Goal: Contribute content

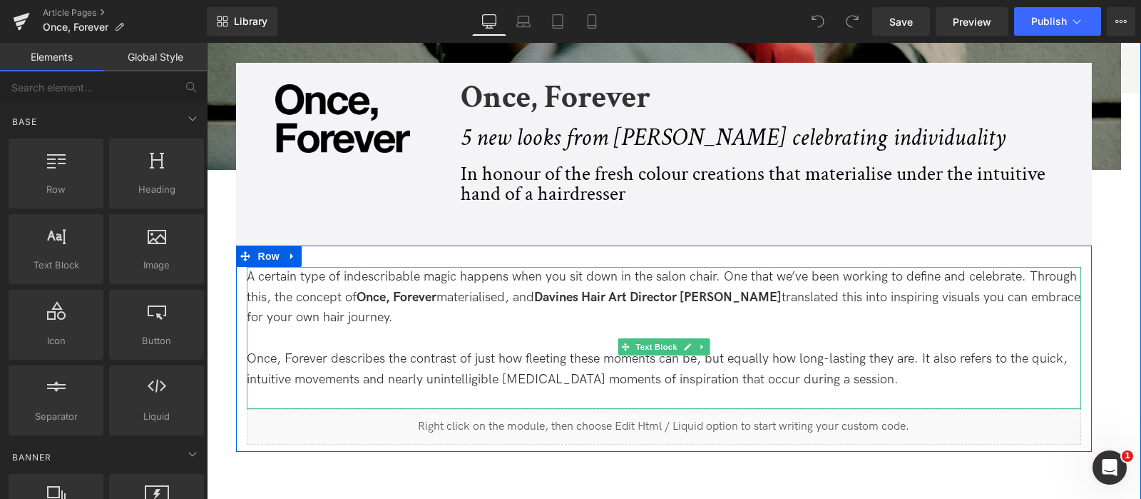
scroll to position [446, 0]
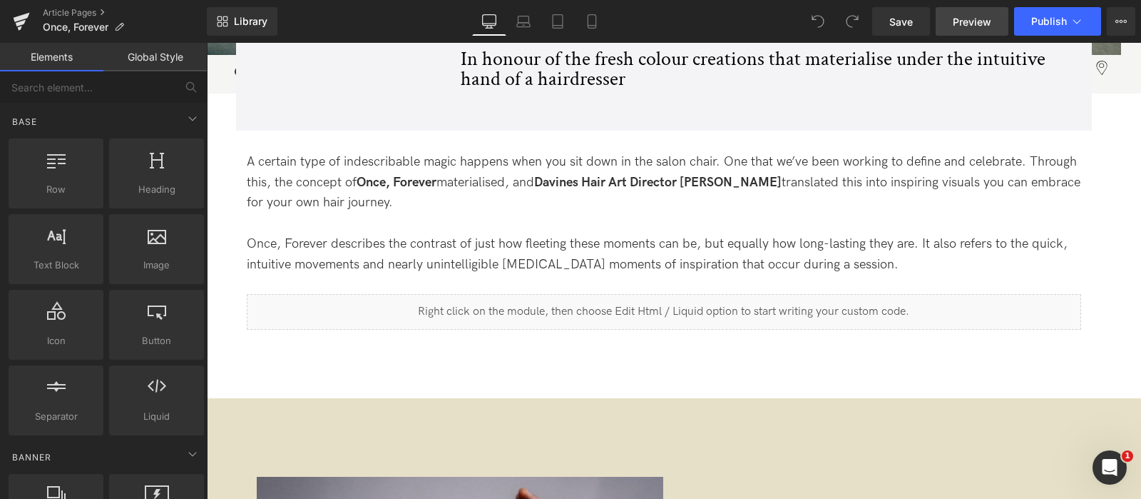
click at [964, 27] on span "Preview" at bounding box center [972, 21] width 39 height 15
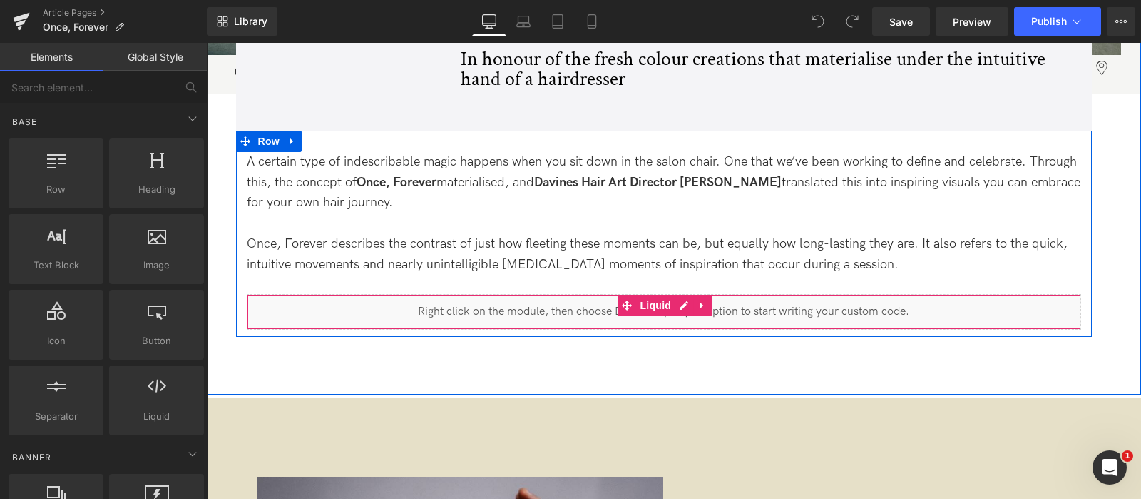
click at [518, 322] on div "Liquid" at bounding box center [664, 312] width 835 height 36
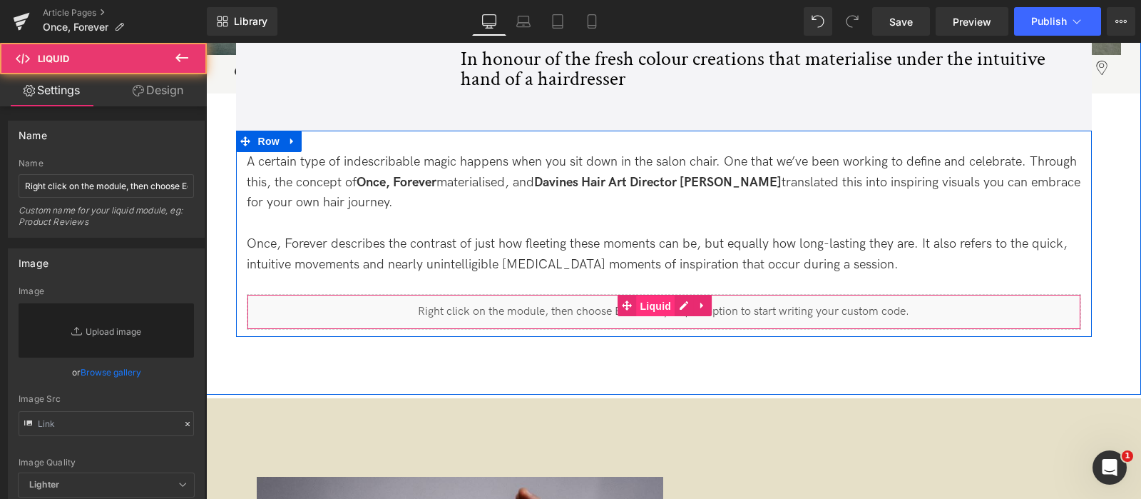
click at [649, 304] on span "Liquid" at bounding box center [655, 305] width 39 height 21
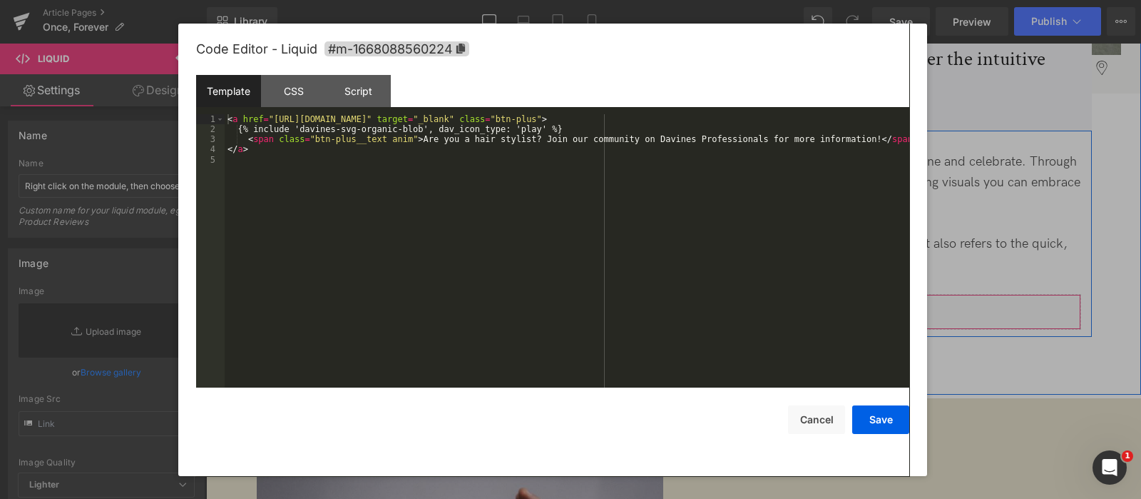
click at [688, 305] on div "Liquid" at bounding box center [664, 312] width 835 height 36
click at [812, 425] on button "Cancel" at bounding box center [816, 419] width 57 height 29
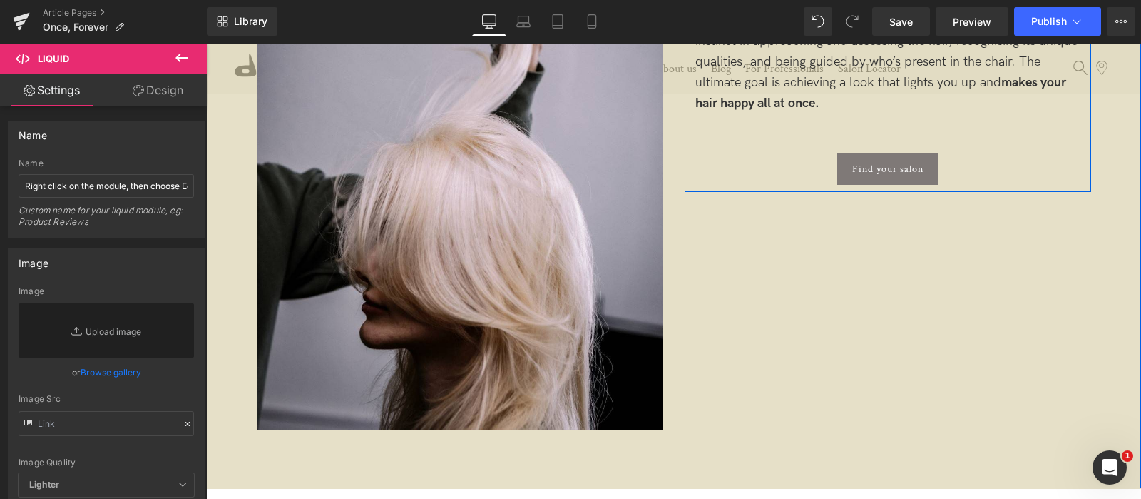
scroll to position [1248, 0]
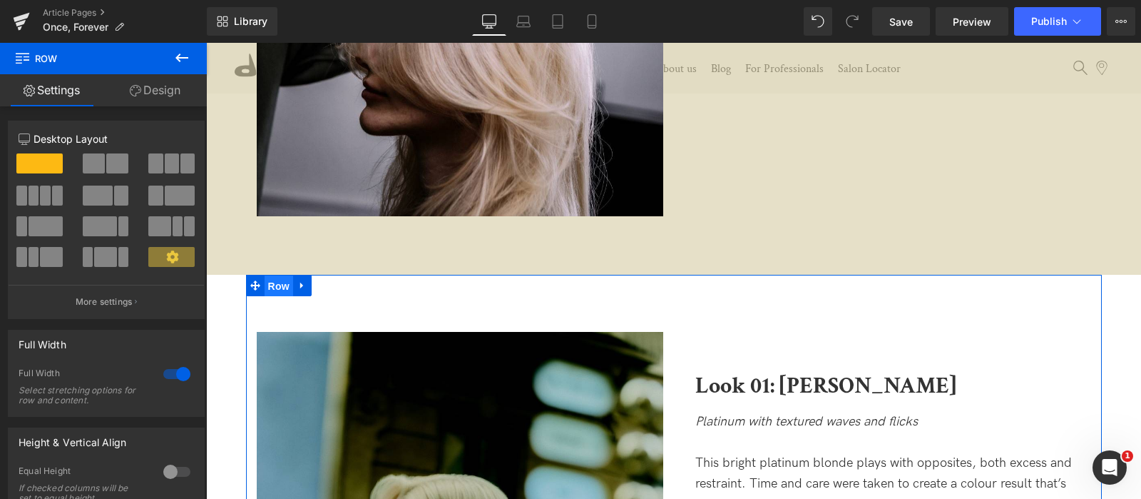
click at [277, 286] on span "Row" at bounding box center [279, 285] width 29 height 21
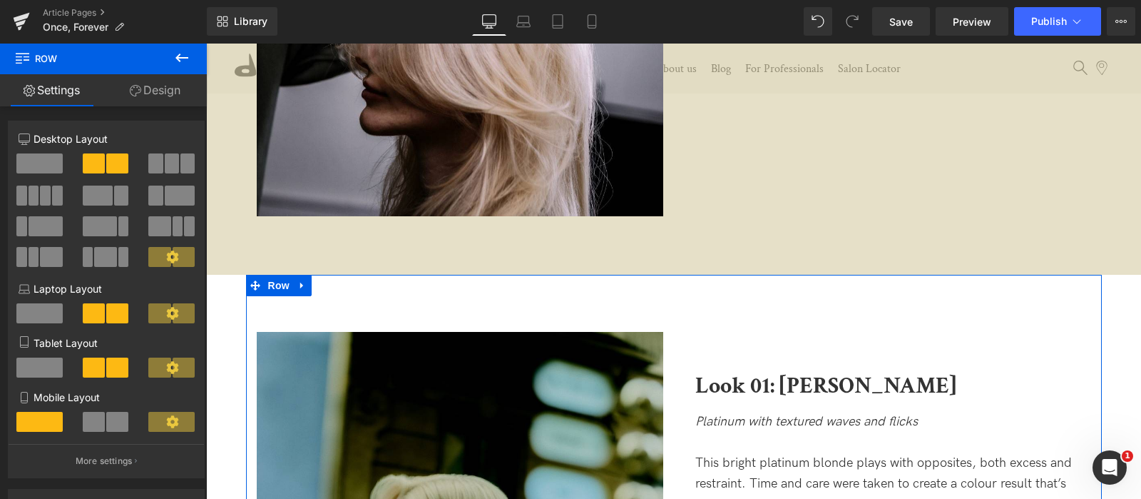
click at [158, 91] on link "Design" at bounding box center [154, 90] width 103 height 32
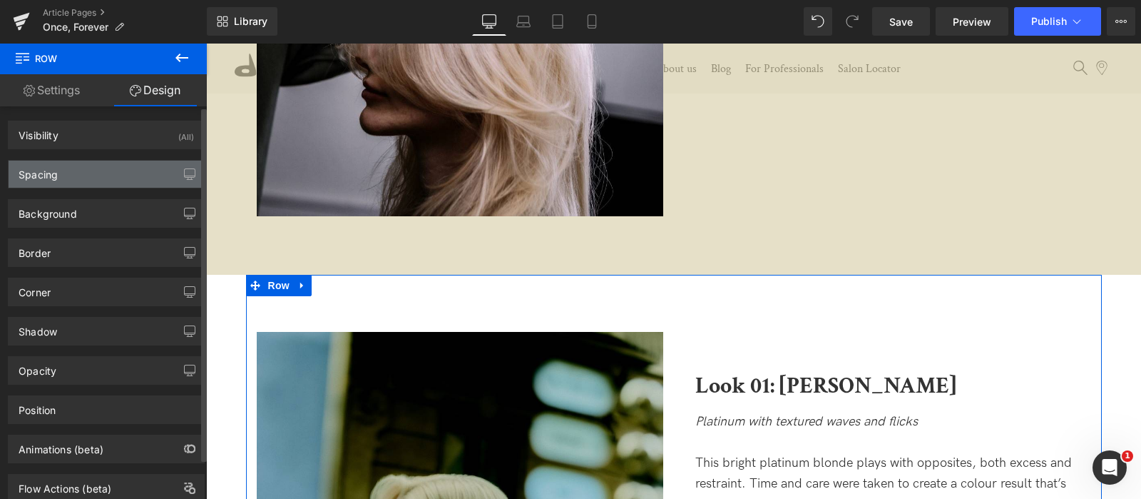
click at [146, 182] on div "Spacing" at bounding box center [106, 173] width 195 height 27
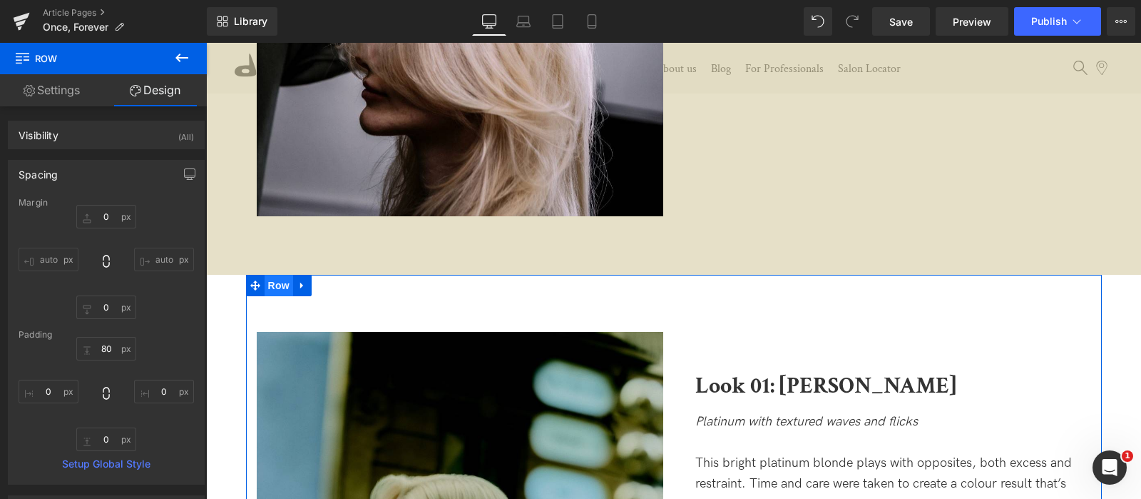
click at [270, 290] on span "Row" at bounding box center [279, 285] width 29 height 21
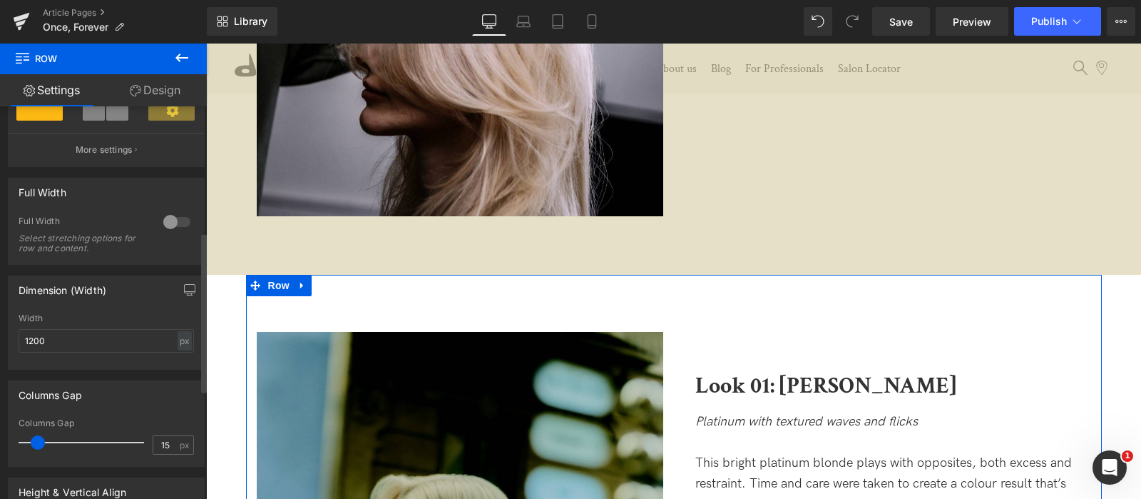
scroll to position [303, 0]
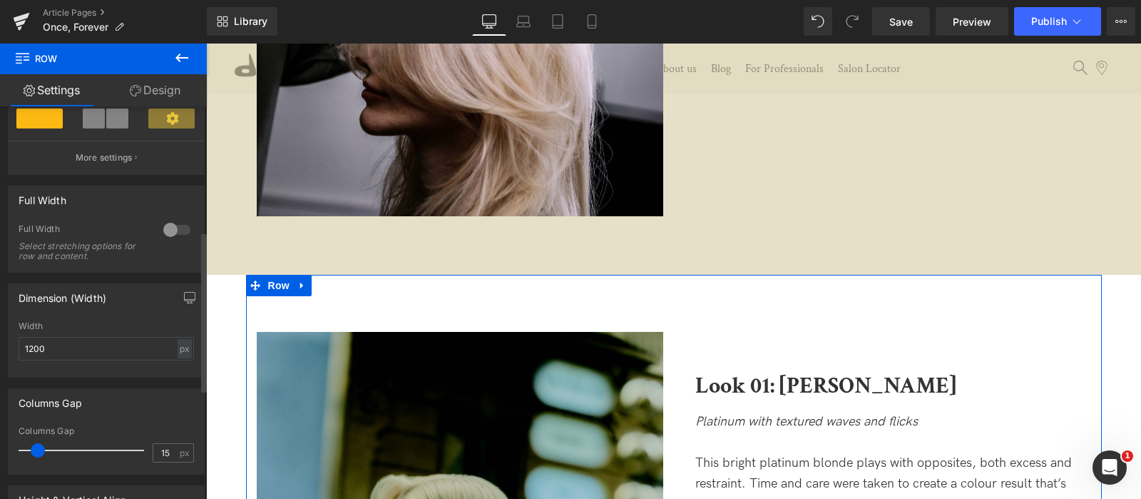
click at [171, 233] on div at bounding box center [177, 229] width 34 height 23
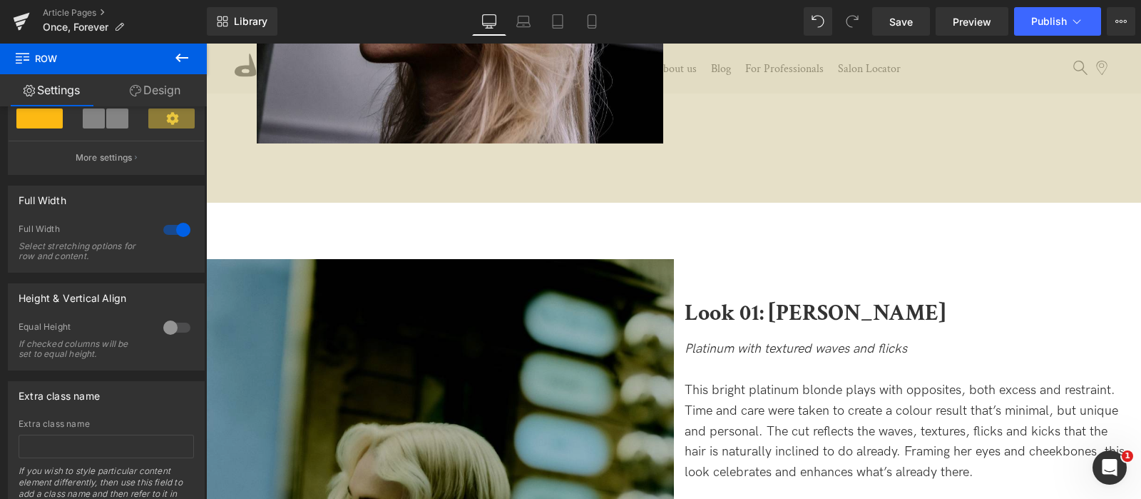
scroll to position [1337, 0]
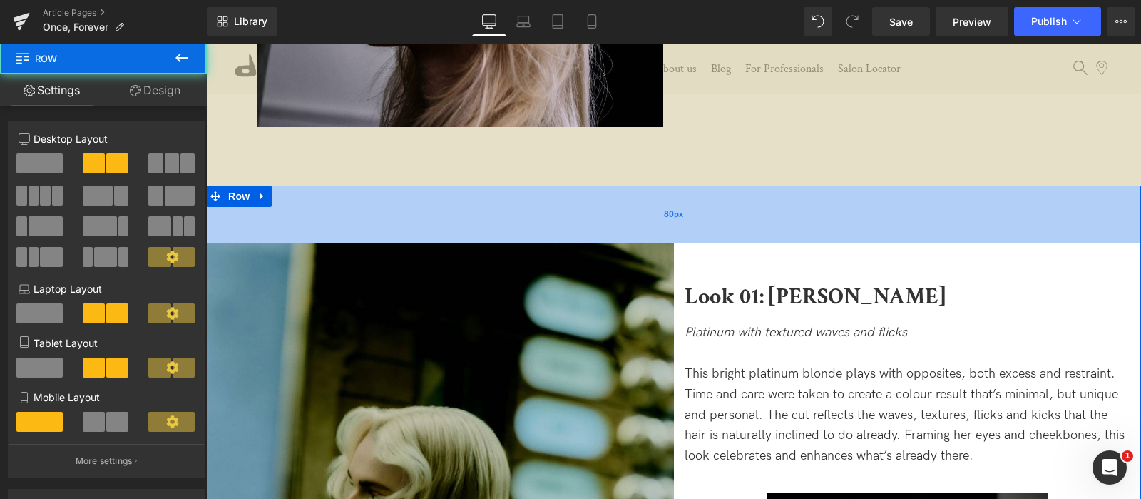
click at [509, 204] on div "80px" at bounding box center [673, 213] width 935 height 57
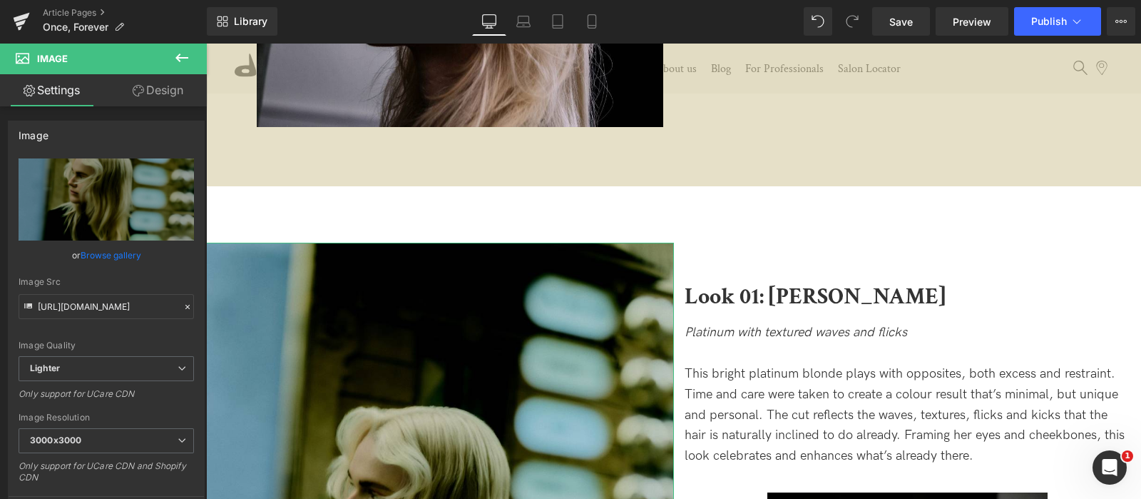
click at [147, 98] on link "Design" at bounding box center [157, 90] width 103 height 32
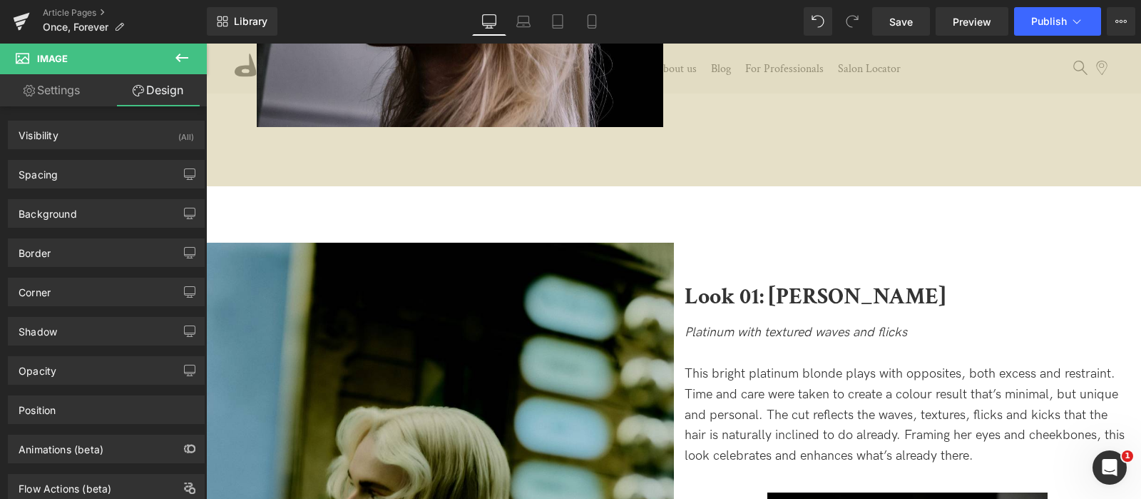
click at [175, 62] on icon at bounding box center [181, 57] width 17 height 17
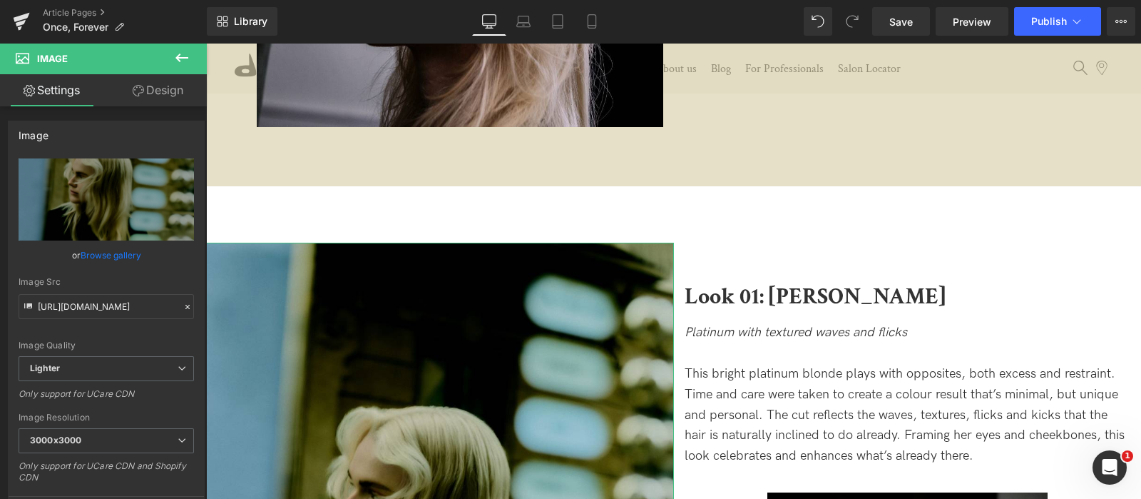
click at [171, 94] on link "Design" at bounding box center [157, 90] width 103 height 32
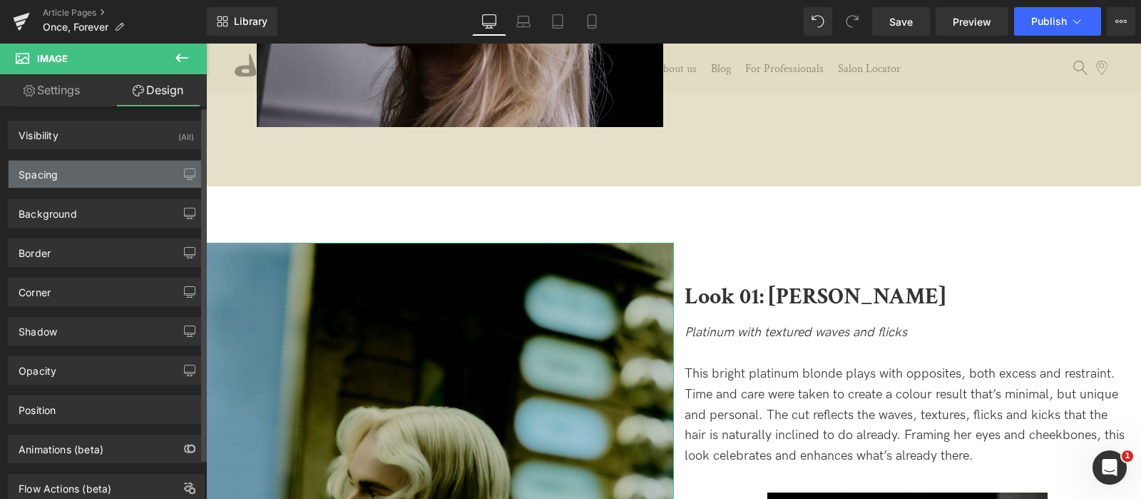
click at [97, 177] on div "Spacing" at bounding box center [106, 173] width 195 height 27
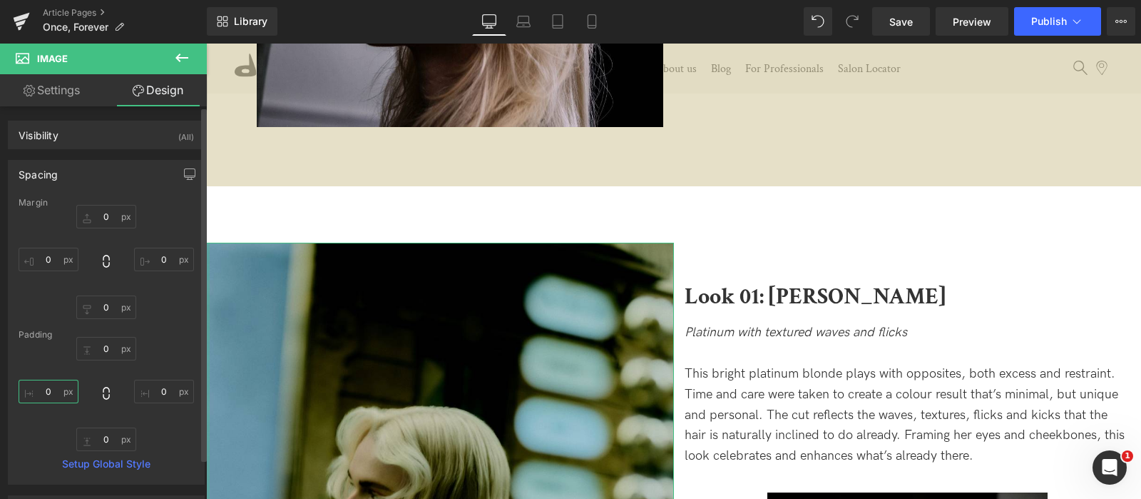
click at [42, 398] on input "0" at bounding box center [49, 391] width 60 height 24
click at [36, 392] on input "0" at bounding box center [49, 391] width 60 height 24
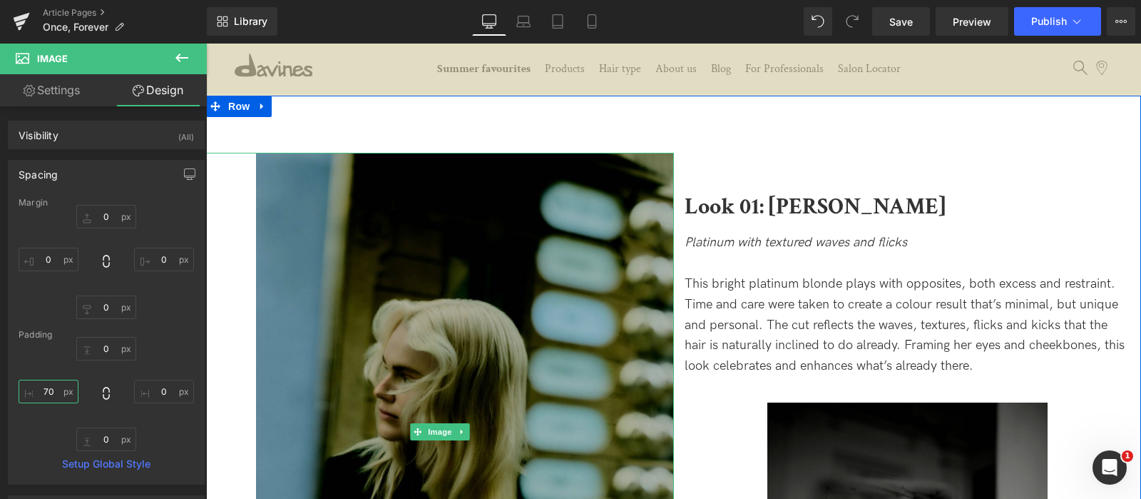
scroll to position [1516, 0]
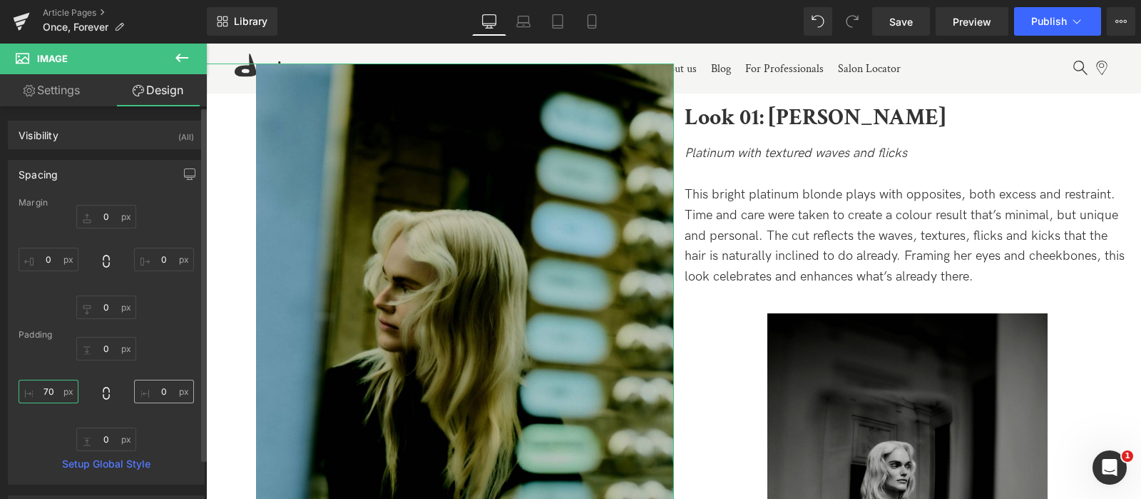
type input "70"
click at [157, 387] on input "0" at bounding box center [164, 391] width 60 height 24
click at [150, 389] on input "0" at bounding box center [164, 391] width 60 height 24
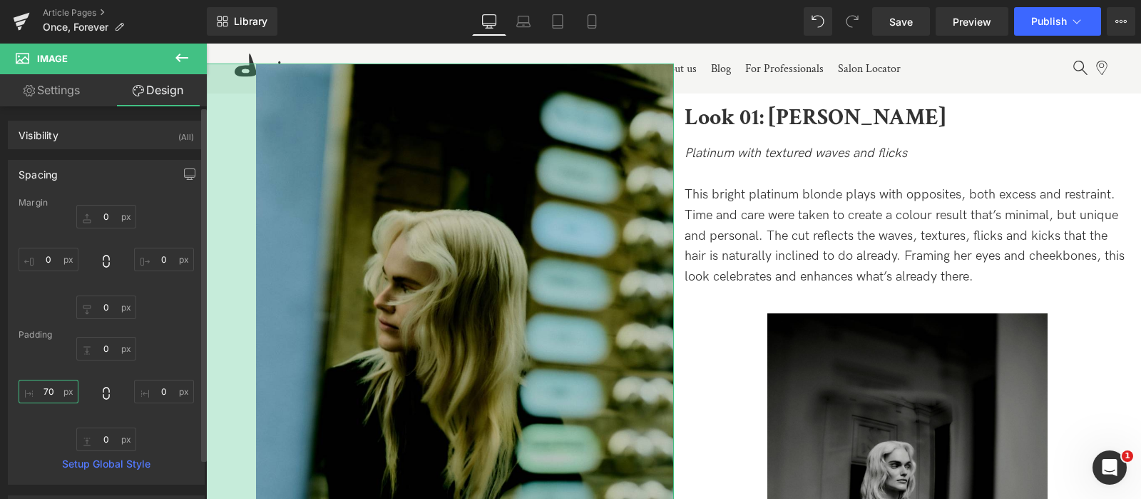
click at [47, 387] on input "70" at bounding box center [49, 391] width 60 height 24
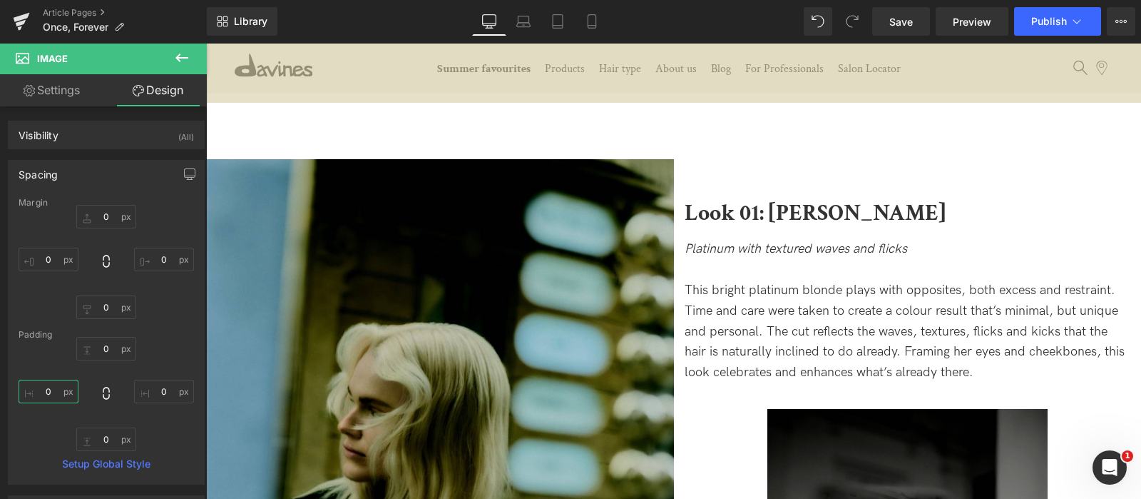
scroll to position [1337, 0]
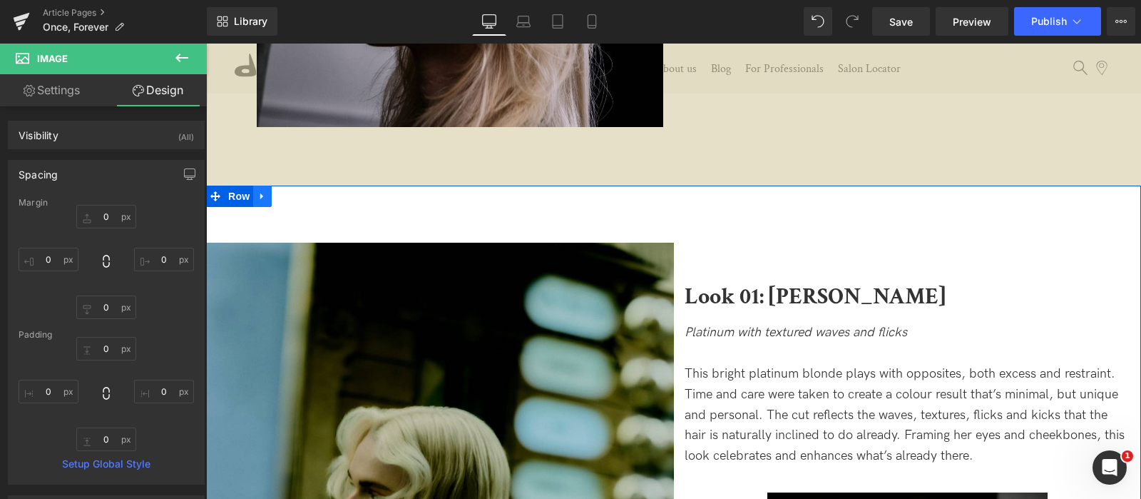
click at [253, 200] on link at bounding box center [262, 195] width 19 height 21
click at [234, 200] on span "Row" at bounding box center [239, 195] width 29 height 21
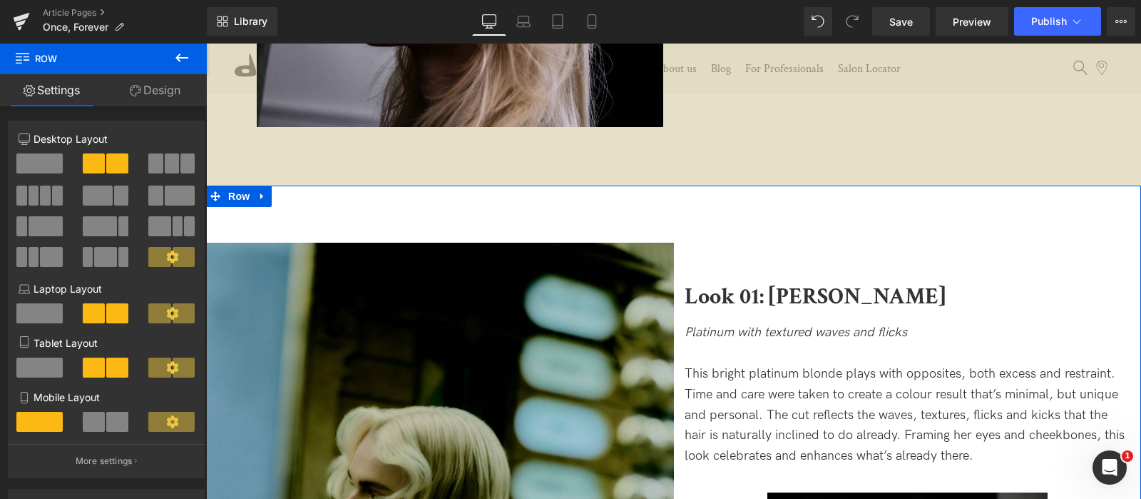
click at [136, 93] on icon at bounding box center [135, 90] width 11 height 11
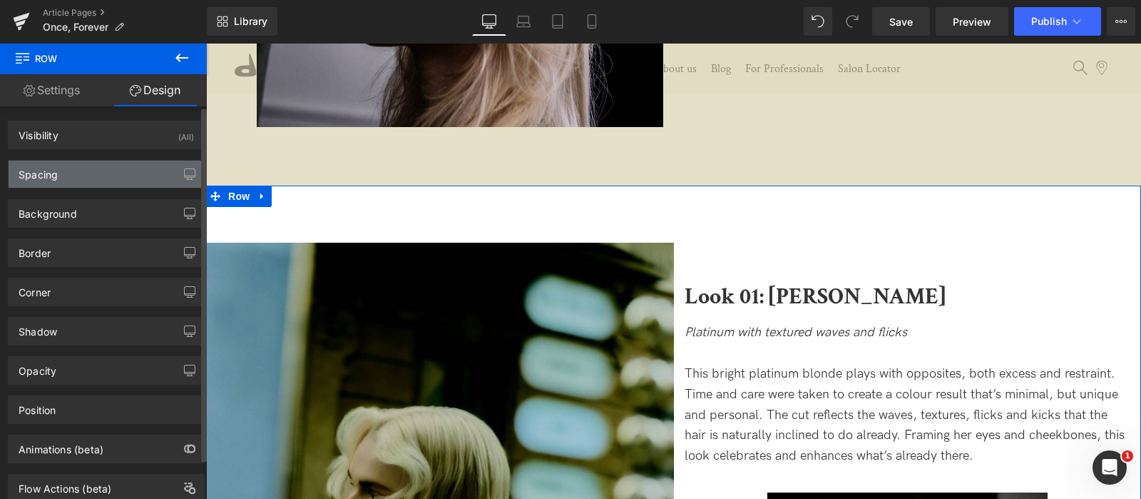
click at [92, 170] on div "Spacing" at bounding box center [106, 173] width 195 height 27
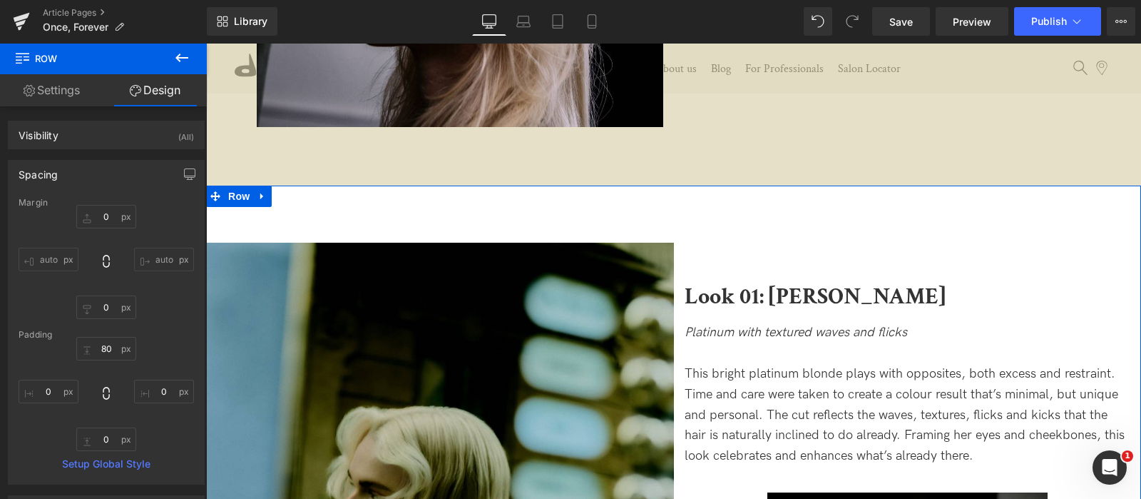
click at [190, 105] on link "Design" at bounding box center [154, 90] width 103 height 32
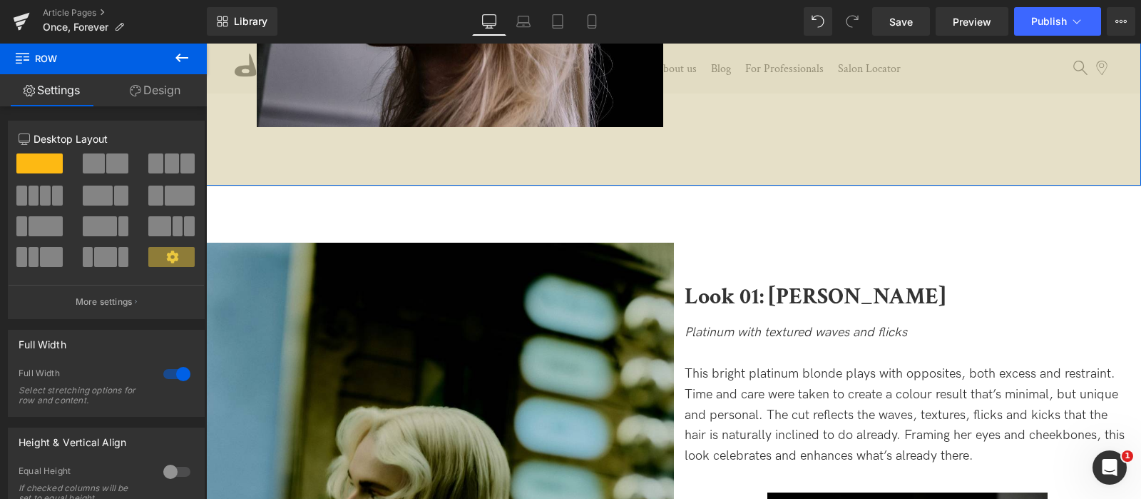
click at [172, 101] on link "Design" at bounding box center [154, 90] width 103 height 32
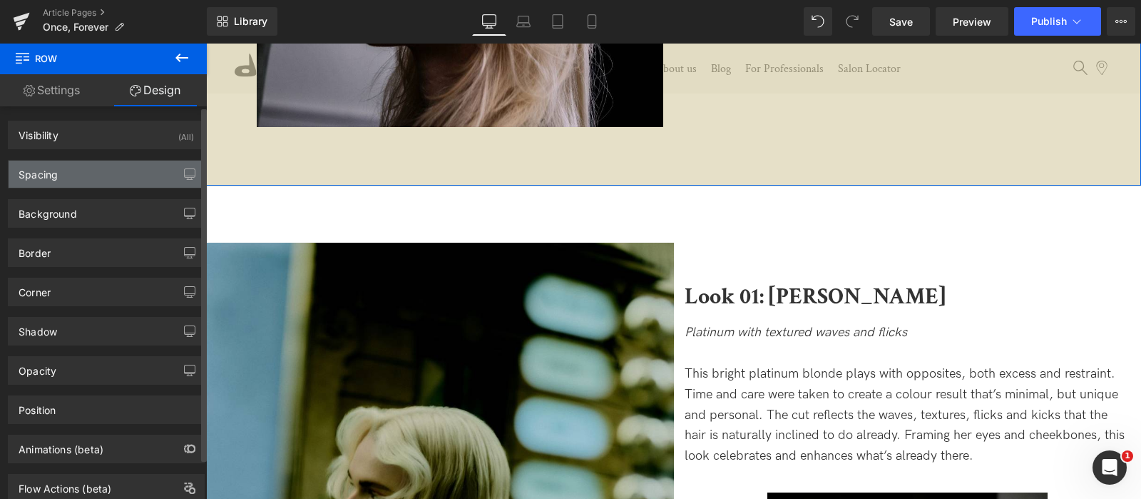
click at [110, 172] on div "Spacing" at bounding box center [106, 173] width 195 height 27
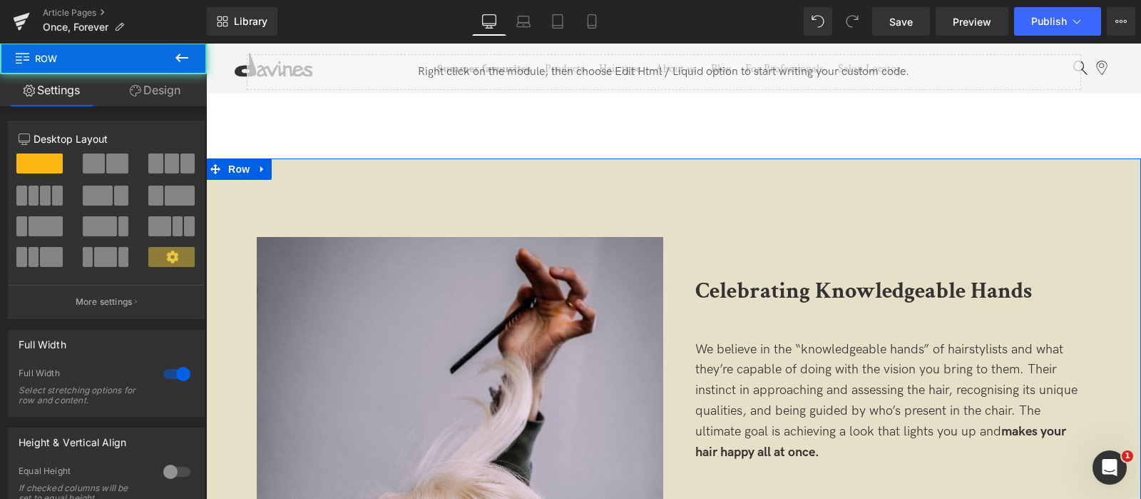
scroll to position [623, 0]
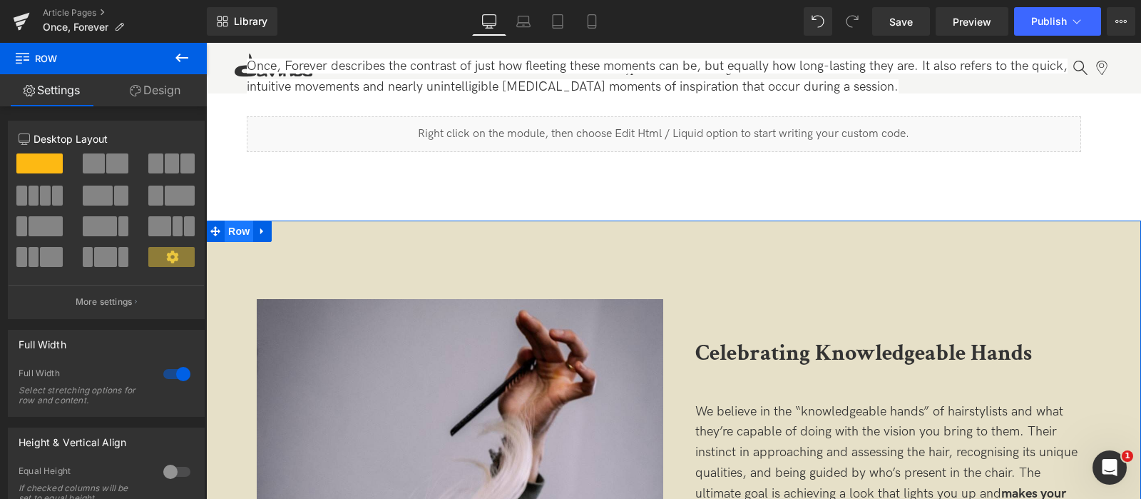
click at [235, 230] on span "Row" at bounding box center [239, 230] width 29 height 21
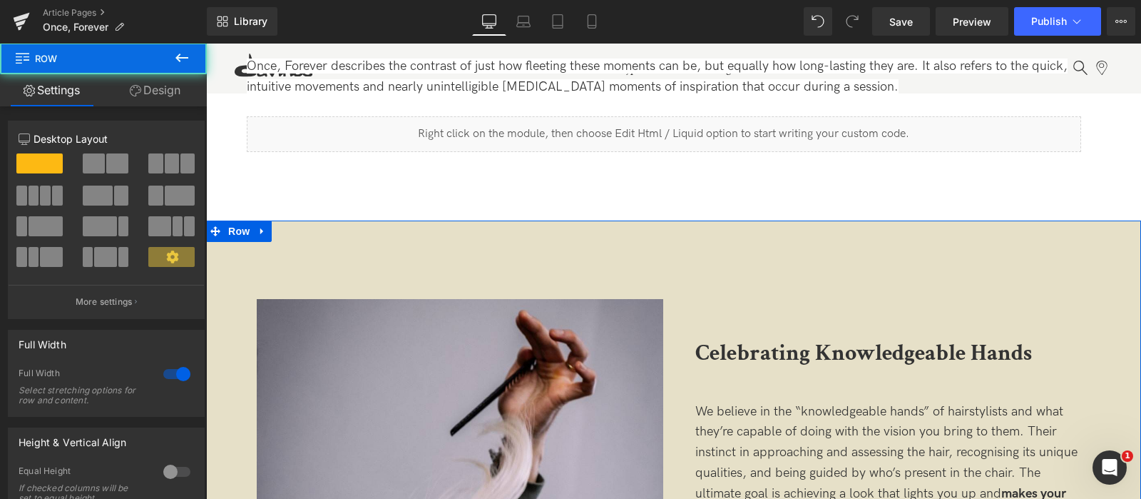
click at [160, 88] on link "Design" at bounding box center [154, 90] width 103 height 32
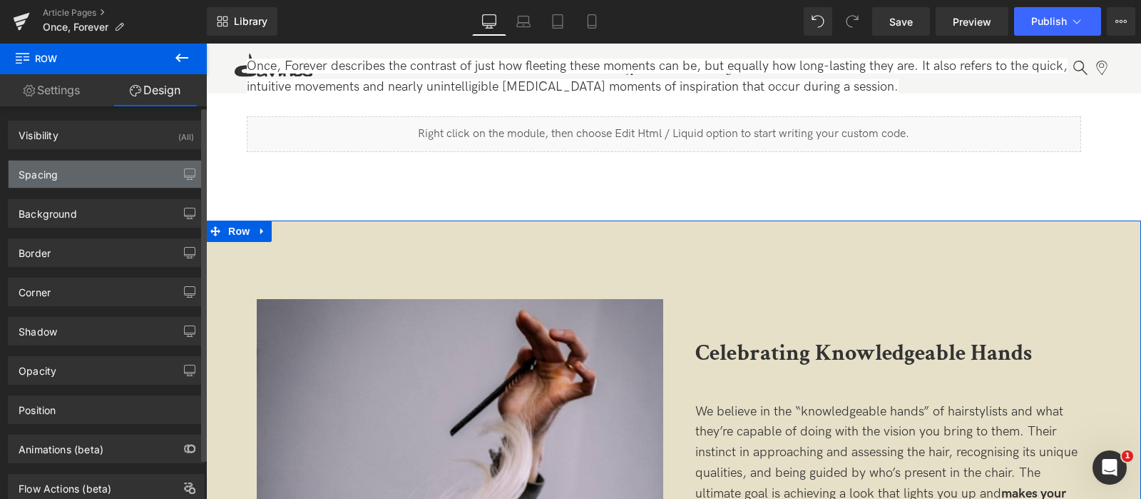
click at [119, 169] on div "Spacing" at bounding box center [106, 173] width 195 height 27
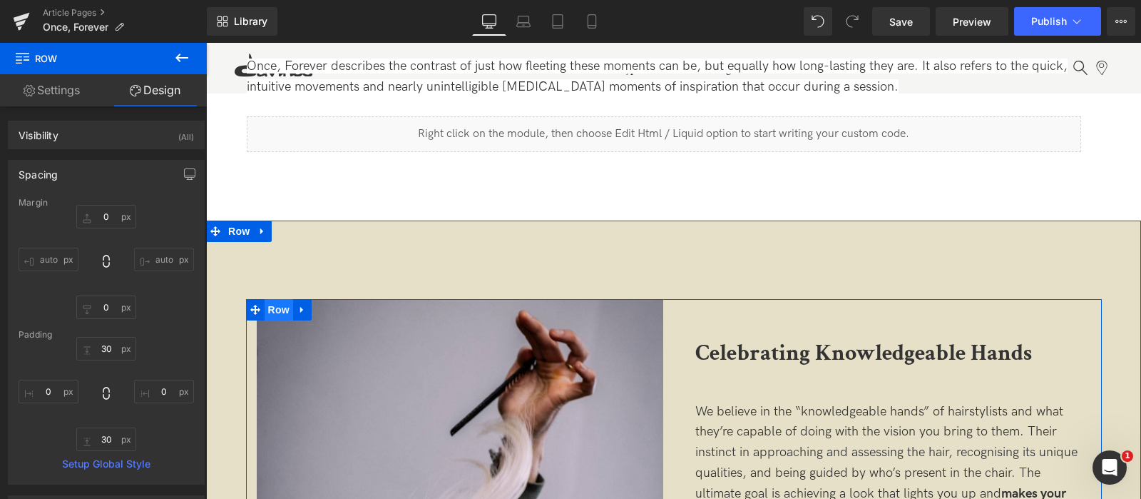
click at [267, 306] on span "Row" at bounding box center [279, 309] width 29 height 21
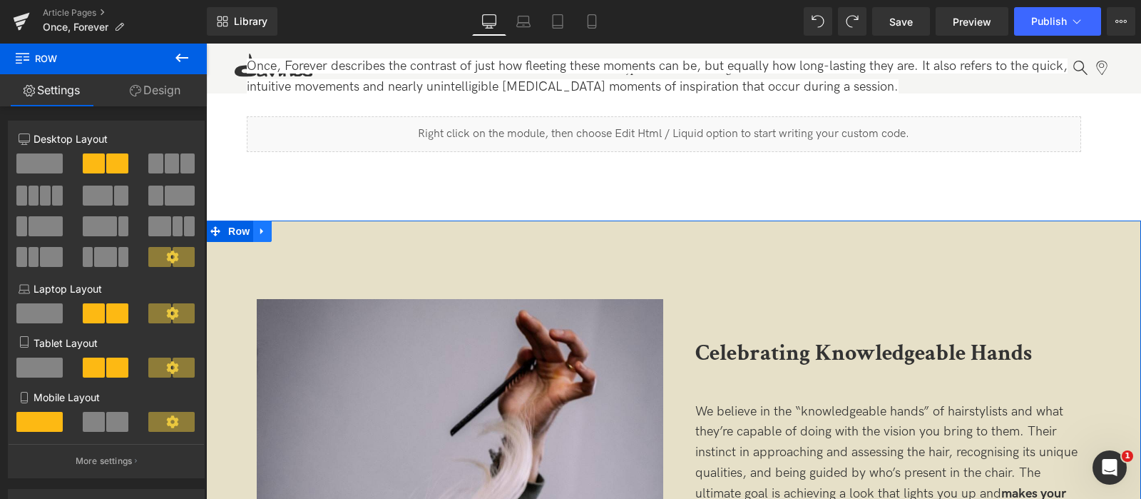
click at [257, 230] on icon at bounding box center [262, 230] width 10 height 11
click at [276, 233] on icon at bounding box center [281, 230] width 10 height 11
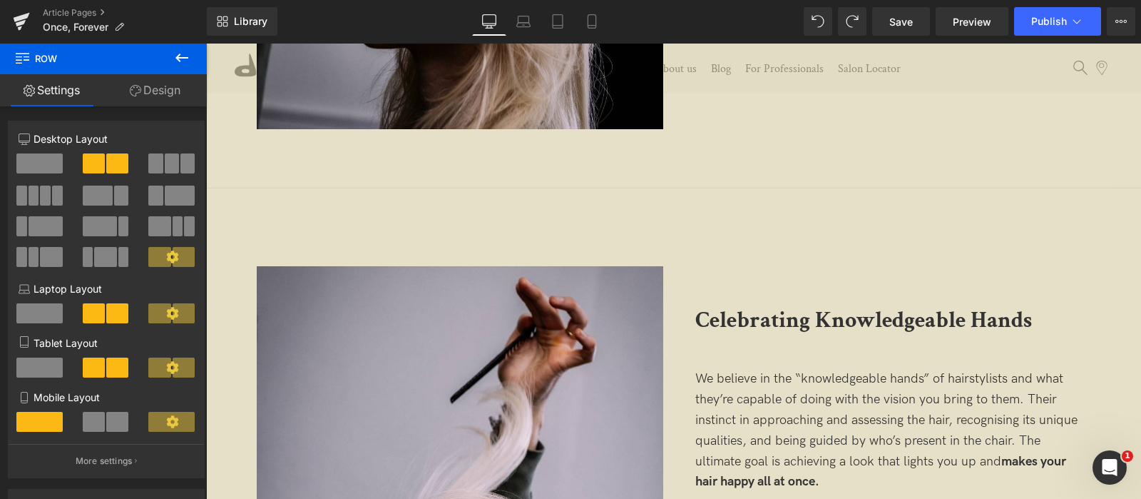
scroll to position [1333, 0]
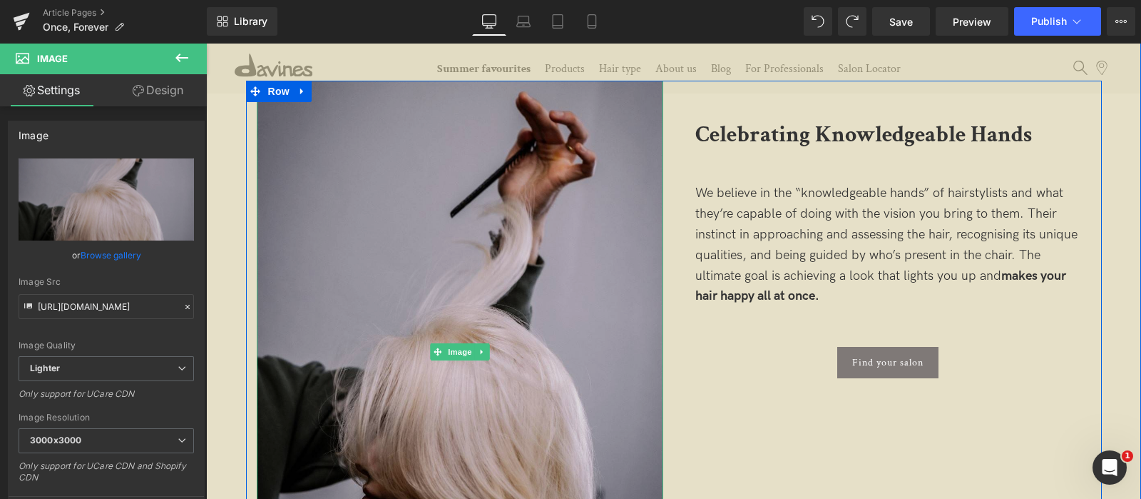
scroll to position [1690, 0]
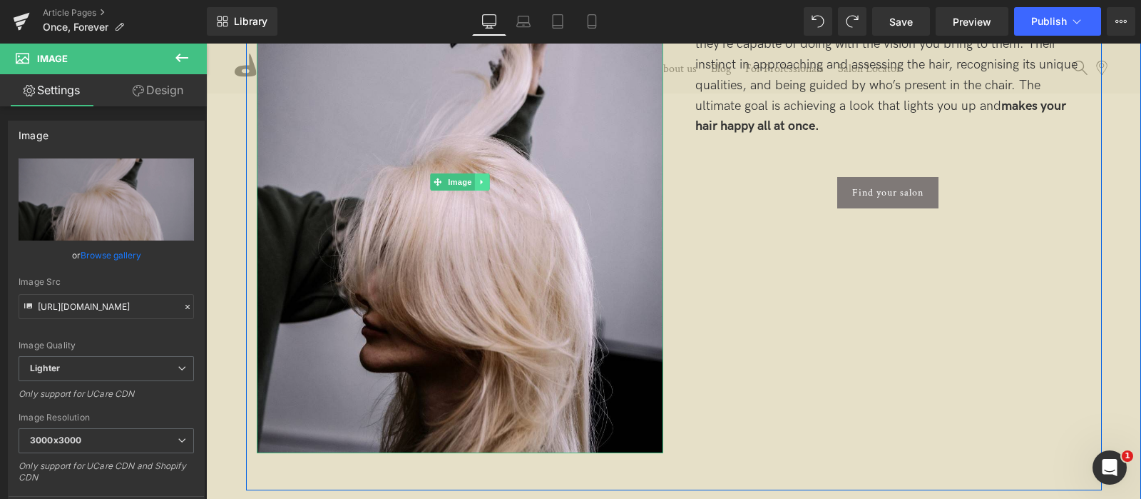
click at [480, 184] on icon at bounding box center [481, 182] width 2 height 5
click at [488, 185] on icon at bounding box center [489, 182] width 8 height 8
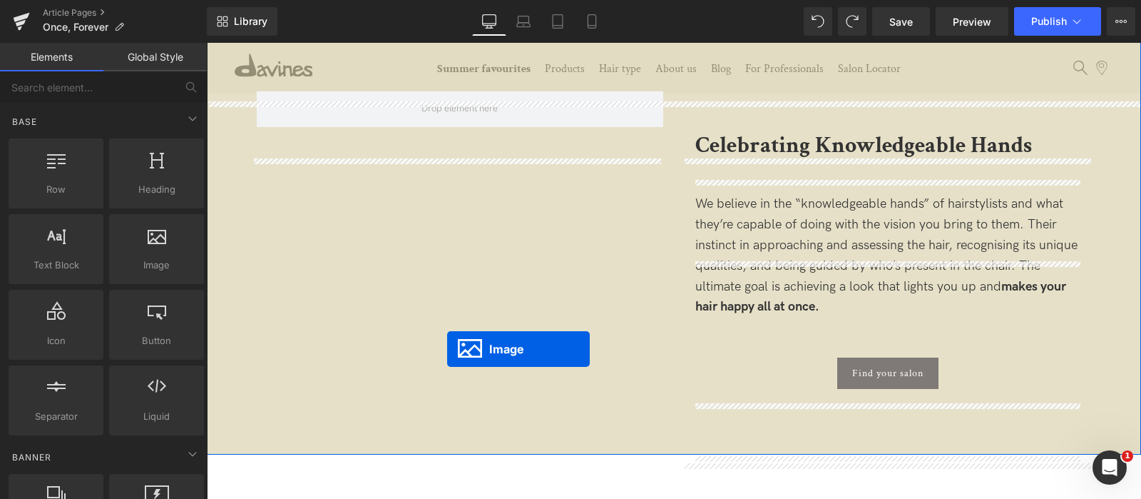
scroll to position [1333, 0]
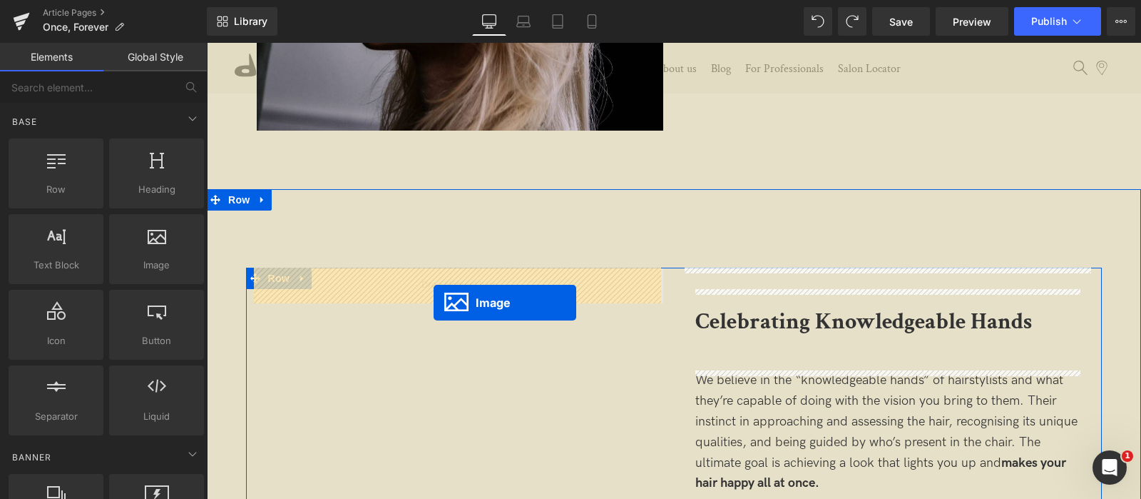
drag, startPoint x: 437, startPoint y: 338, endPoint x: 433, endPoint y: 302, distance: 36.6
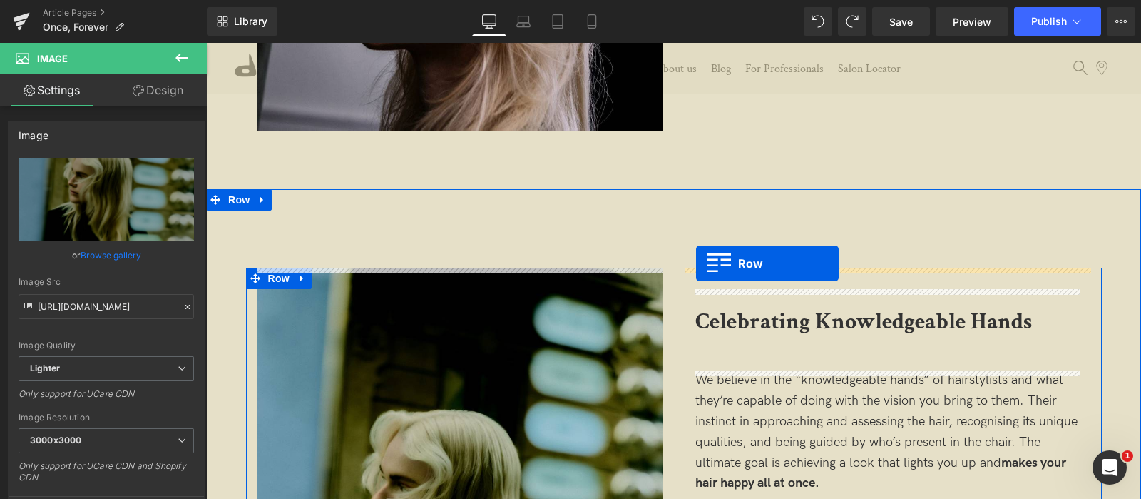
drag, startPoint x: 693, startPoint y: 136, endPoint x: 696, endPoint y: 263, distance: 127.0
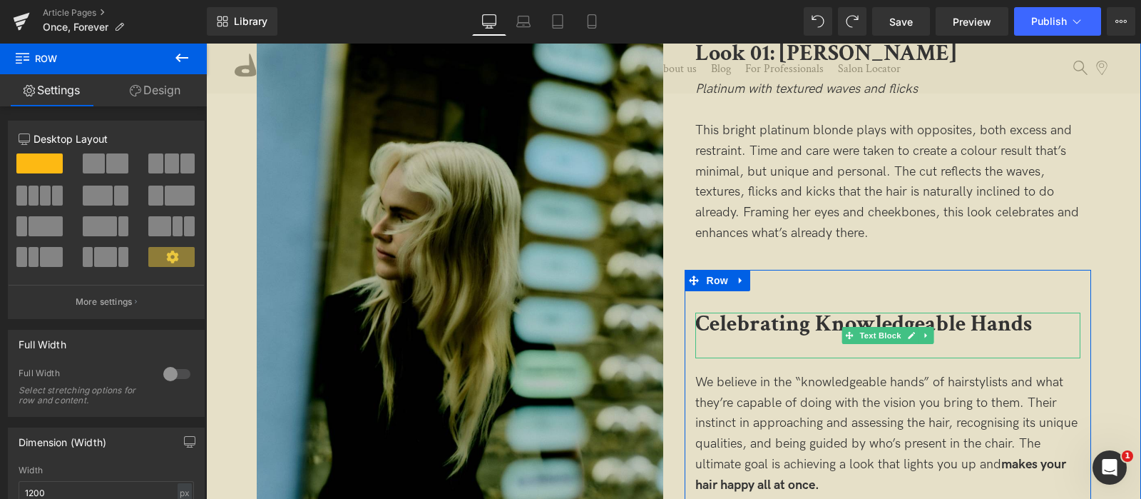
scroll to position [1601, 0]
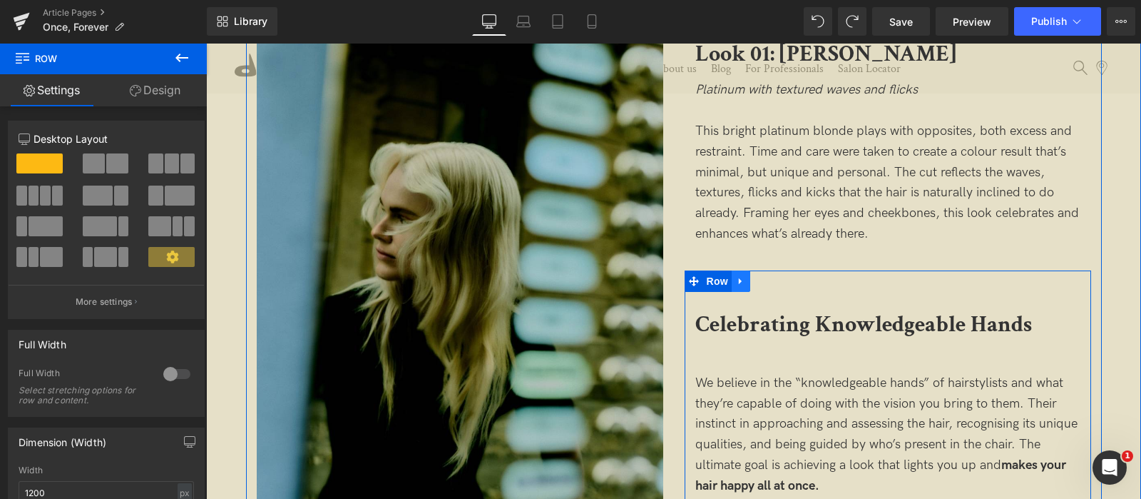
click at [745, 283] on link at bounding box center [741, 280] width 19 height 21
click at [769, 280] on link at bounding box center [778, 280] width 19 height 21
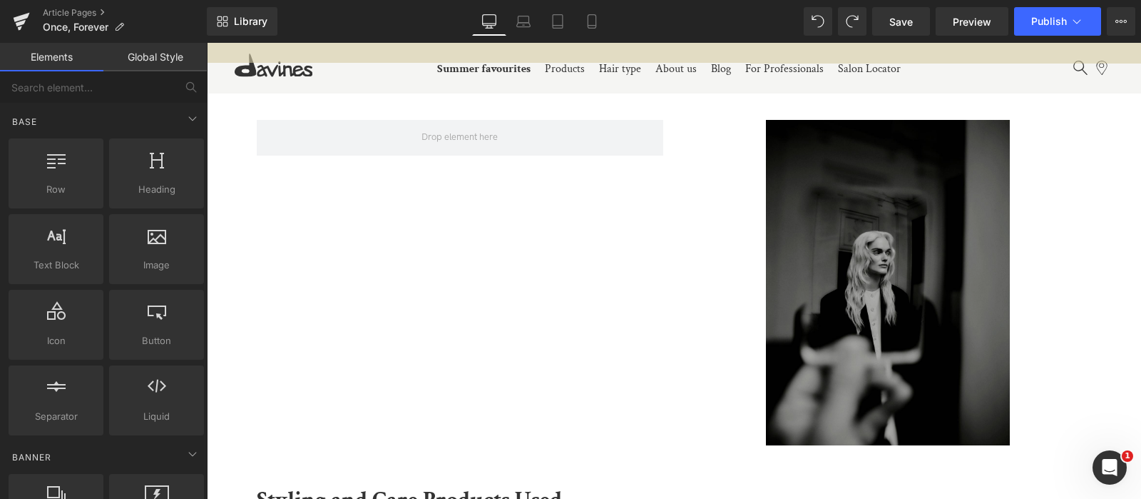
scroll to position [1957, 0]
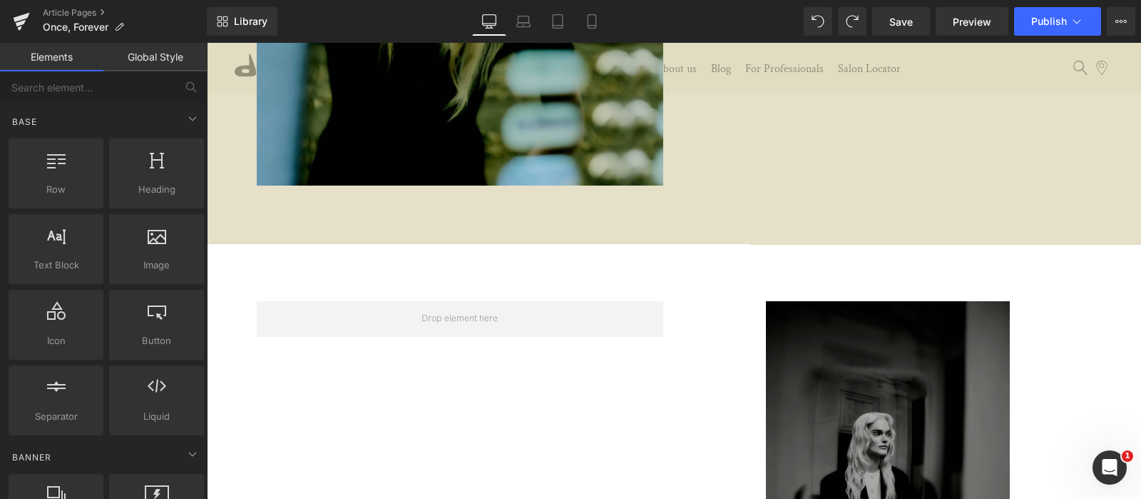
click at [796, 337] on img at bounding box center [888, 463] width 244 height 325
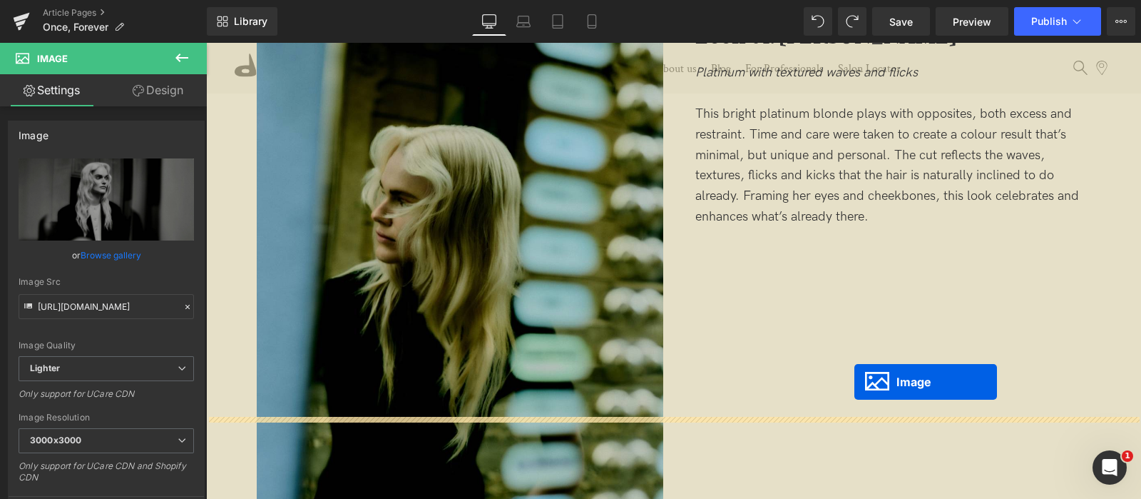
scroll to position [1615, 0]
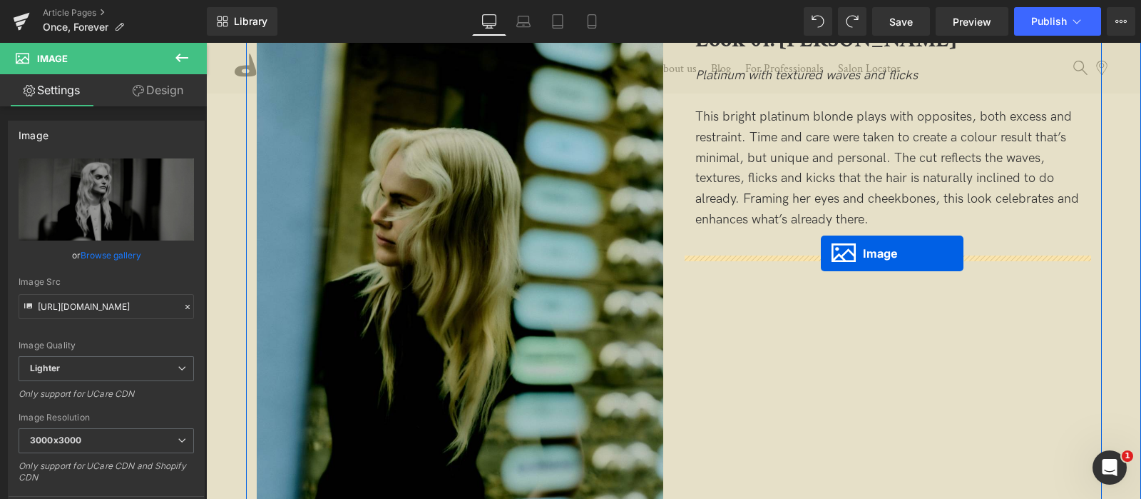
drag, startPoint x: 859, startPoint y: 465, endPoint x: 820, endPoint y: 250, distance: 219.0
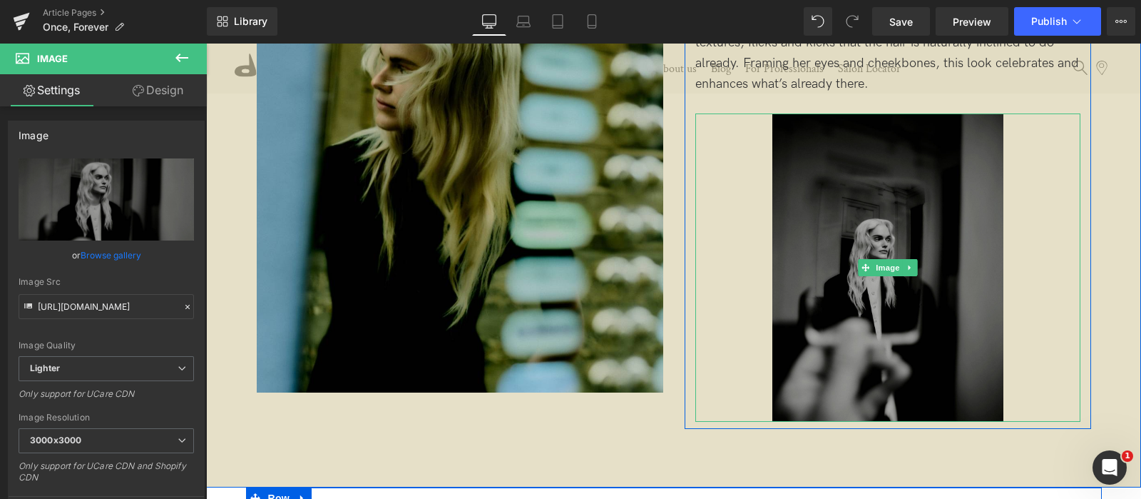
scroll to position [1882, 0]
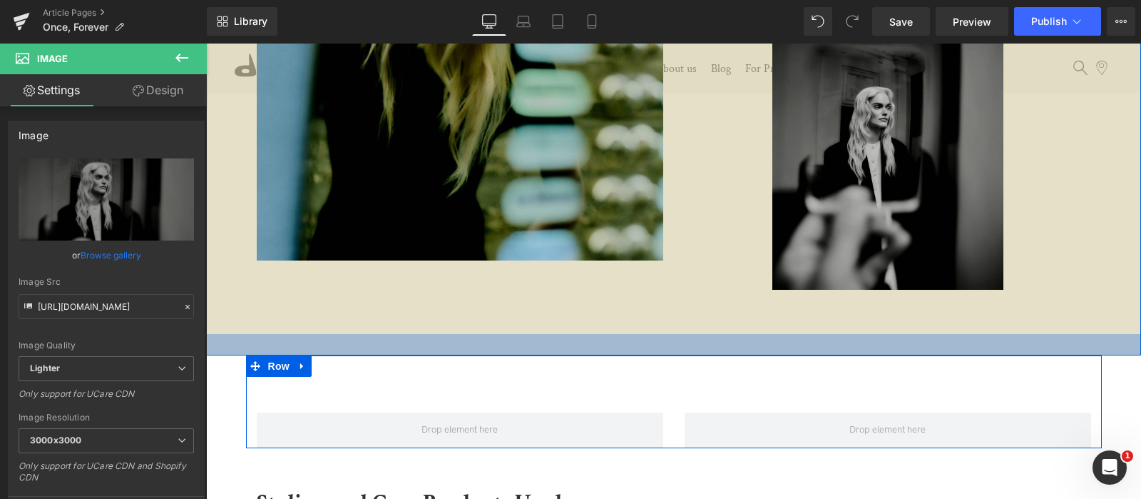
click at [572, 337] on div at bounding box center [673, 344] width 935 height 21
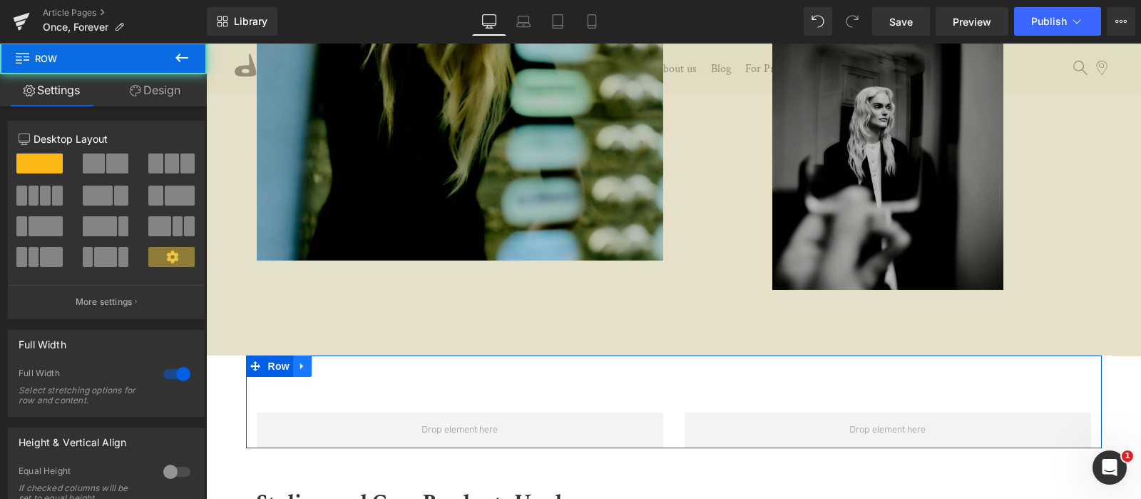
click at [305, 372] on link at bounding box center [302, 365] width 19 height 21
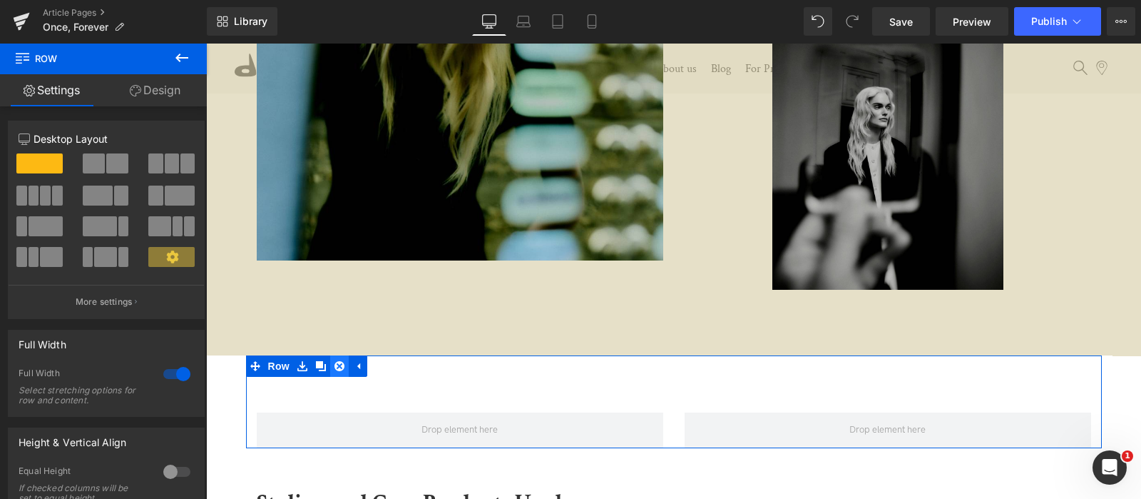
click at [338, 365] on ul "Row" at bounding box center [306, 365] width 121 height 21
click at [338, 365] on icon at bounding box center [340, 366] width 10 height 10
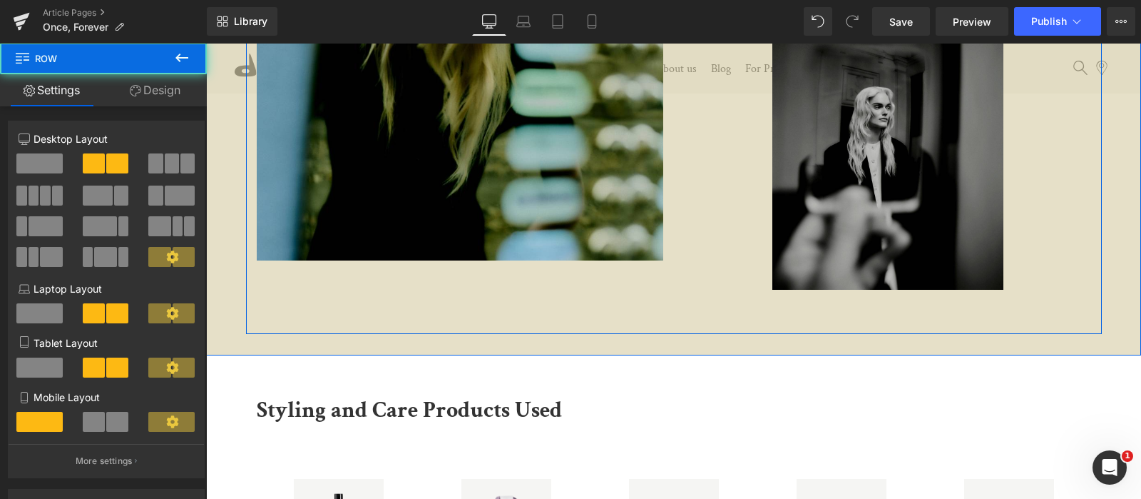
click at [352, 309] on div "52px" at bounding box center [674, 315] width 856 height 37
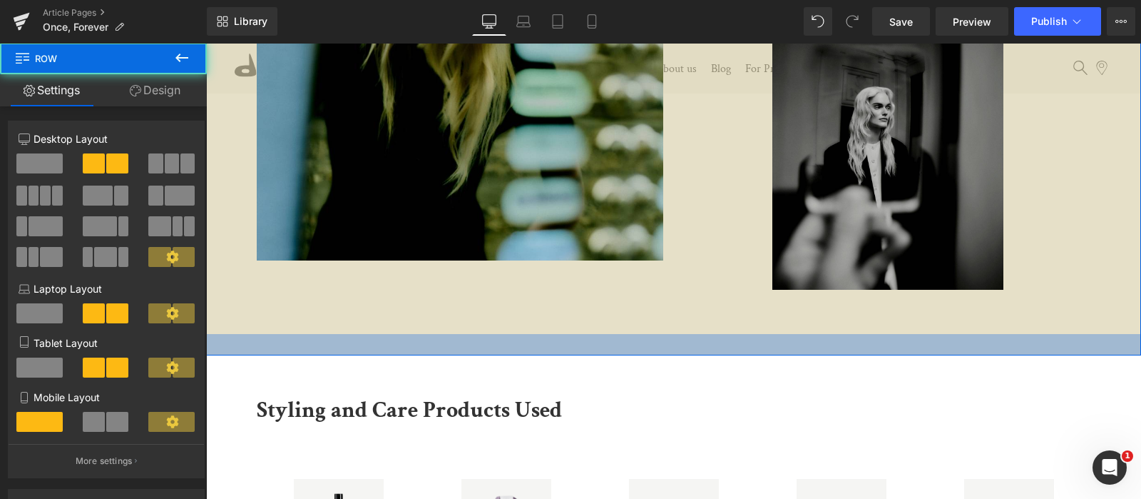
click at [220, 344] on div at bounding box center [673, 344] width 935 height 21
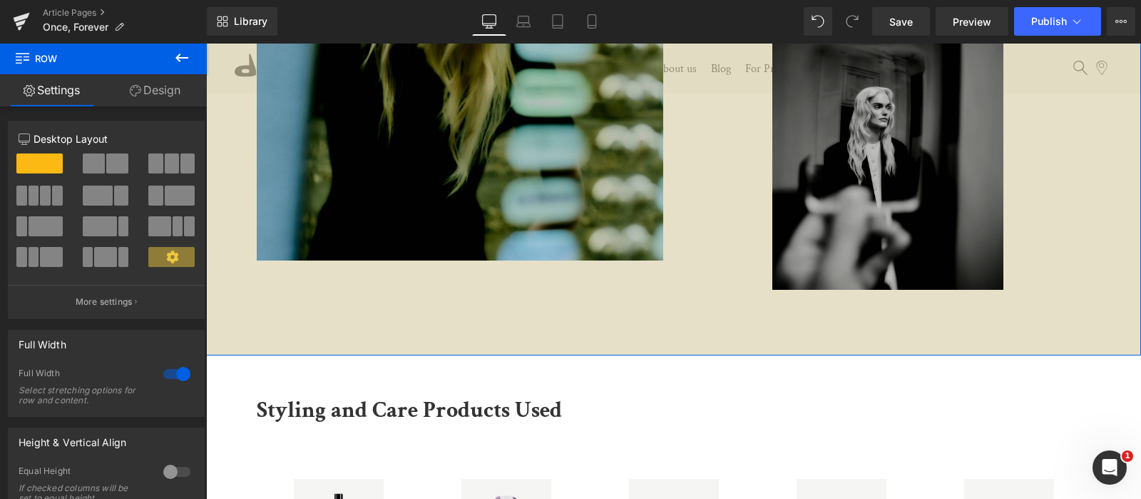
click at [159, 94] on link "Design" at bounding box center [154, 90] width 103 height 32
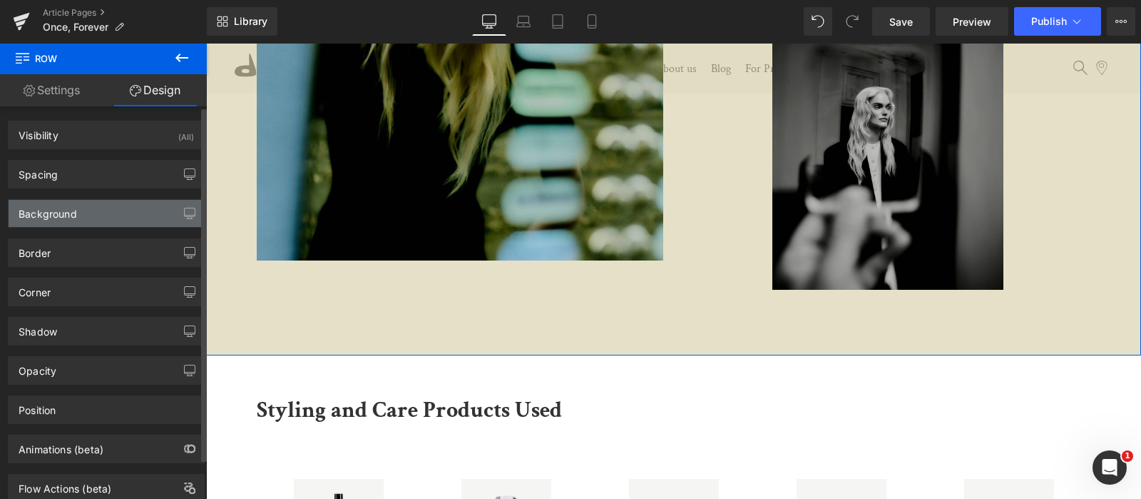
click at [86, 205] on div "Background" at bounding box center [106, 213] width 195 height 27
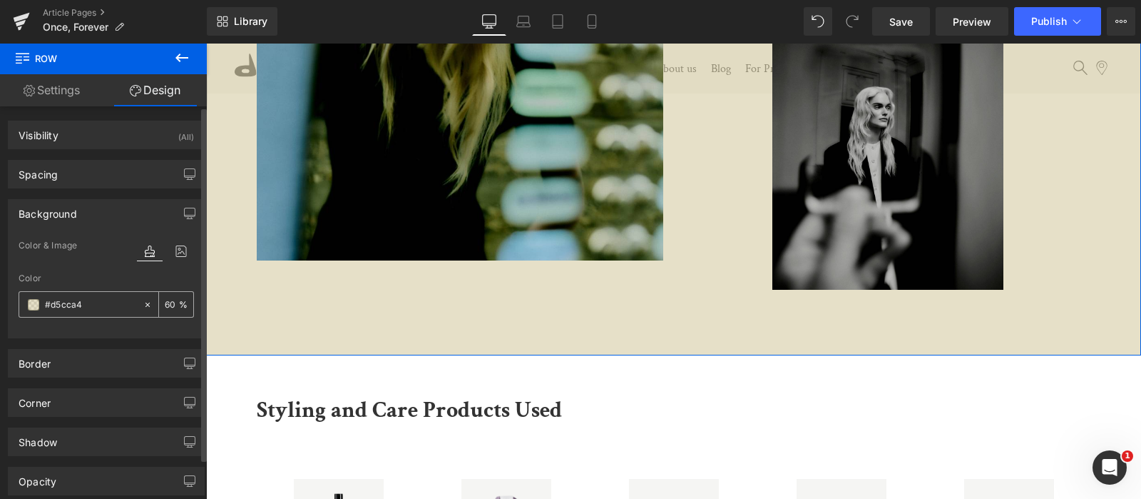
click at [84, 297] on input "text" at bounding box center [90, 305] width 91 height 16
type input "#d5cca4"
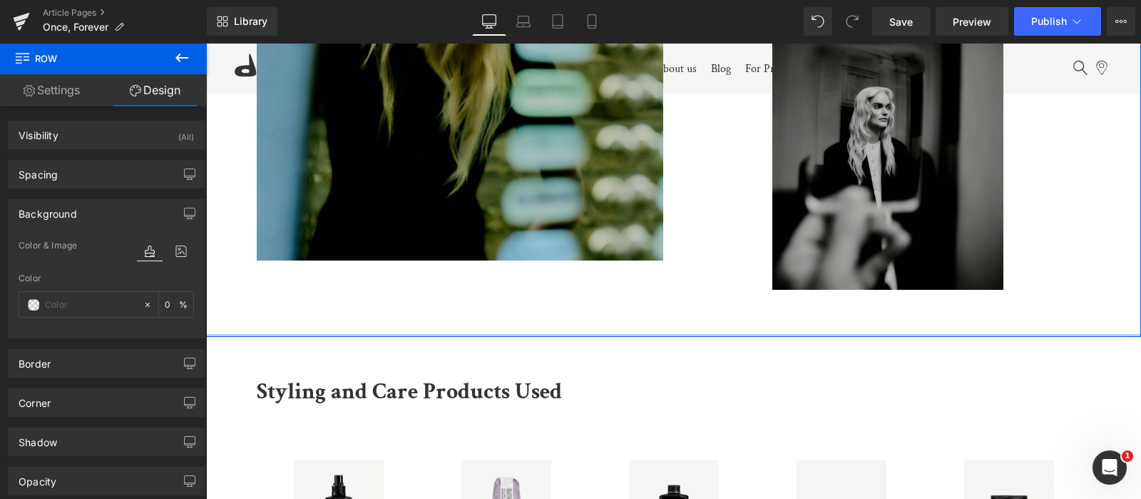
drag, startPoint x: 677, startPoint y: 349, endPoint x: 678, endPoint y: 330, distance: 19.3
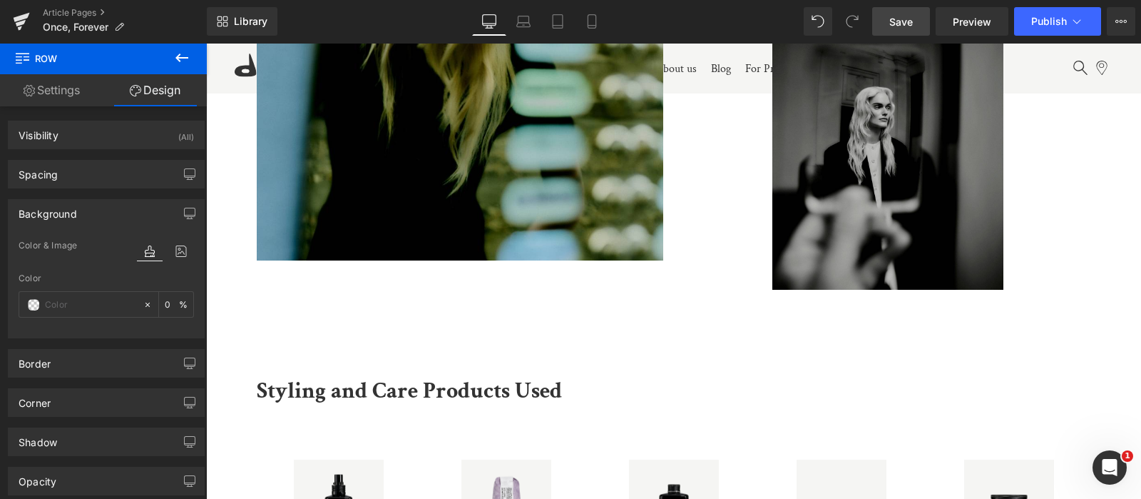
click at [899, 22] on span "Save" at bounding box center [901, 21] width 24 height 15
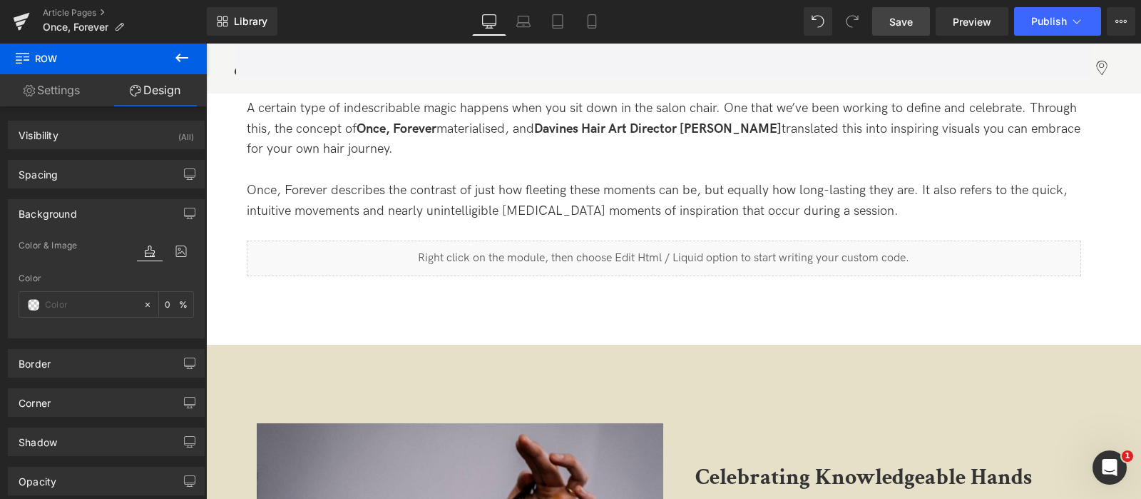
scroll to position [723, 0]
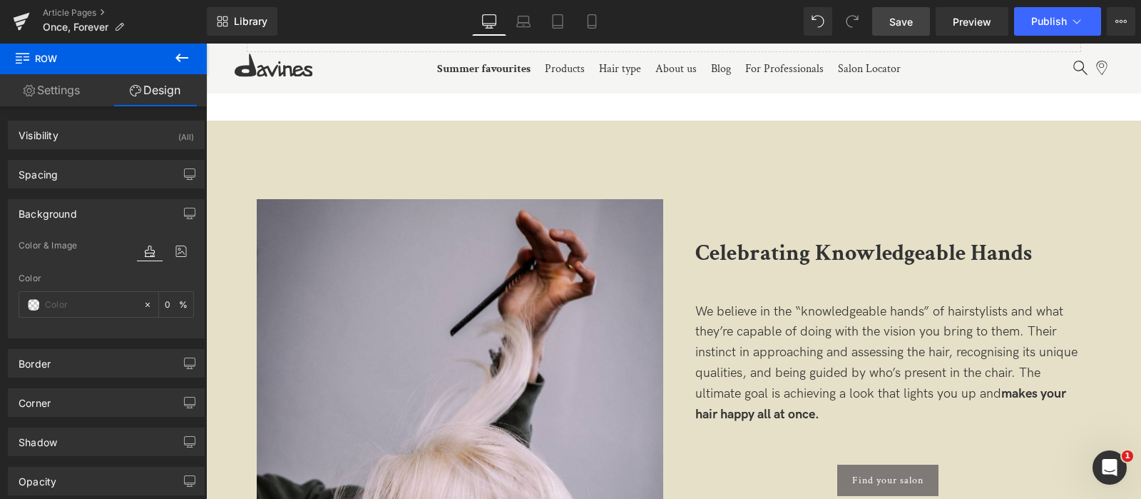
click at [790, 322] on p "We believe in the “knowledgeable hands” of hairstylists and what they’re capabl…" at bounding box center [887, 363] width 385 height 123
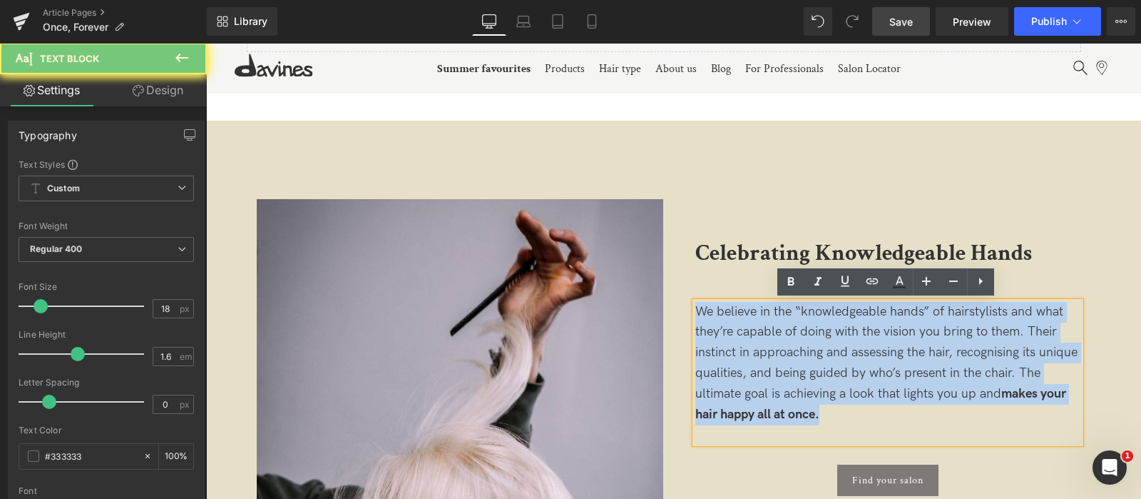
click at [790, 322] on p "We believe in the “knowledgeable hands” of hairstylists and what they’re capabl…" at bounding box center [887, 363] width 385 height 123
click at [857, 412] on p "We believe in the “knowledgeable hands” of hairstylists and what they’re capabl…" at bounding box center [887, 363] width 385 height 123
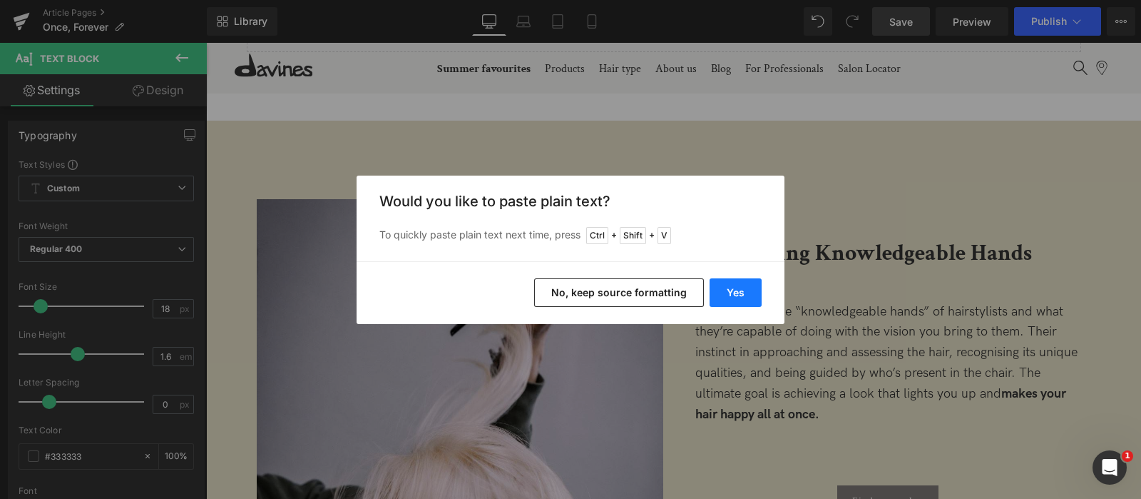
click at [730, 291] on button "Yes" at bounding box center [736, 292] width 52 height 29
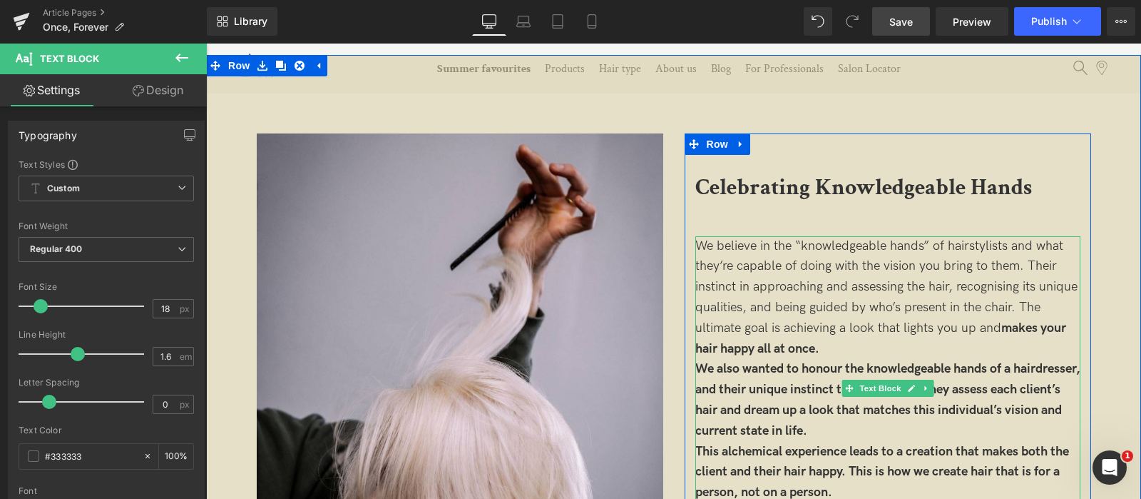
scroll to position [812, 0]
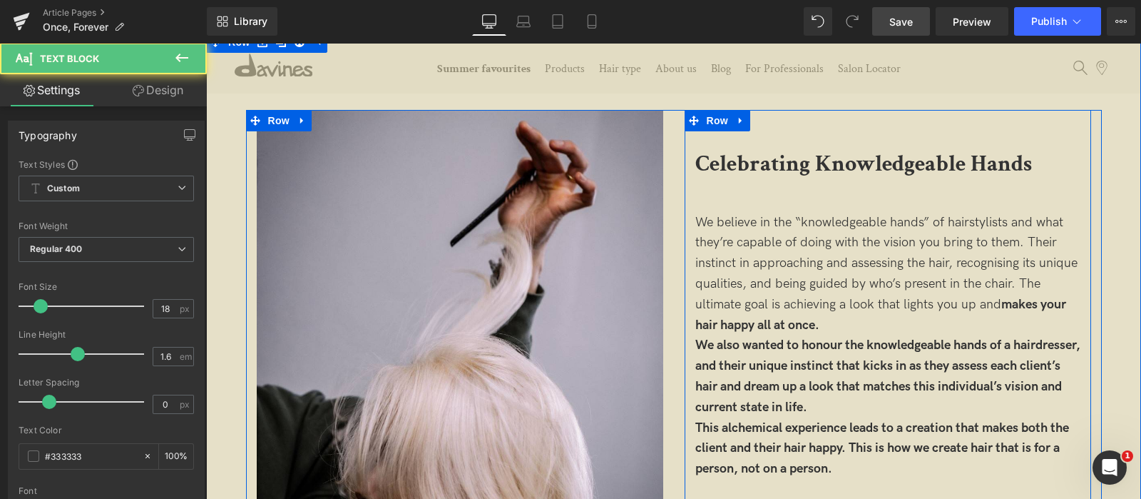
drag, startPoint x: 842, startPoint y: 466, endPoint x: 687, endPoint y: 337, distance: 201.1
click at [687, 337] on div "Celebrating Knowledgeable Hands Text Block We believe in the “knowledgeable han…" at bounding box center [888, 340] width 407 height 419
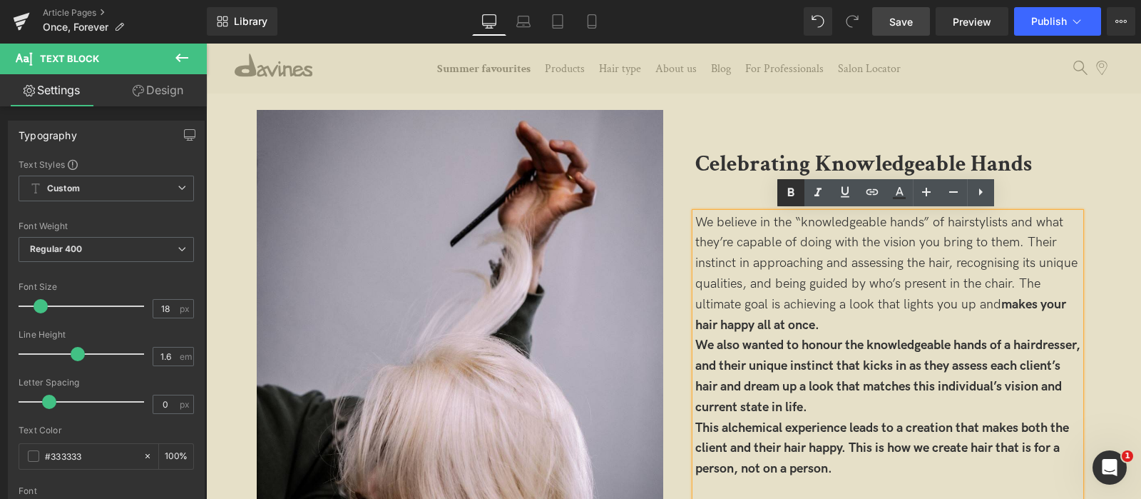
click at [789, 194] on icon at bounding box center [790, 192] width 6 height 9
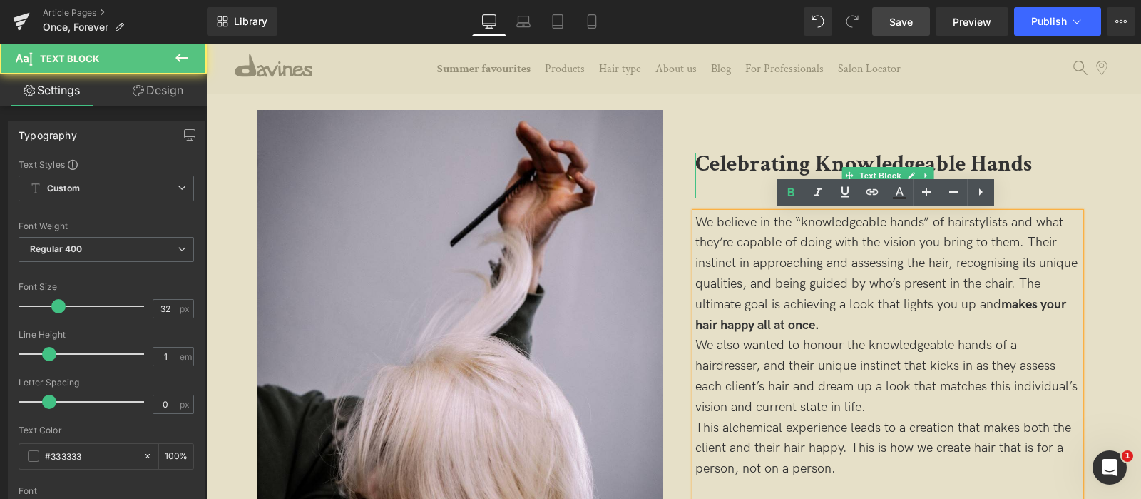
click at [764, 160] on b "Celebrating Knowledgeable Hands" at bounding box center [863, 163] width 337 height 29
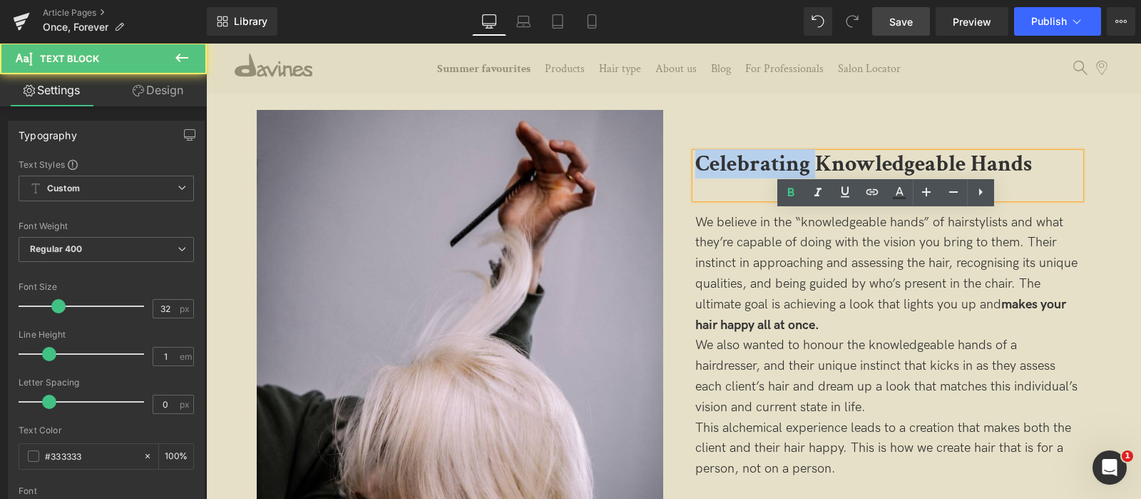
click at [764, 160] on b "Celebrating Knowledgeable Hands" at bounding box center [863, 163] width 337 height 29
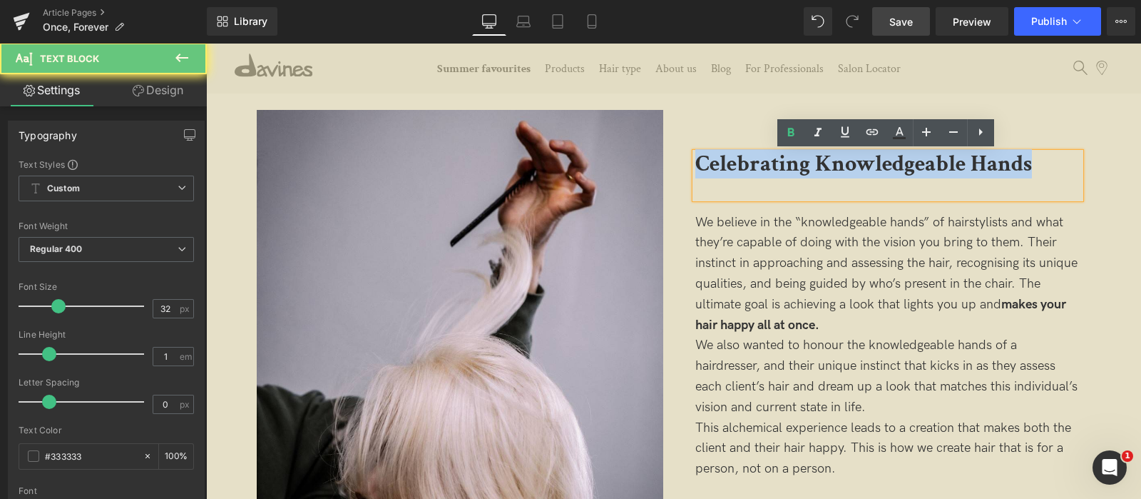
click at [764, 160] on b "Celebrating Knowledgeable Hands" at bounding box center [863, 163] width 337 height 29
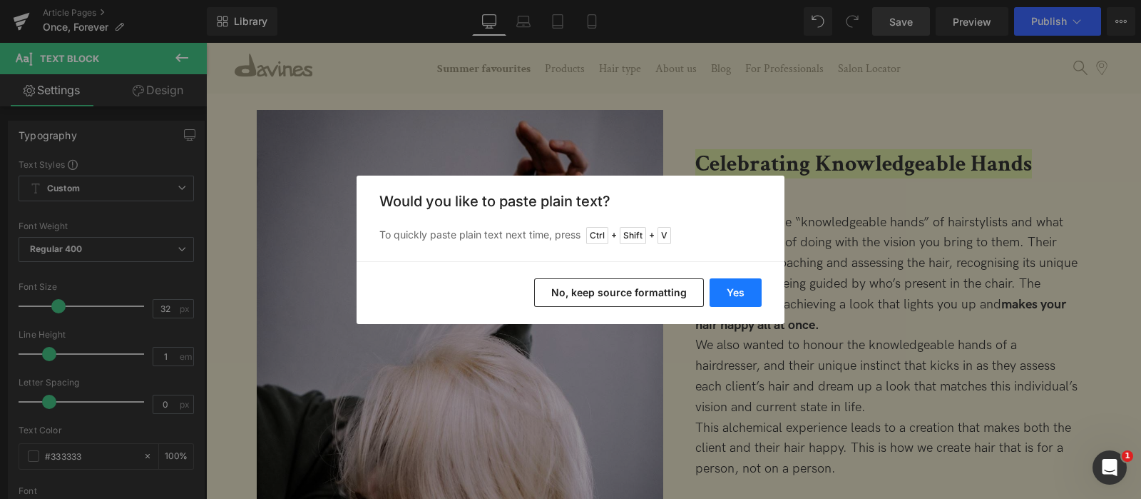
click at [726, 290] on button "Yes" at bounding box center [736, 292] width 52 height 29
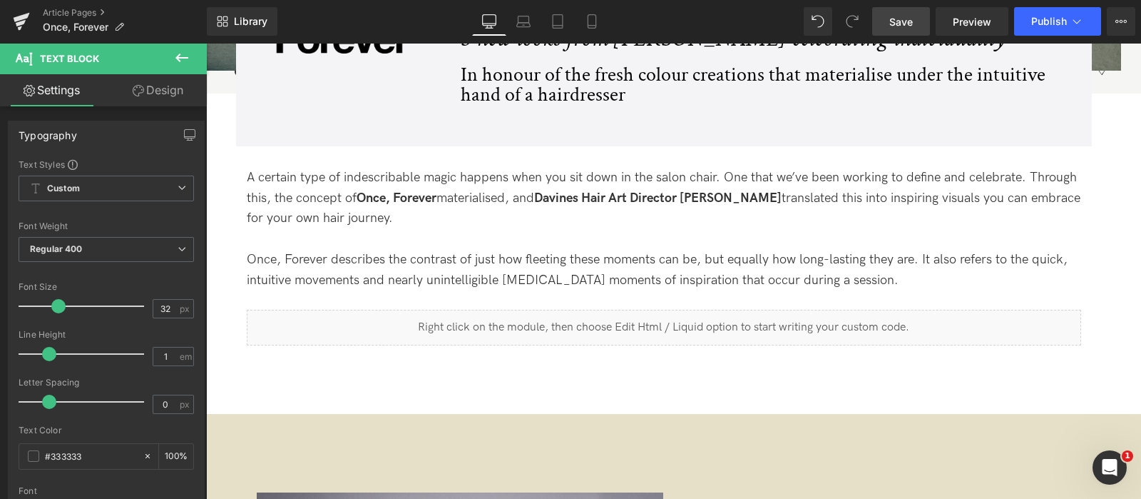
scroll to position [367, 0]
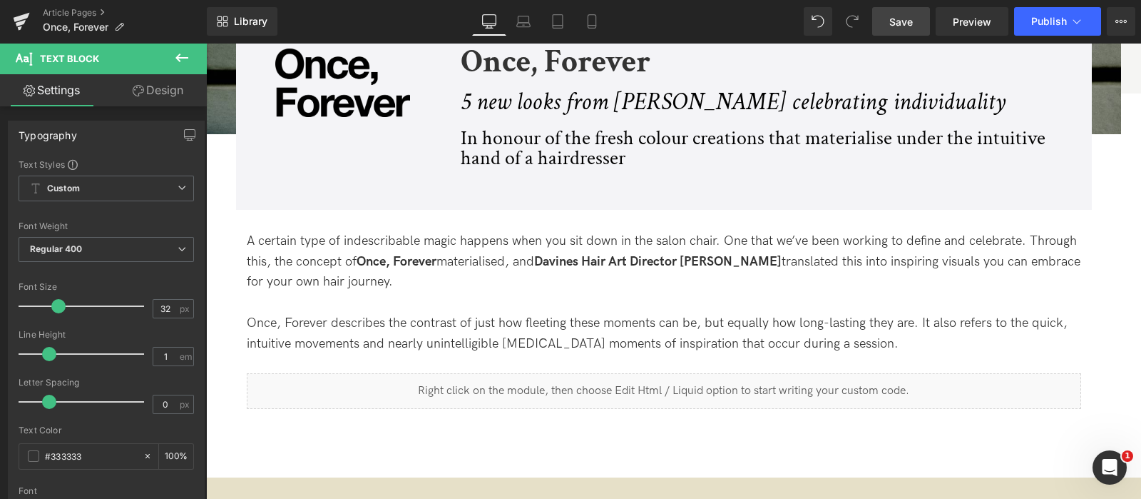
click at [961, 342] on p "Once, Forever describes the contrast of just how fleeting these moments can be,…" at bounding box center [664, 333] width 835 height 41
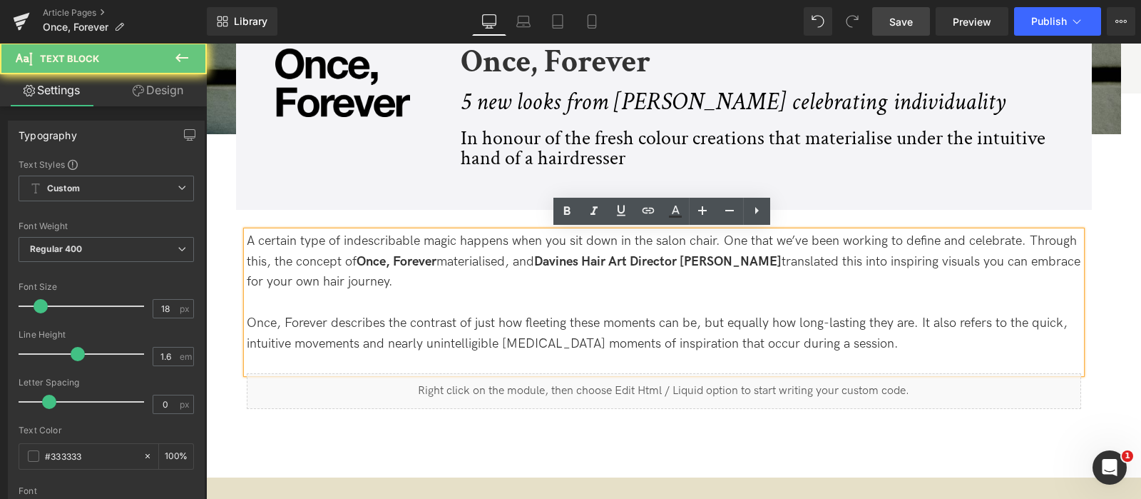
click at [908, 349] on p "Once, Forever describes the contrast of just how fleeting these moments can be,…" at bounding box center [664, 333] width 835 height 41
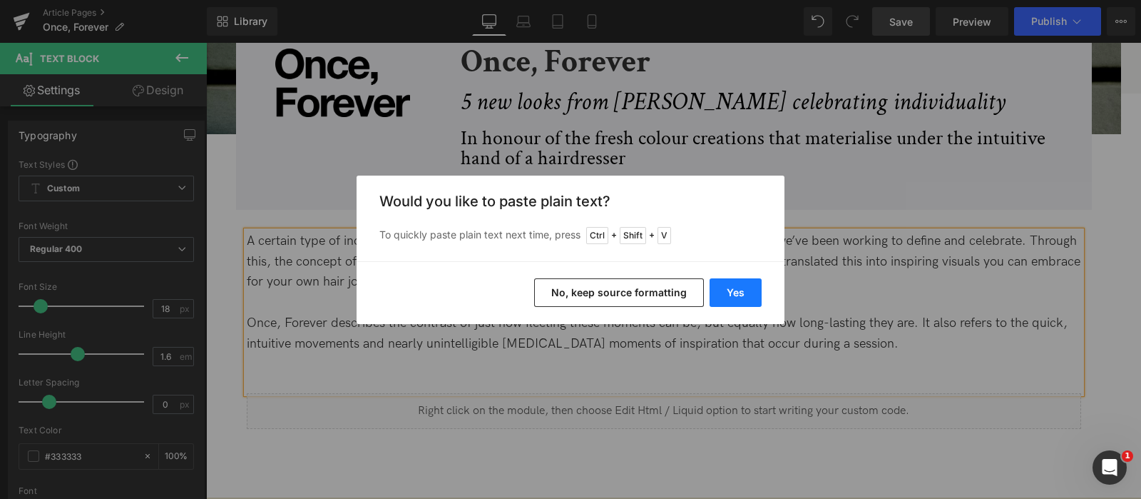
drag, startPoint x: 733, startPoint y: 288, endPoint x: 529, endPoint y: 245, distance: 207.7
click at [733, 288] on button "Yes" at bounding box center [736, 292] width 52 height 29
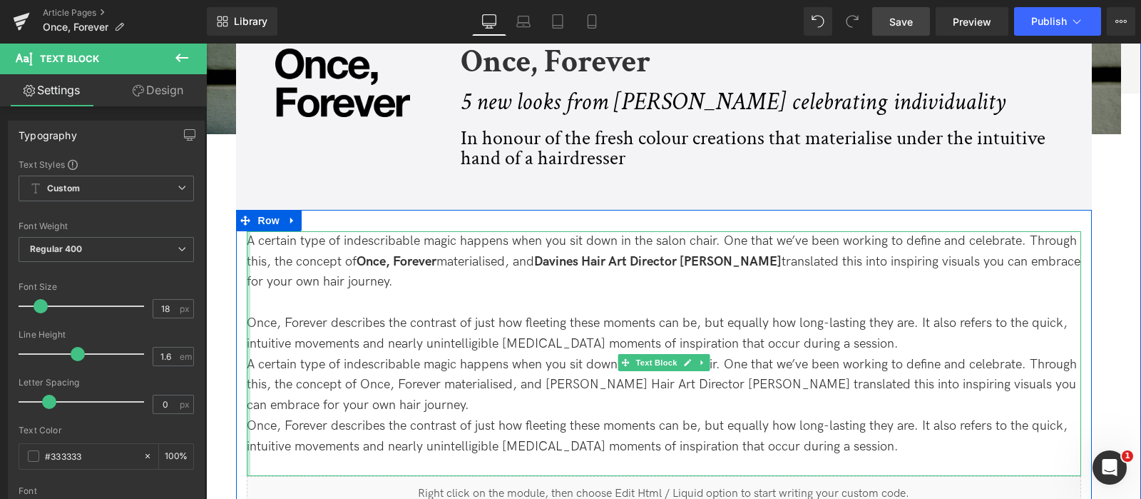
drag, startPoint x: 878, startPoint y: 442, endPoint x: 245, endPoint y: 360, distance: 638.6
click at [247, 360] on div "A certain type of indescribable magic happens when you sit down in the salon ch…" at bounding box center [664, 353] width 835 height 245
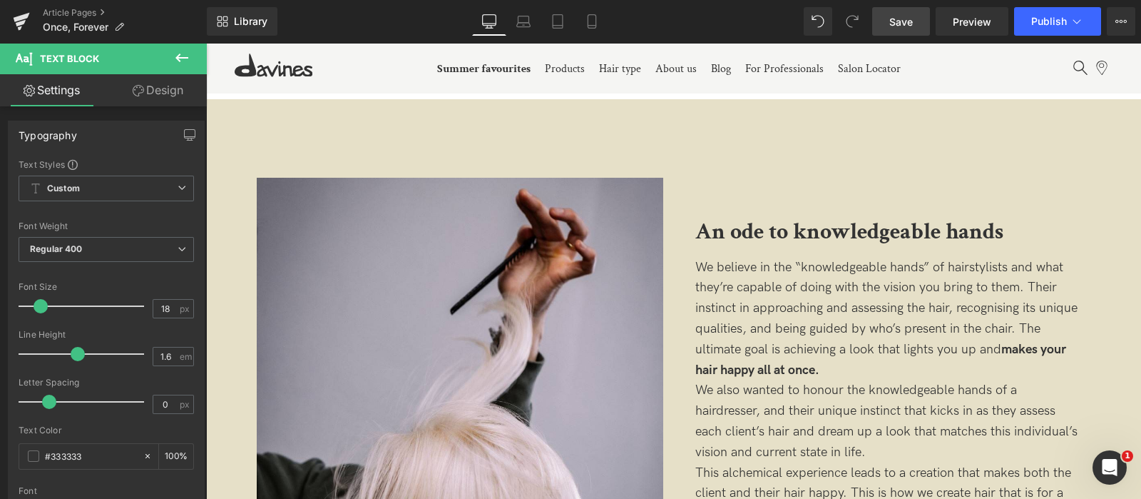
scroll to position [634, 0]
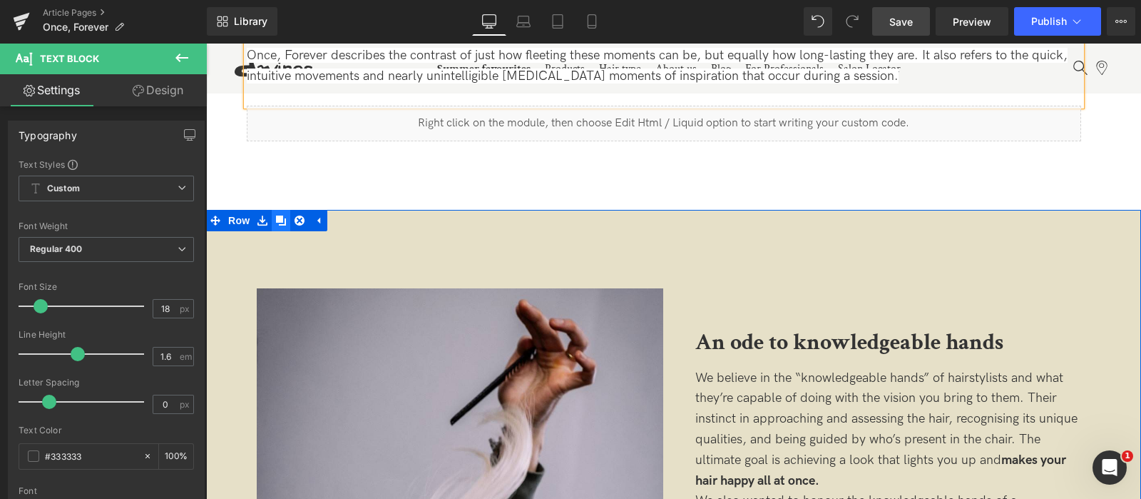
click at [282, 221] on icon at bounding box center [281, 220] width 10 height 10
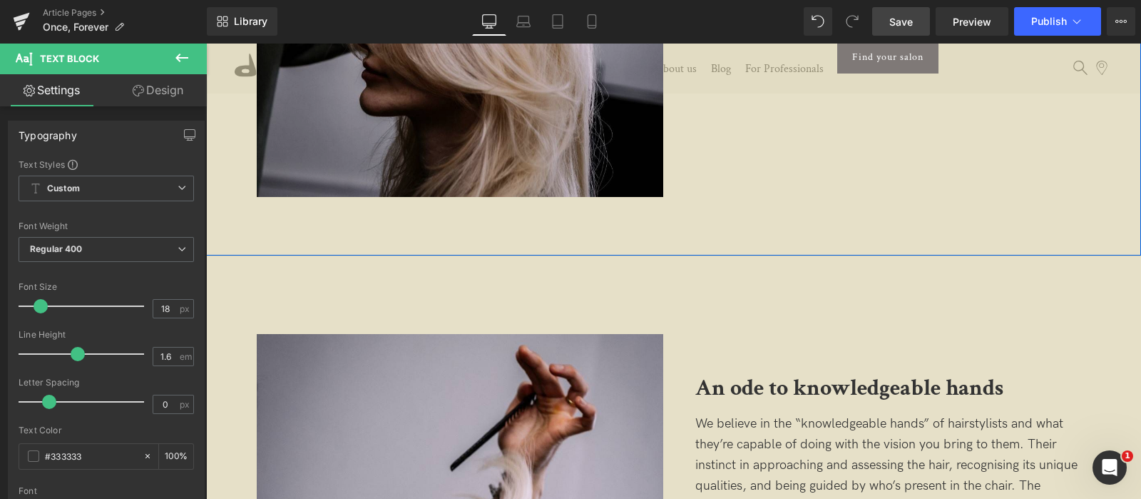
scroll to position [1422, 0]
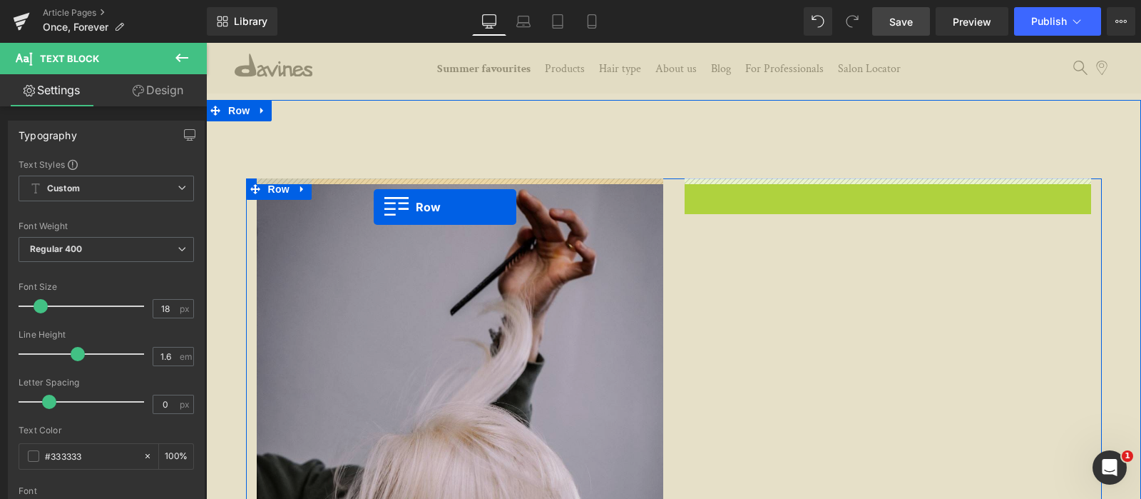
drag, startPoint x: 686, startPoint y: 188, endPoint x: 374, endPoint y: 207, distance: 313.0
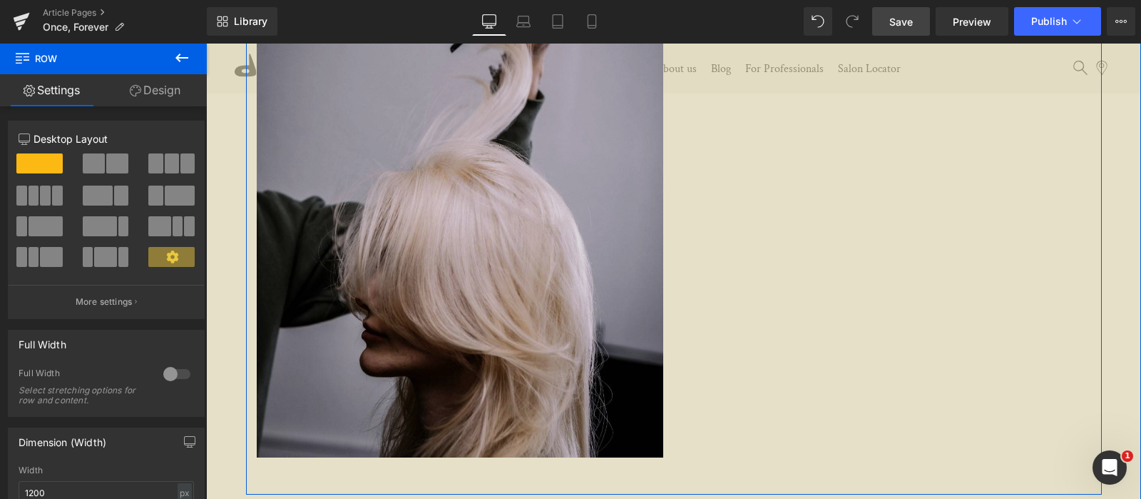
scroll to position [2046, 0]
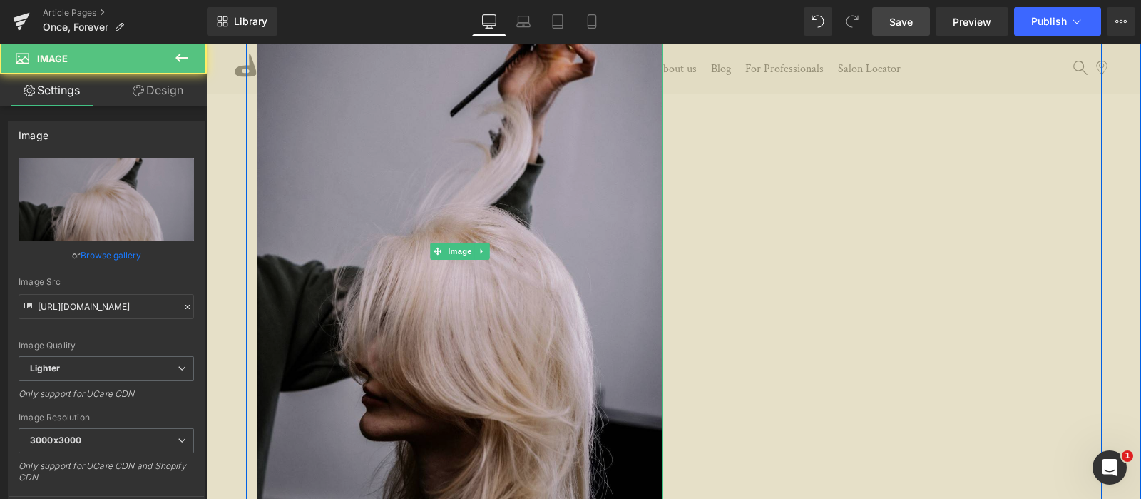
click at [454, 327] on img at bounding box center [460, 251] width 407 height 542
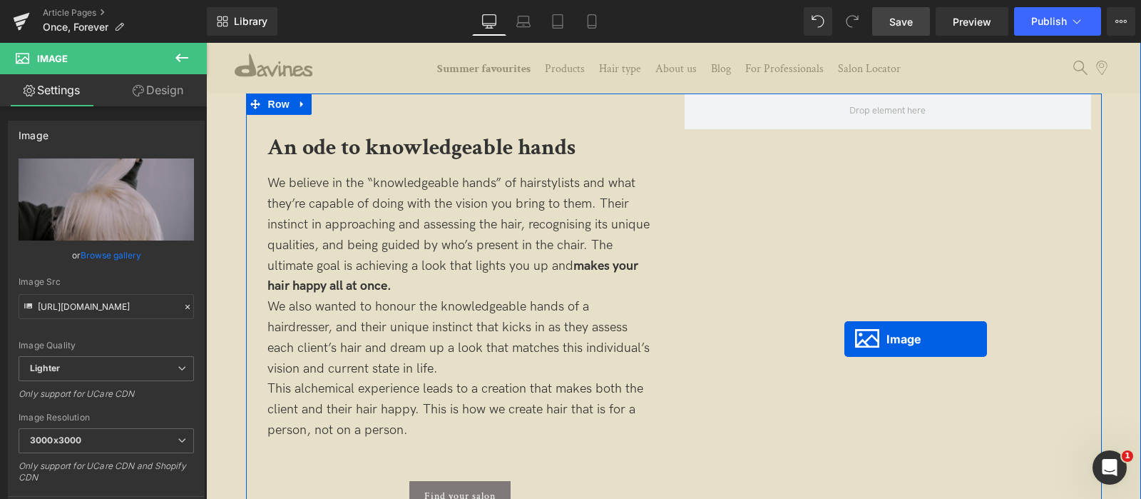
scroll to position [1422, 0]
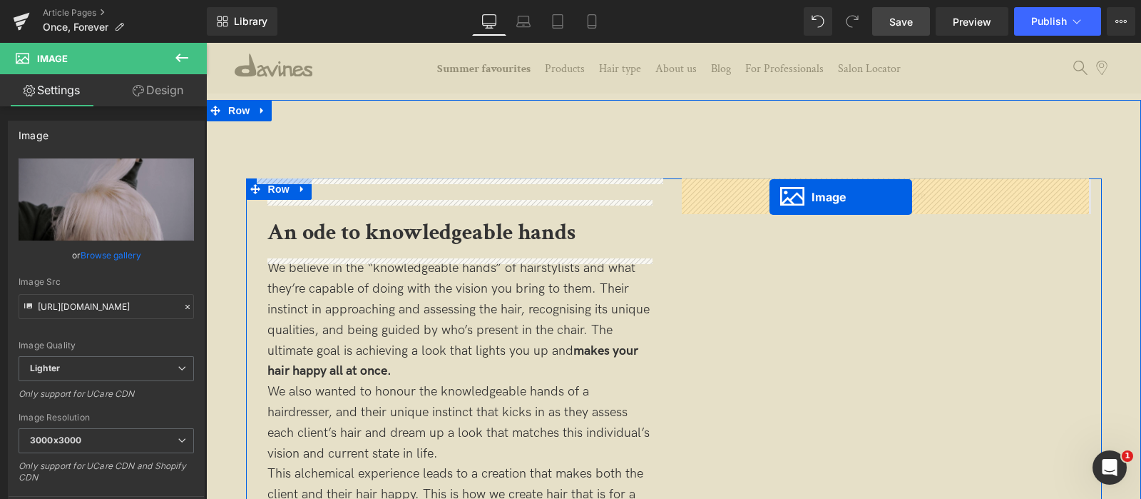
drag, startPoint x: 436, startPoint y: 248, endPoint x: 770, endPoint y: 195, distance: 337.9
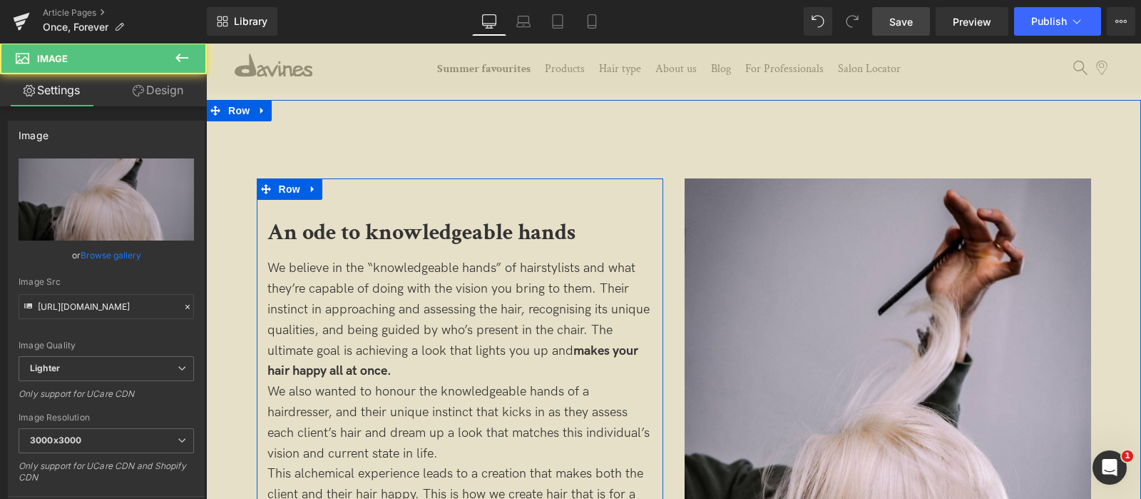
click at [458, 365] on p "We believe in the “knowledgeable hands” of hairstylists and what they’re capabl…" at bounding box center [459, 319] width 385 height 123
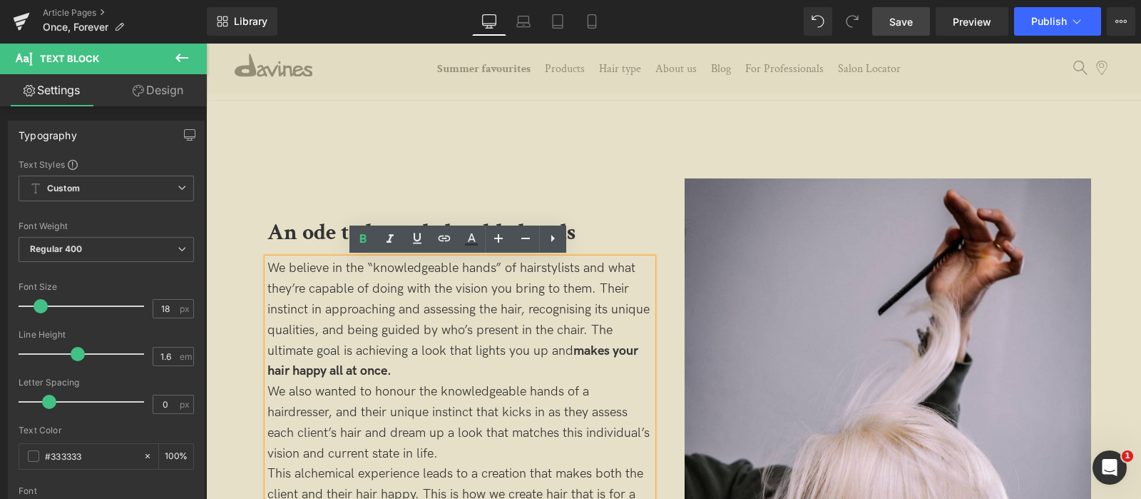
scroll to position [1601, 0]
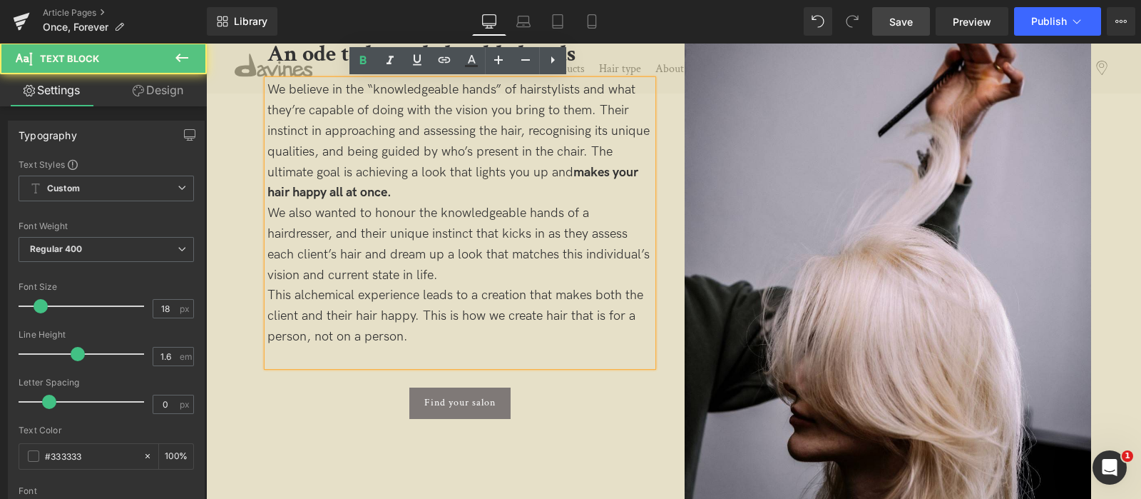
click at [520, 325] on p "This alchemical experience leads to a creation that makes both the client and t…" at bounding box center [459, 315] width 385 height 61
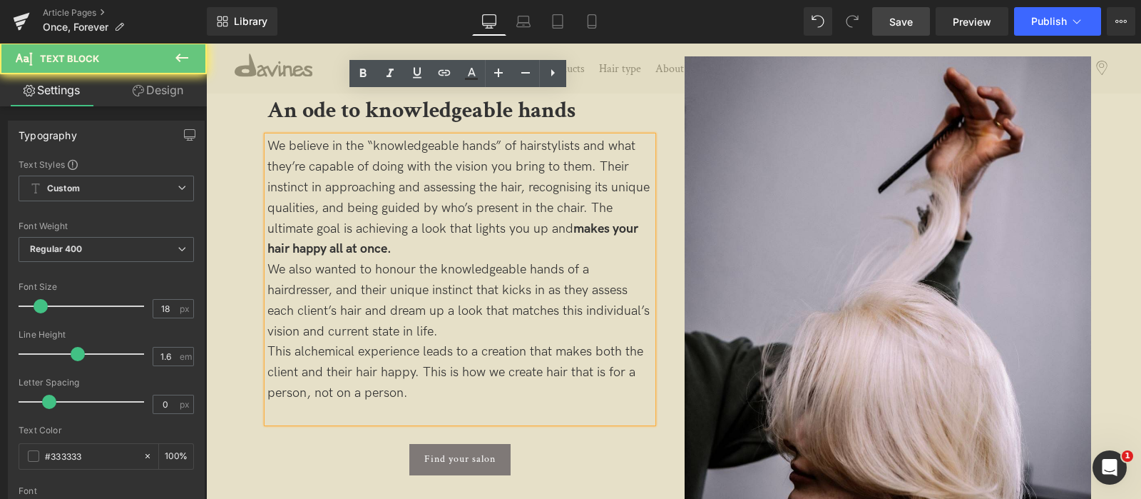
scroll to position [1422, 0]
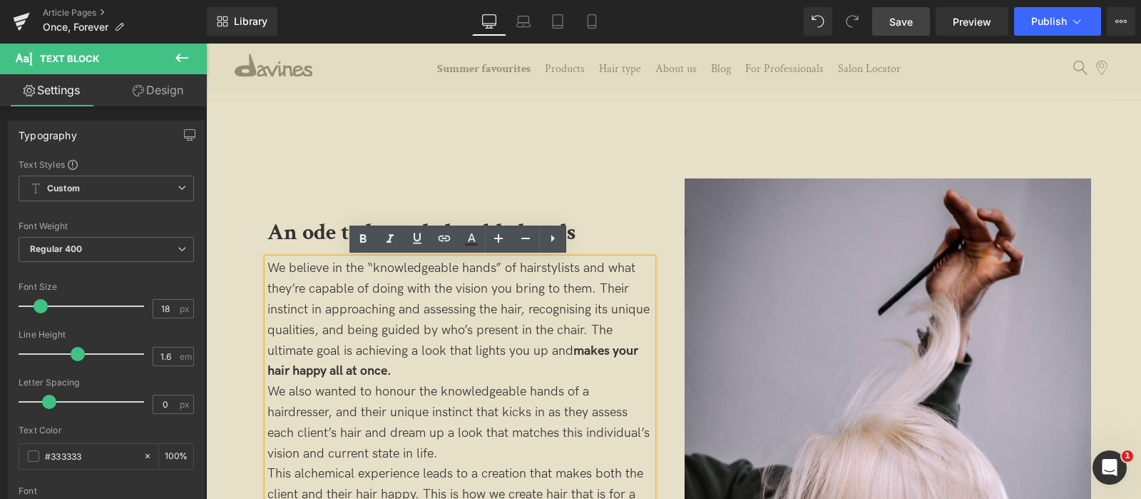
drag, startPoint x: 461, startPoint y: 340, endPoint x: 263, endPoint y: 270, distance: 209.6
click at [267, 270] on div "We believe in the “knowledgeable hands” of hairstylists and what they’re capabl…" at bounding box center [459, 400] width 385 height 285
click at [279, 270] on span "We believe in the “knowledgeable hands” of hairstylists and what they’re capabl…" at bounding box center [458, 319] width 382 height 118
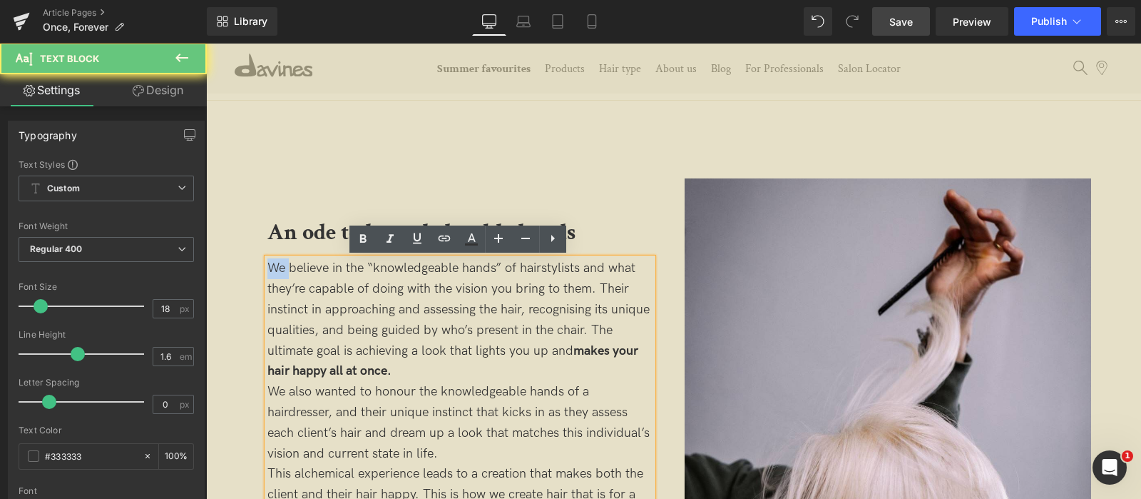
click at [279, 270] on span "We believe in the “knowledgeable hands” of hairstylists and what they’re capabl…" at bounding box center [458, 319] width 382 height 118
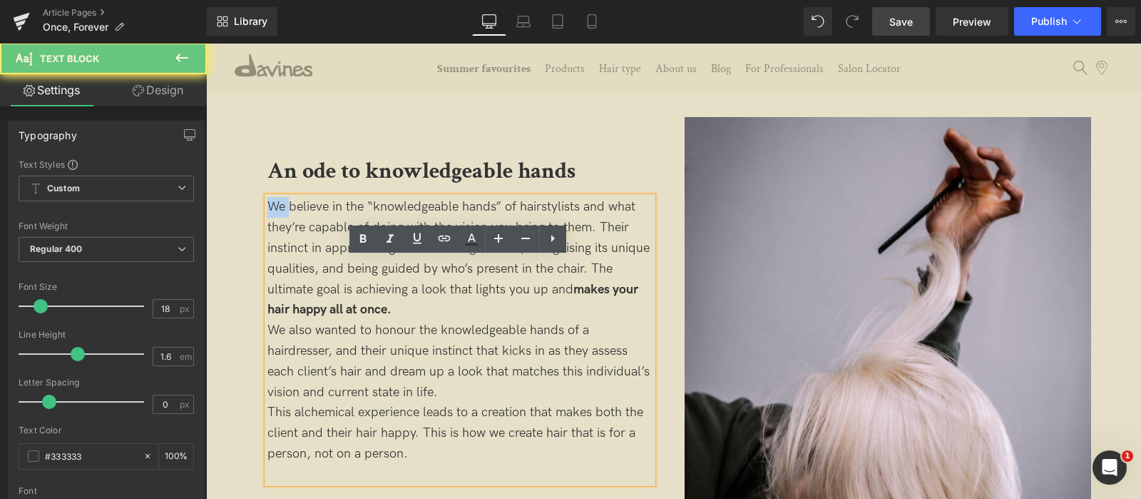
scroll to position [1511, 0]
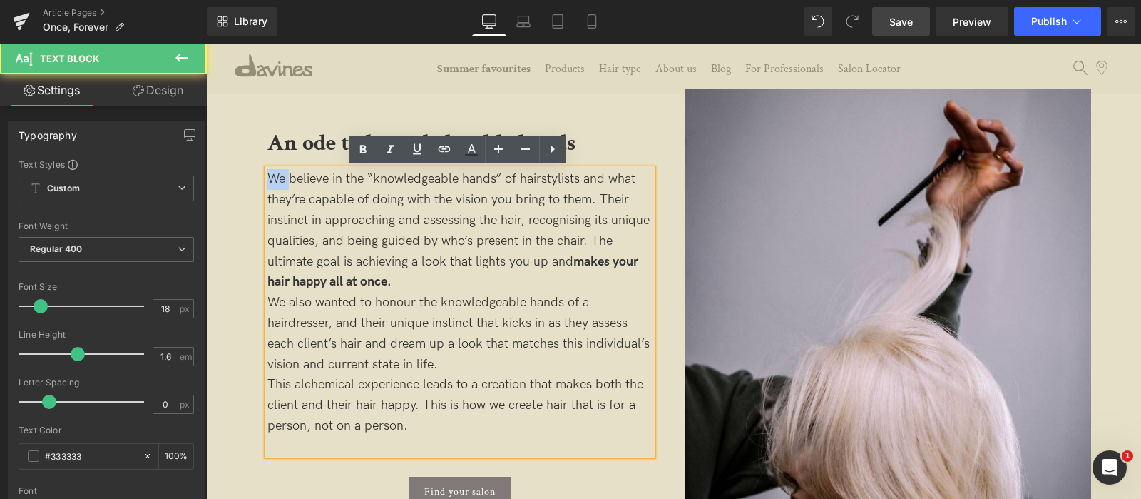
drag, startPoint x: 438, startPoint y: 427, endPoint x: 270, endPoint y: 180, distance: 299.3
click at [270, 180] on div "We believe in the “knowledgeable hands” of hairstylists and what they’re capabl…" at bounding box center [459, 311] width 385 height 285
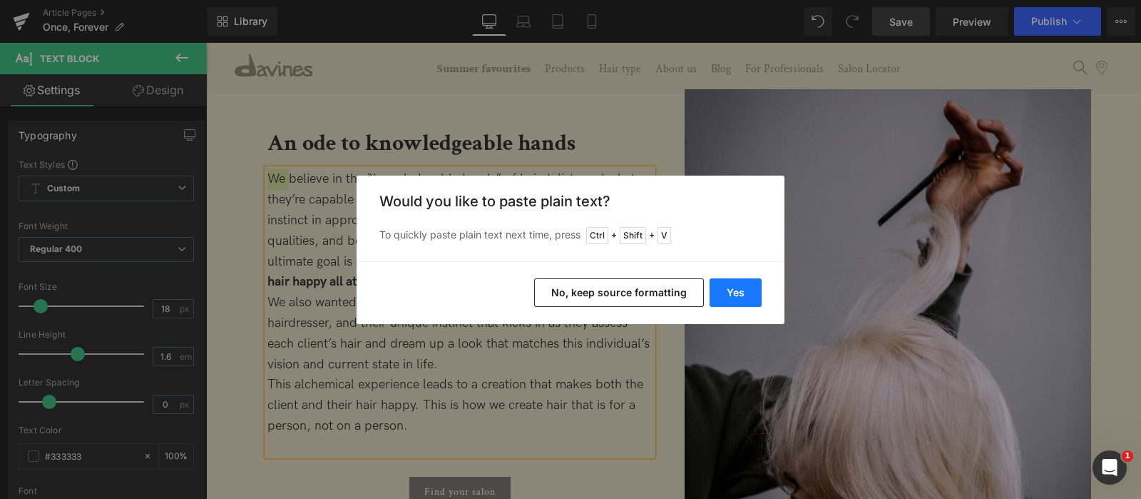
click at [716, 288] on button "Yes" at bounding box center [736, 292] width 52 height 29
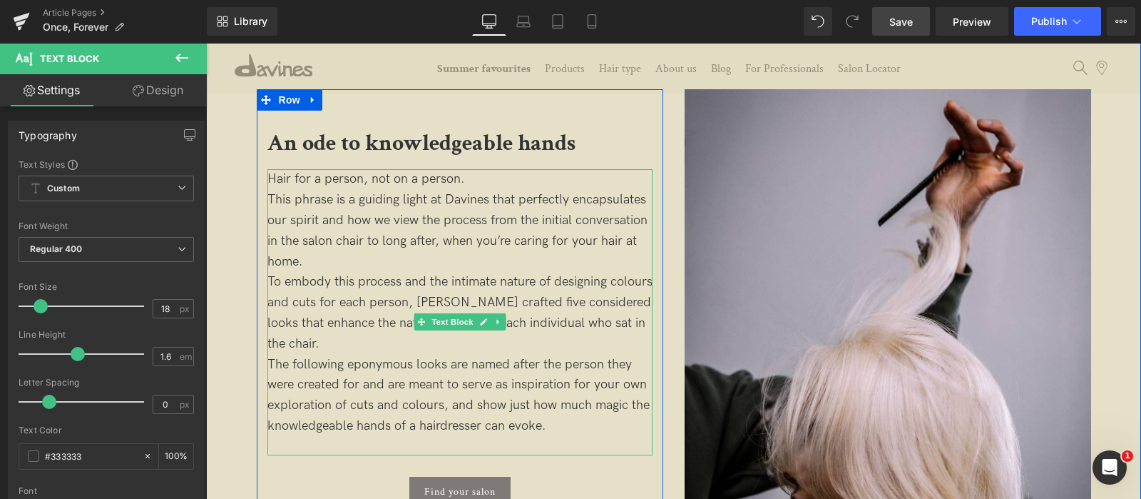
click at [391, 178] on p "Hair for a person, not on a person." at bounding box center [459, 179] width 385 height 21
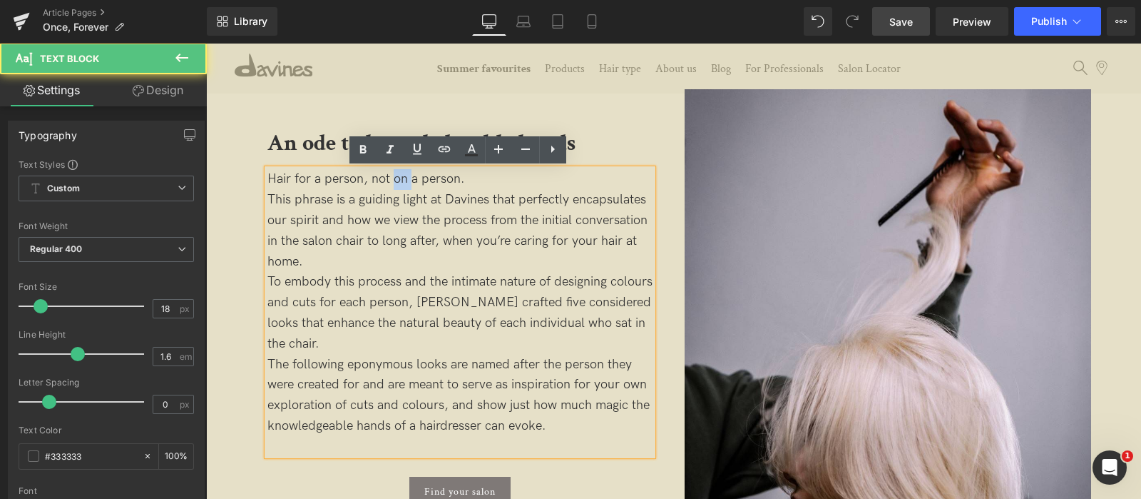
click at [389, 178] on p "Hair for a person, not on a person." at bounding box center [459, 179] width 385 height 21
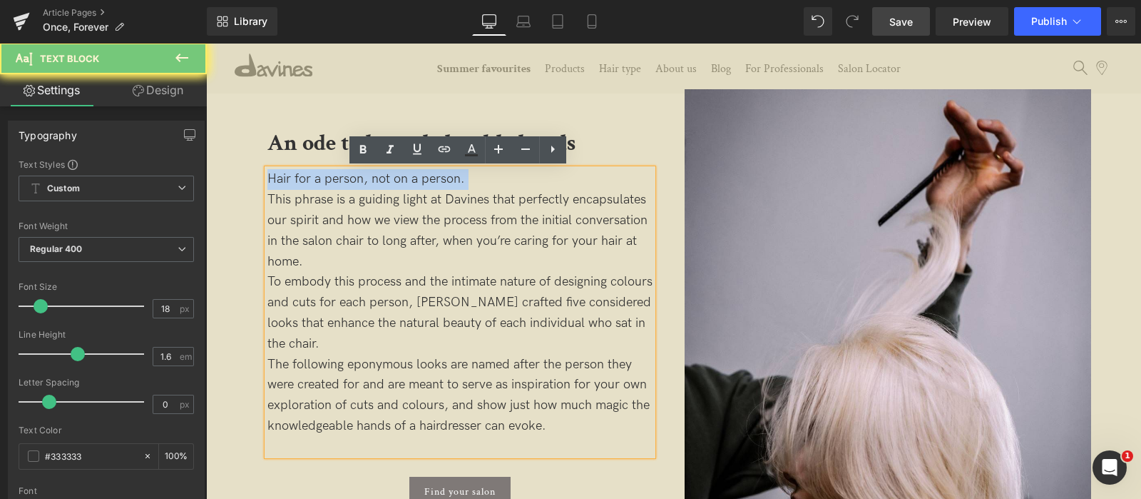
click at [389, 178] on p "Hair for a person, not on a person." at bounding box center [459, 179] width 385 height 21
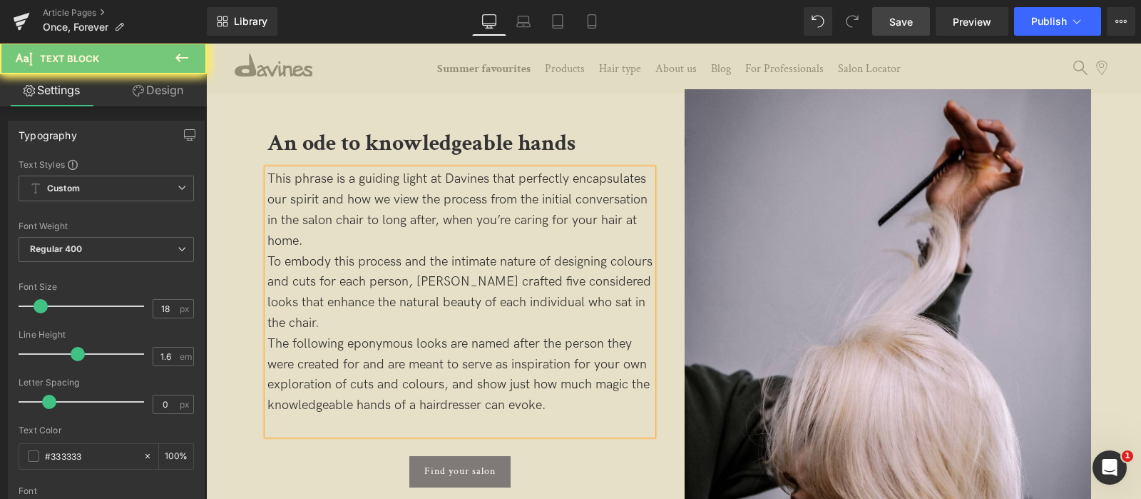
click at [295, 141] on b "An ode to knowledgeable hands" at bounding box center [421, 142] width 308 height 29
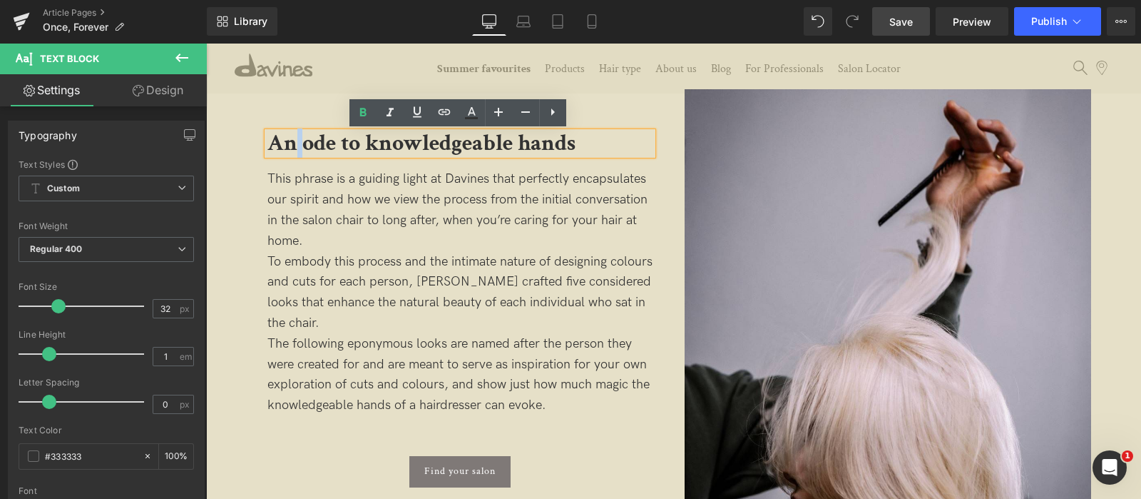
click at [295, 141] on b "An ode to knowledgeable hands" at bounding box center [421, 142] width 308 height 29
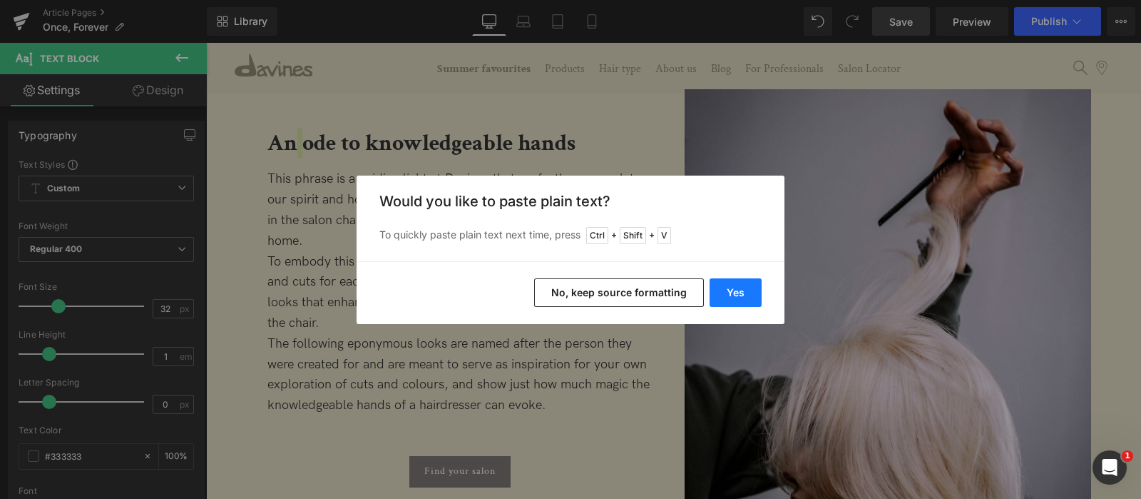
click at [720, 290] on button "Yes" at bounding box center [736, 292] width 52 height 29
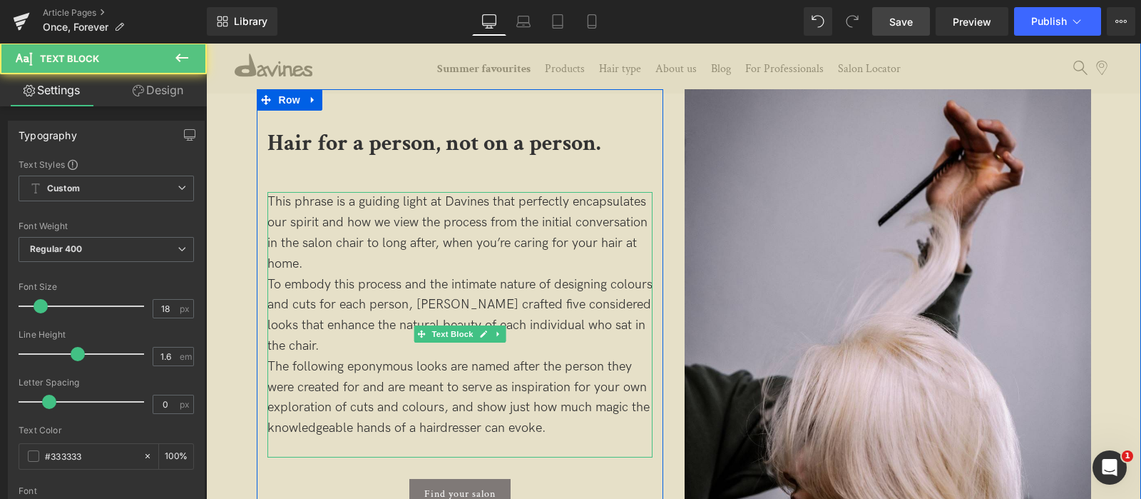
click at [399, 260] on p "This phrase is a guiding light at Davines that perfectly encapsulates our spiri…" at bounding box center [459, 233] width 385 height 82
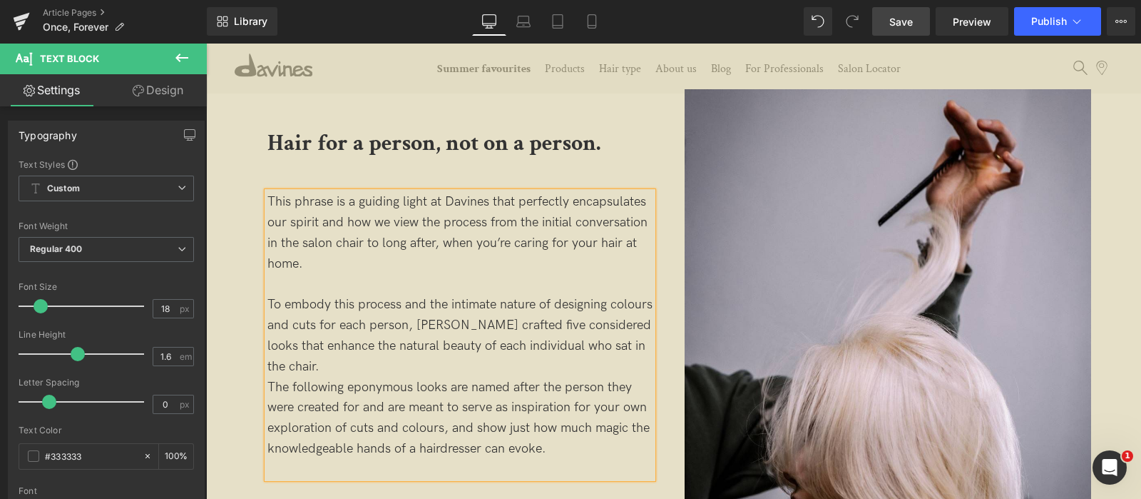
click at [374, 359] on p "To embody this process and the intimate nature of designing colours and cuts fo…" at bounding box center [459, 336] width 385 height 82
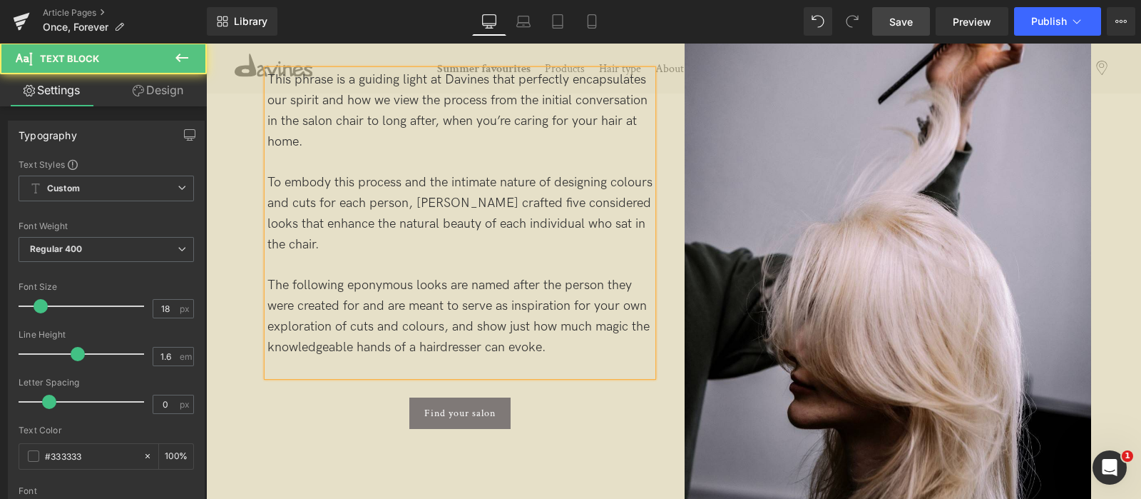
scroll to position [1690, 0]
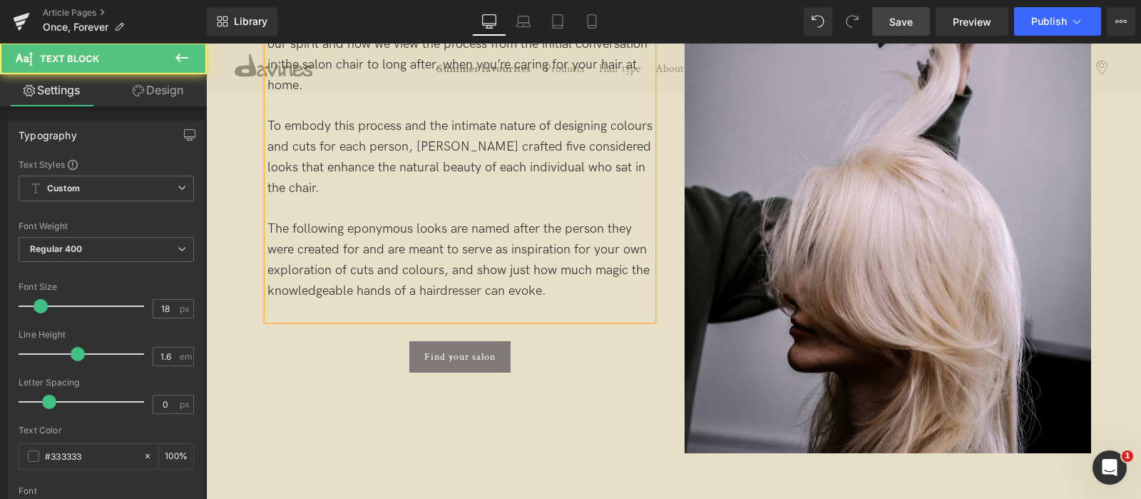
click at [566, 306] on div "This phrase is a guiding light at Davines that perfectly encapsulates our spiri…" at bounding box center [459, 167] width 385 height 306
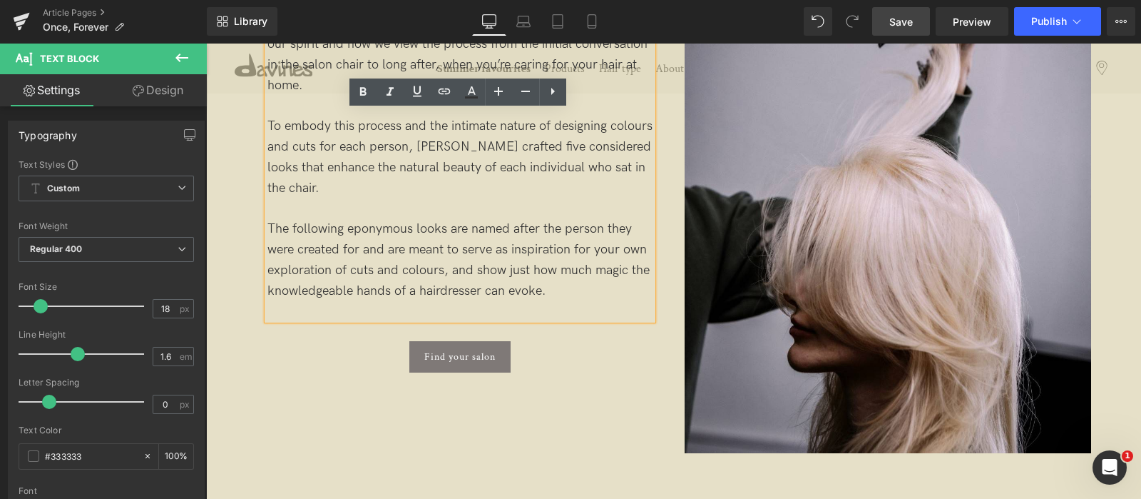
click at [513, 248] on p "The following eponymous looks are named after the person they were created for …" at bounding box center [459, 260] width 385 height 82
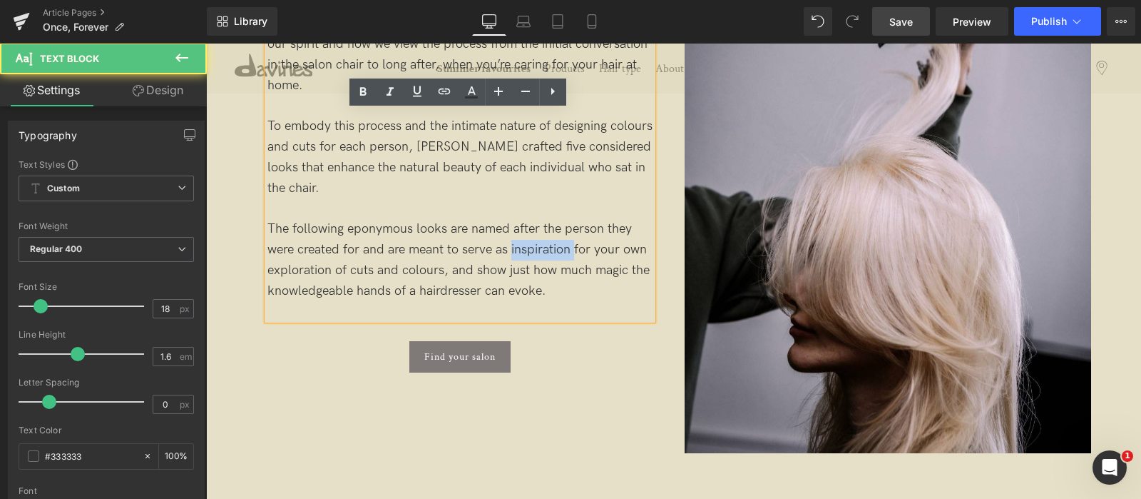
click at [513, 248] on p "The following eponymous looks are named after the person they were created for …" at bounding box center [459, 260] width 385 height 82
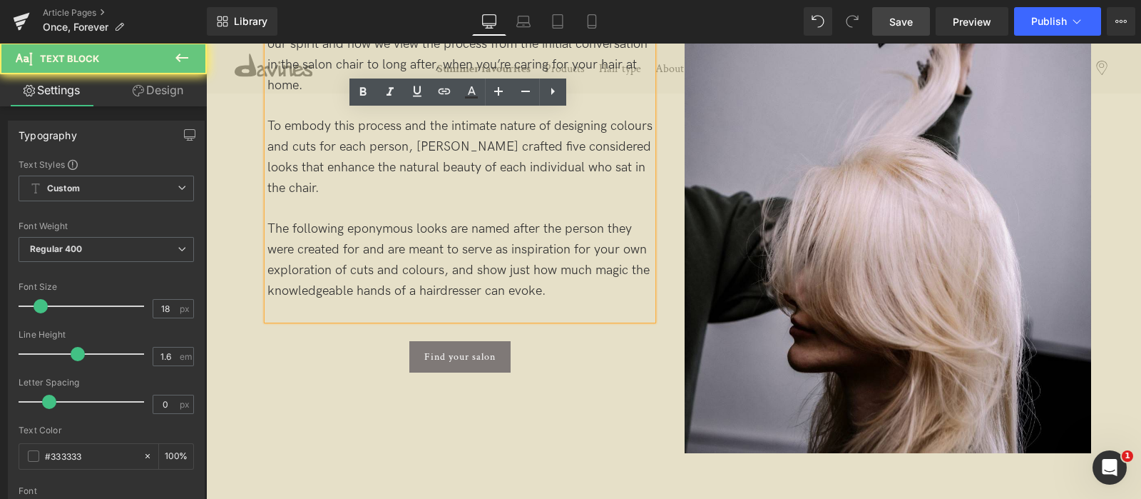
click at [564, 293] on p "The following eponymous looks are named after the person they were created for …" at bounding box center [459, 260] width 385 height 82
click at [592, 294] on p "The following eponymous looks are named after the person they were created for …" at bounding box center [459, 260] width 385 height 82
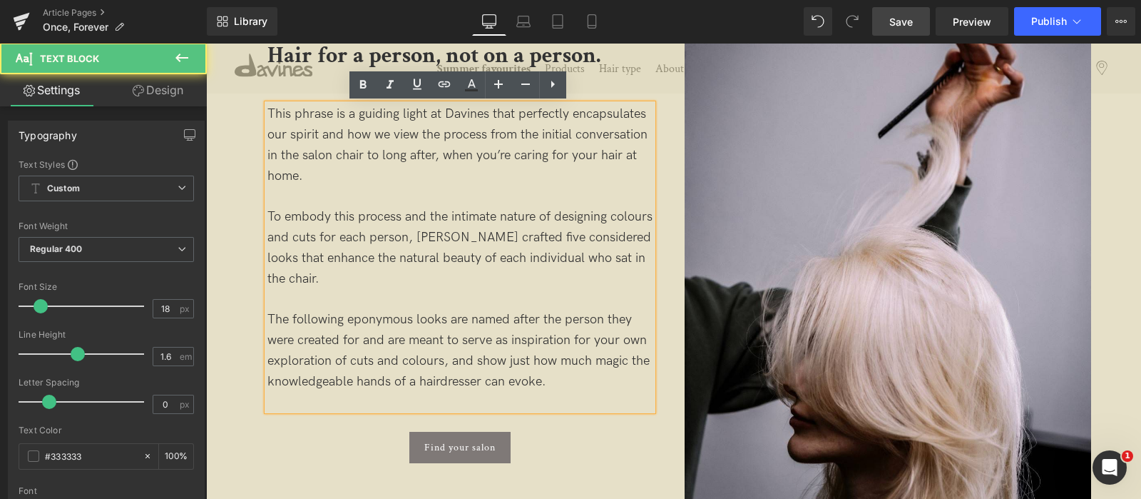
scroll to position [1511, 0]
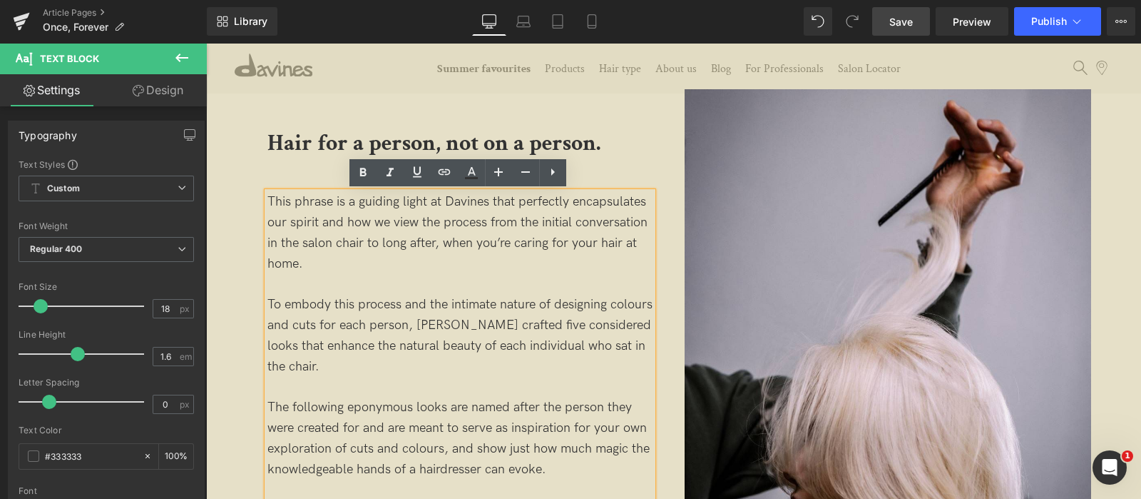
click at [441, 372] on p "To embody this process and the intimate nature of designing colours and cuts fo…" at bounding box center [459, 336] width 385 height 82
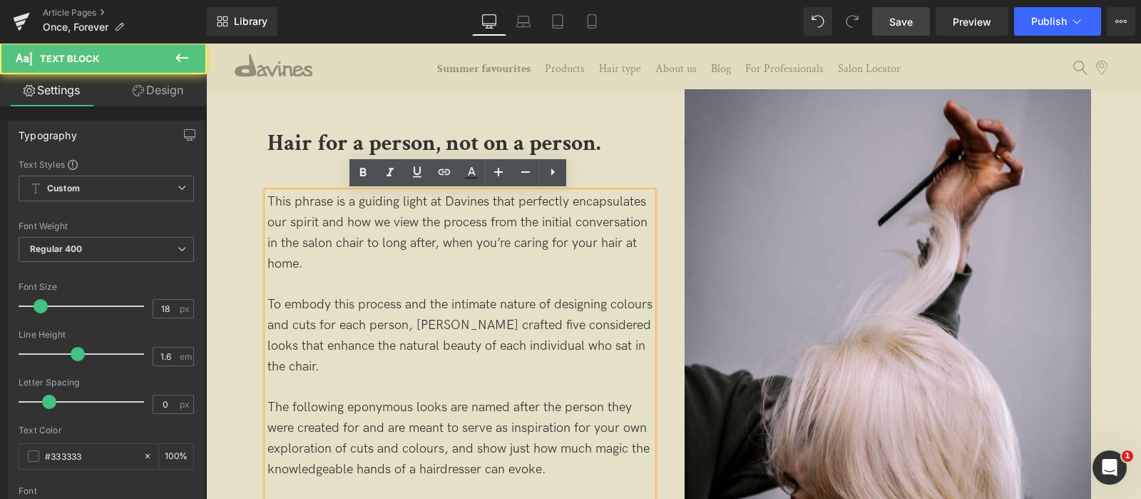
click at [514, 253] on p "This phrase is a guiding light at Davines that perfectly encapsulates our spiri…" at bounding box center [459, 233] width 385 height 82
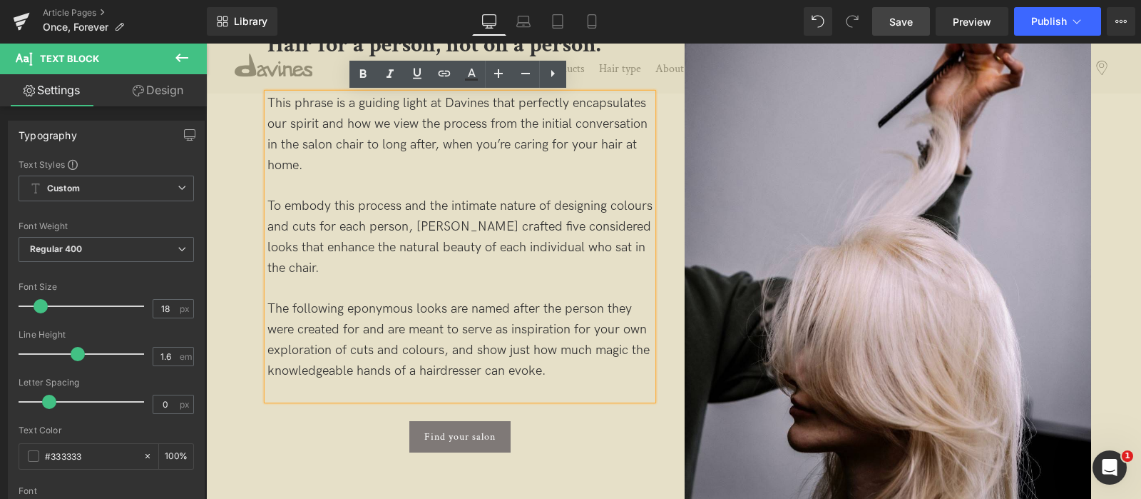
scroll to position [1779, 0]
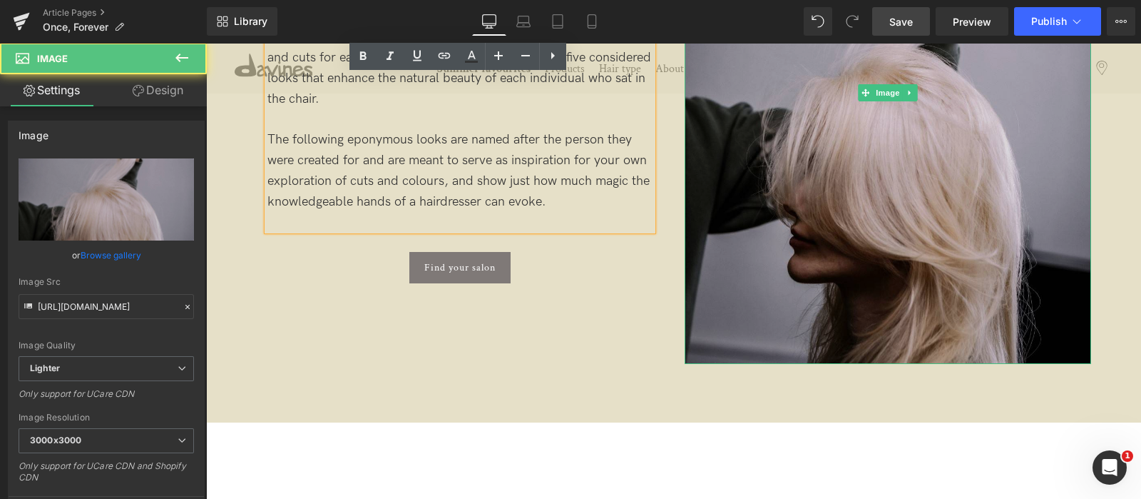
click at [820, 228] on img at bounding box center [888, 93] width 407 height 542
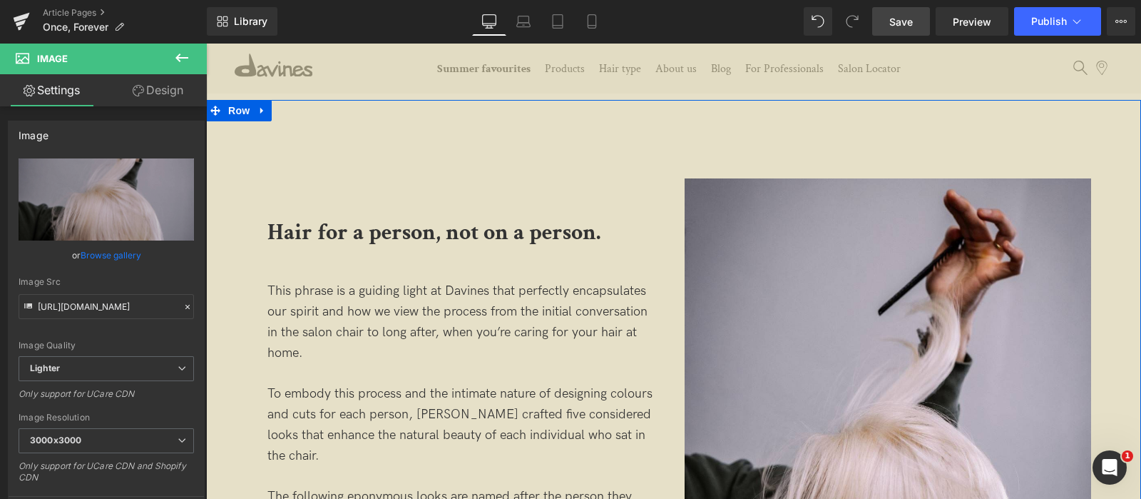
scroll to position [1333, 0]
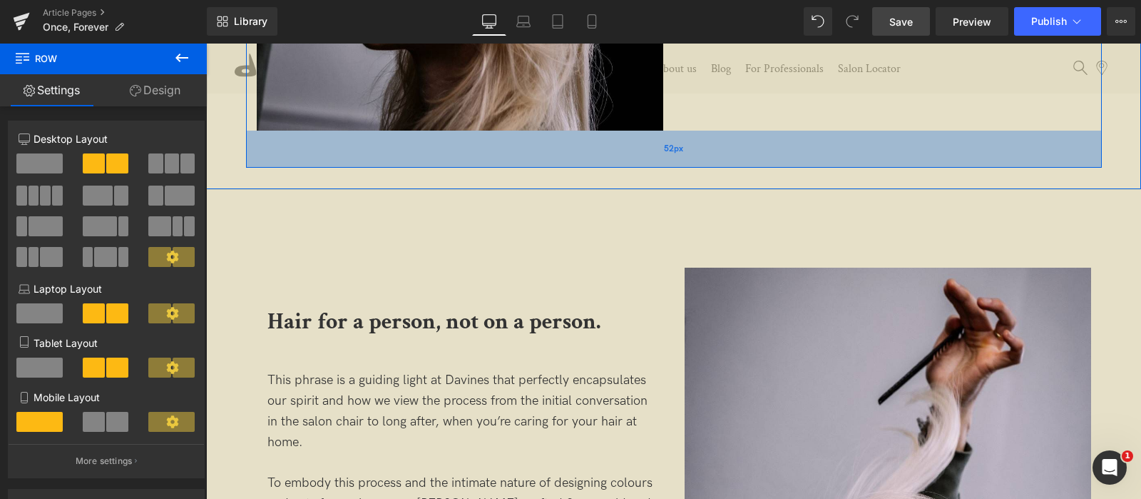
click at [666, 165] on div "52px" at bounding box center [674, 149] width 856 height 37
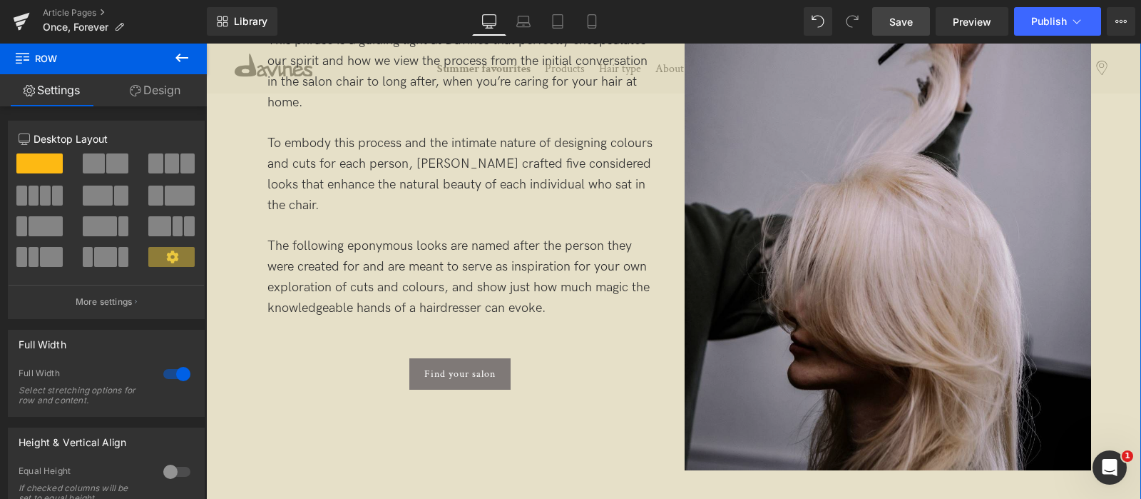
scroll to position [1690, 0]
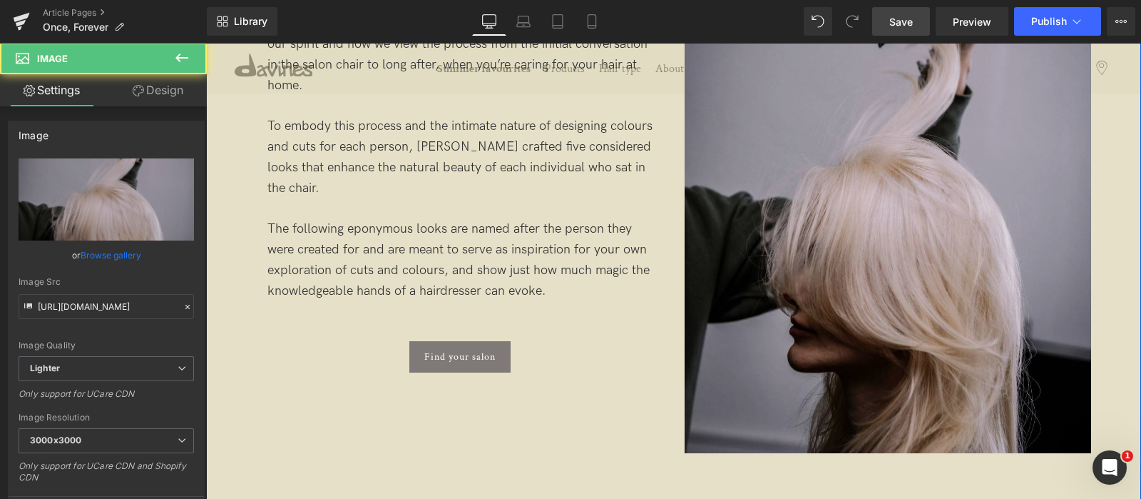
click at [779, 251] on img at bounding box center [888, 182] width 407 height 542
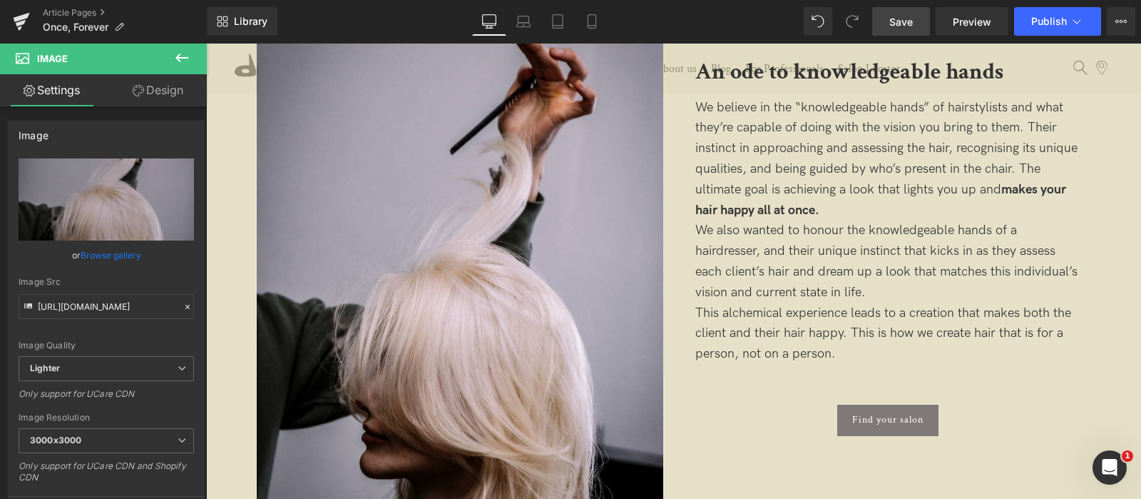
scroll to position [1422, 0]
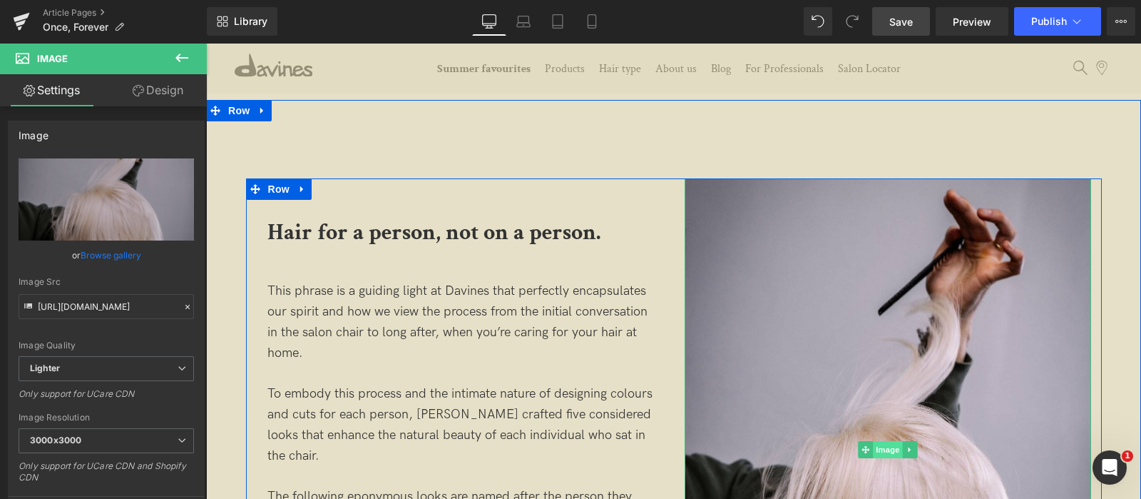
click at [891, 445] on span "Image" at bounding box center [888, 449] width 30 height 17
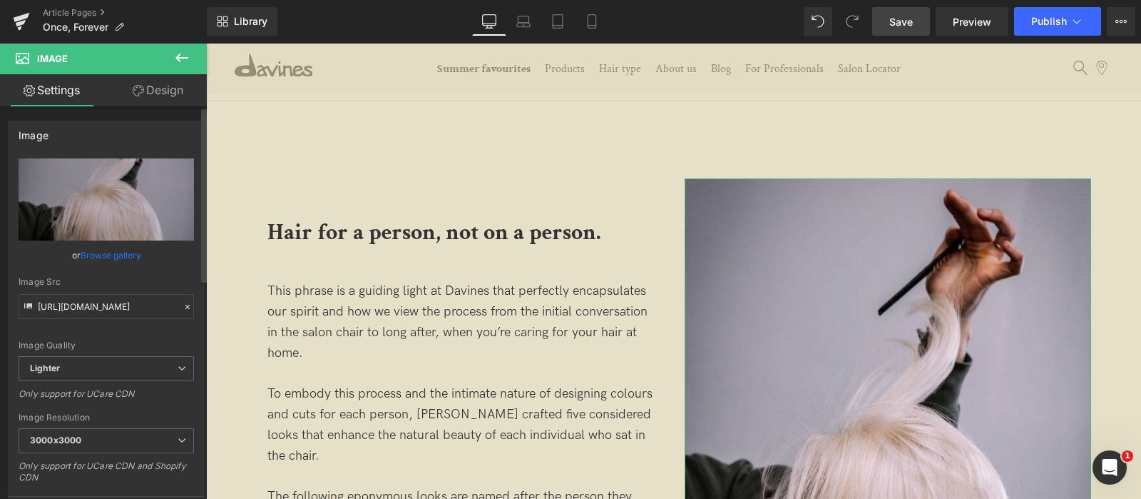
click at [115, 257] on link "Browse gallery" at bounding box center [111, 255] width 61 height 25
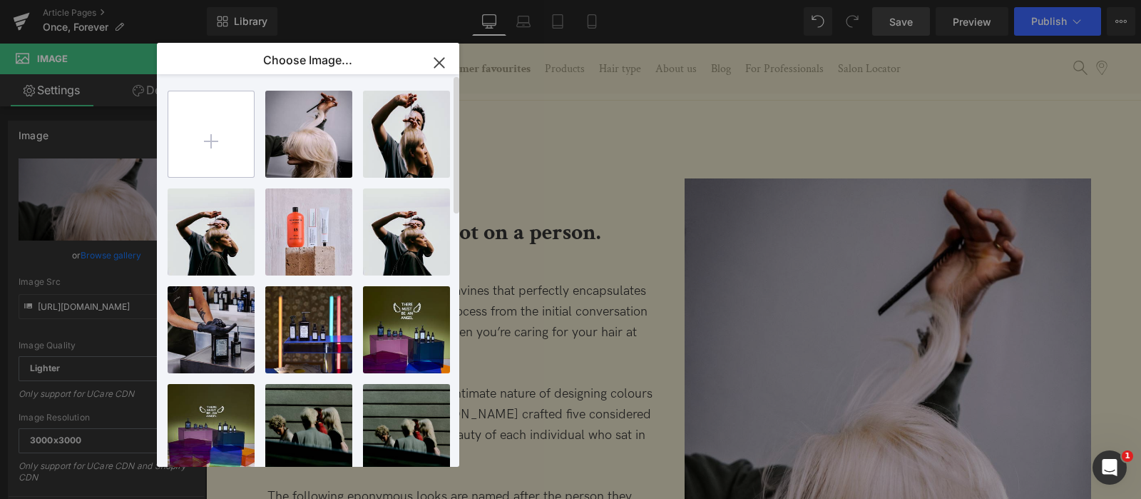
click at [216, 143] on input "file" at bounding box center [211, 134] width 86 height 86
type input "C:\fakepath\0I9A2253.jpg"
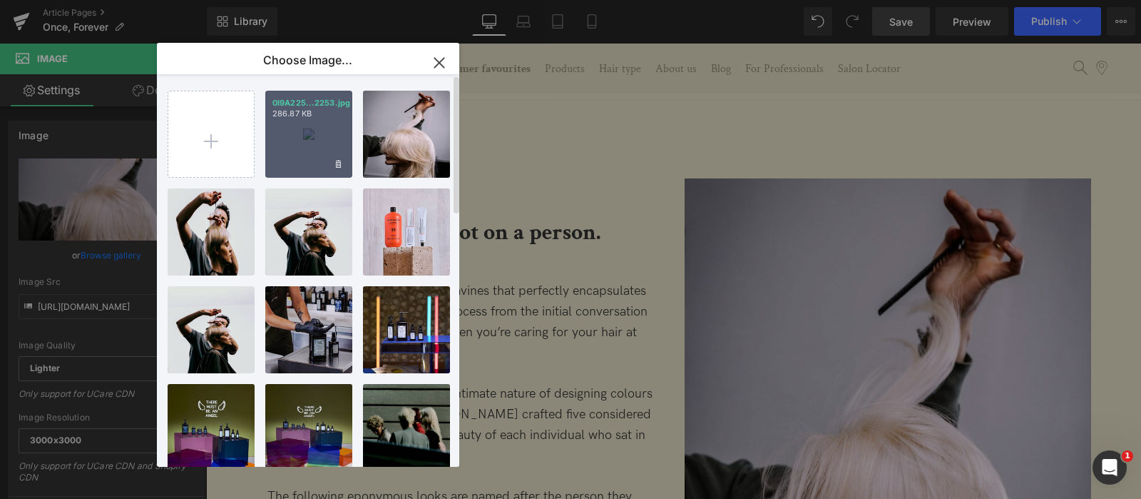
click at [323, 125] on div "0I9A225...2253.jpg 286.87 KB" at bounding box center [308, 134] width 87 height 87
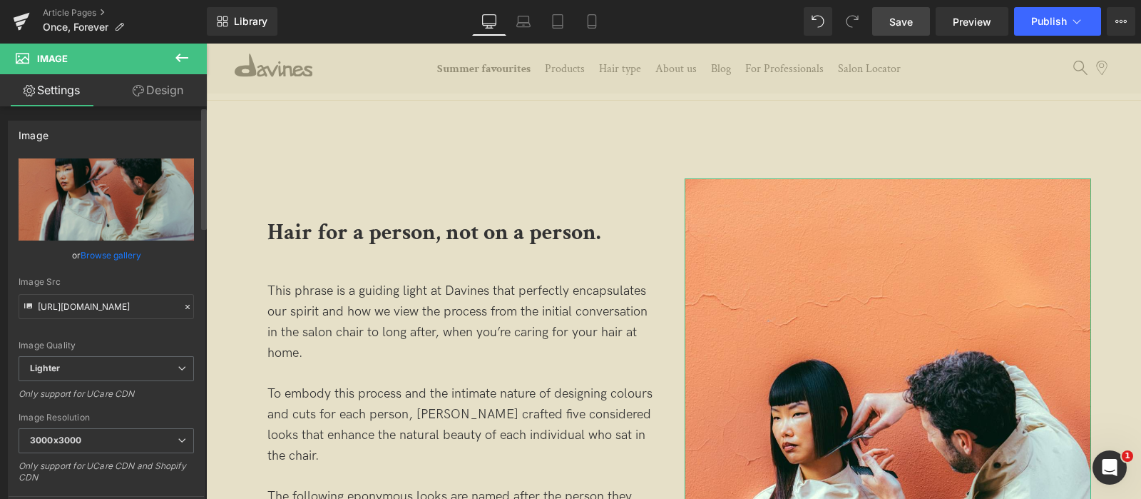
click at [117, 256] on link "Browse gallery" at bounding box center [111, 255] width 61 height 25
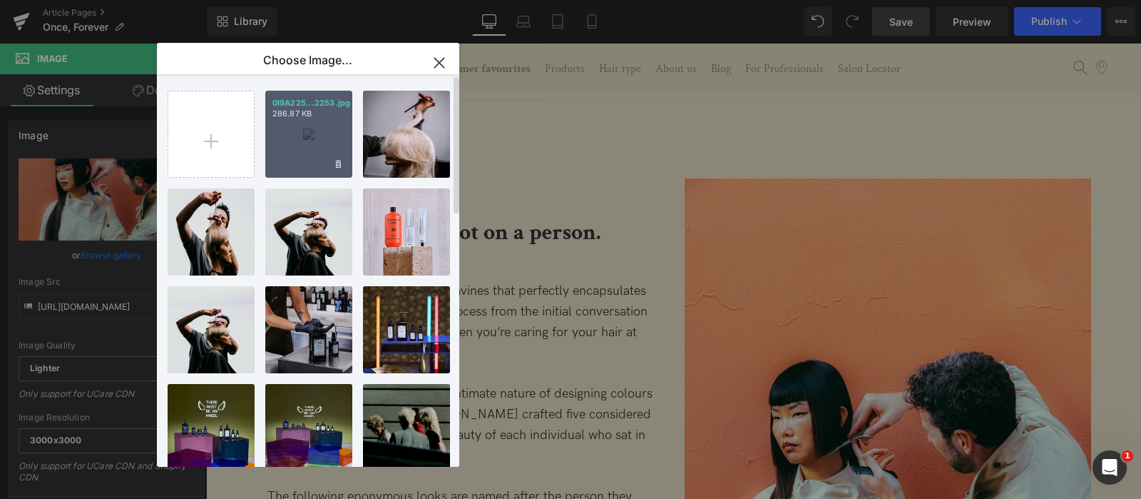
click at [332, 122] on div "0I9A225...2253.jpg 286.87 KB" at bounding box center [308, 134] width 87 height 87
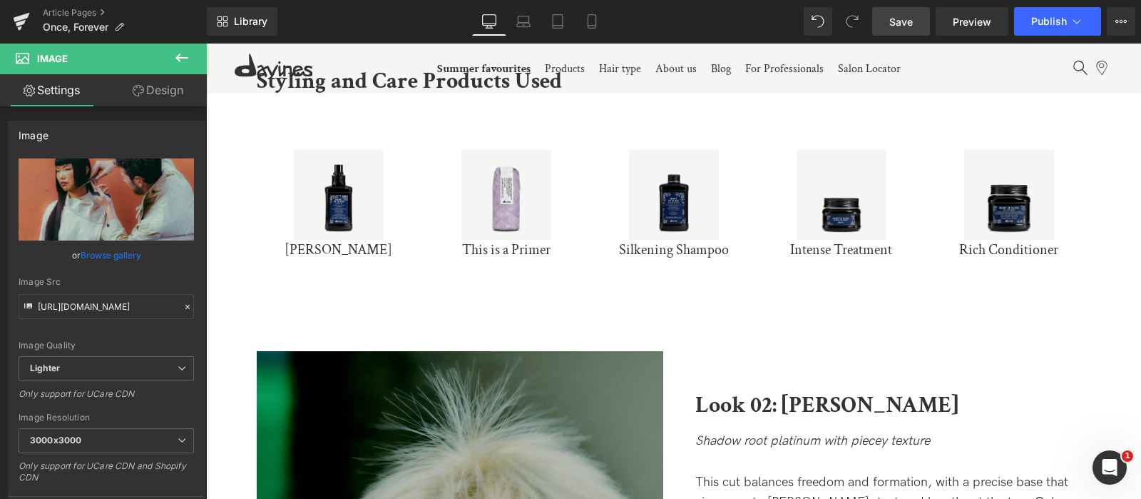
scroll to position [3295, 0]
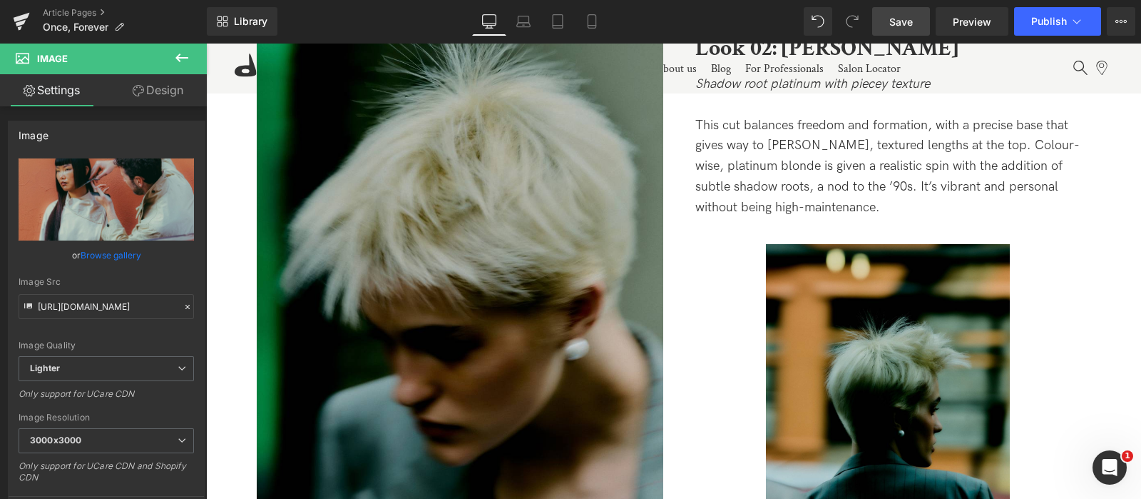
click at [899, 27] on span "Save" at bounding box center [901, 21] width 24 height 15
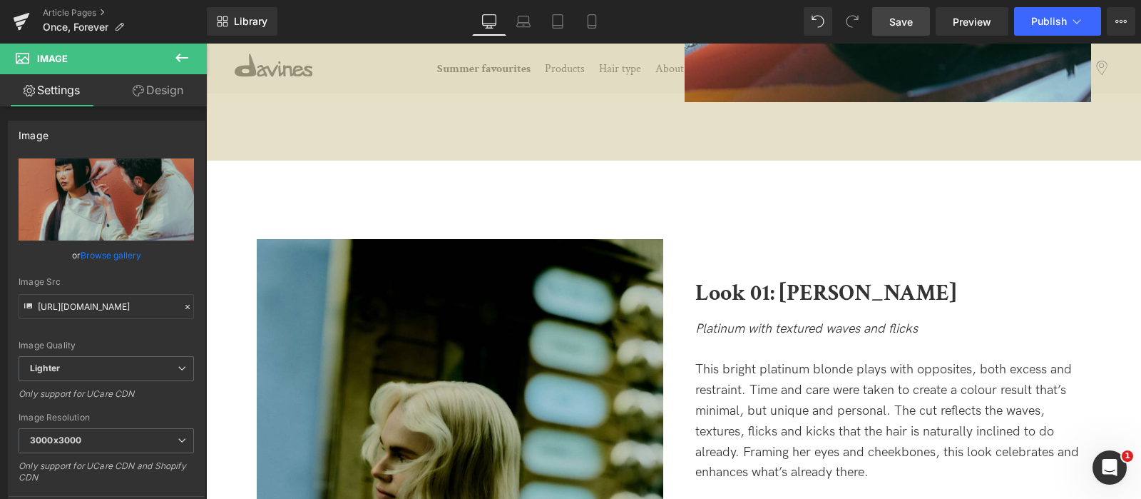
scroll to position [1949, 0]
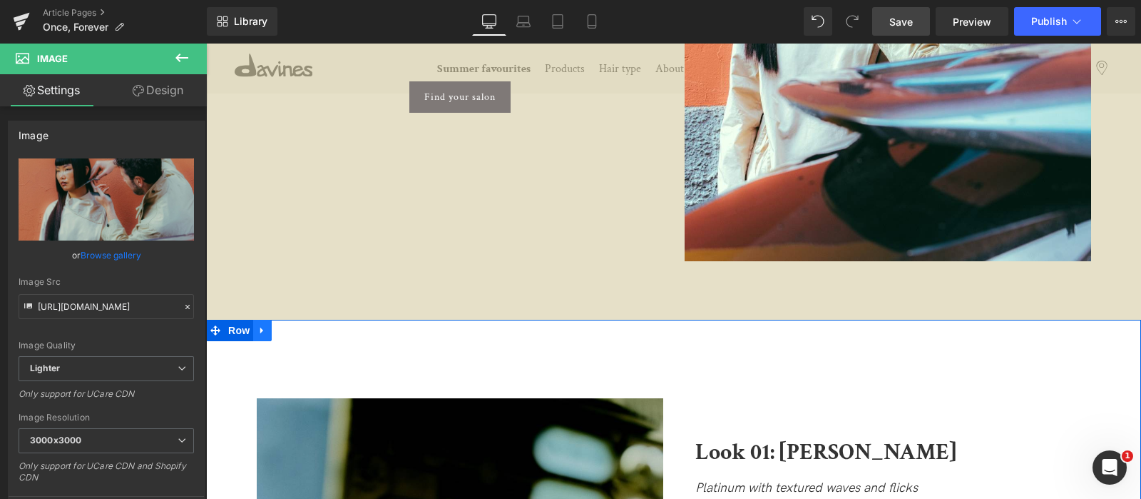
click at [261, 331] on icon at bounding box center [262, 330] width 10 height 11
click at [287, 337] on link at bounding box center [281, 330] width 19 height 21
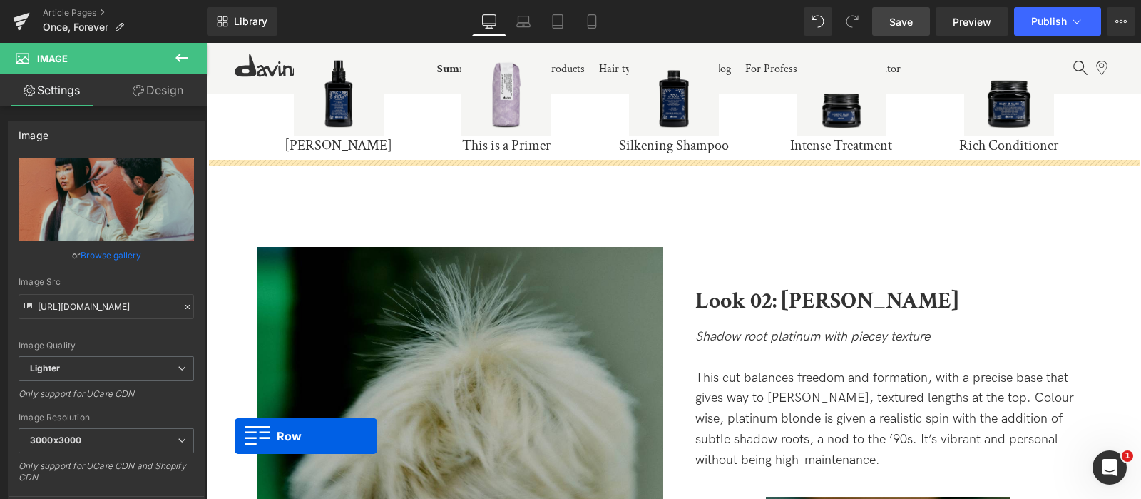
scroll to position [3121, 0]
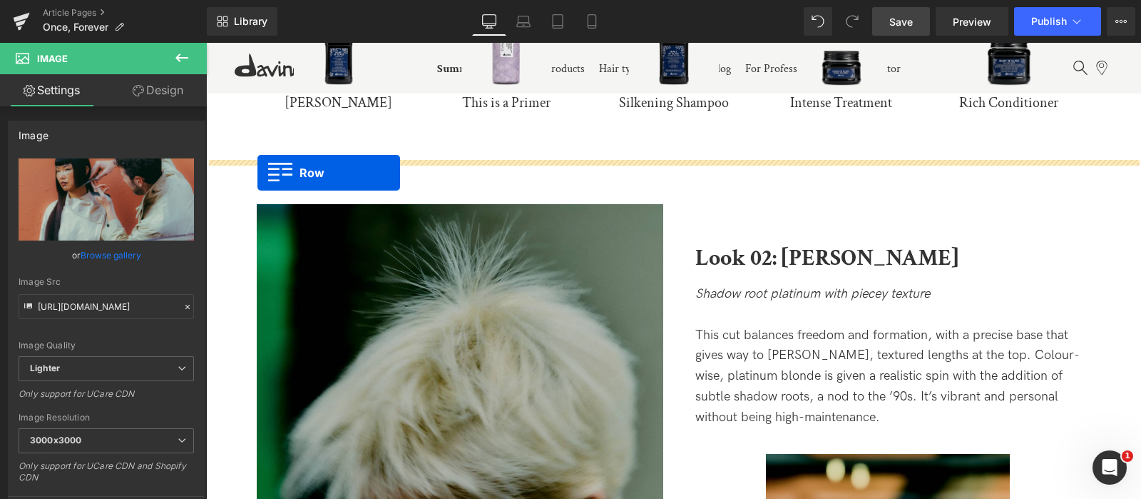
drag, startPoint x: 213, startPoint y: 108, endPoint x: 257, endPoint y: 173, distance: 78.0
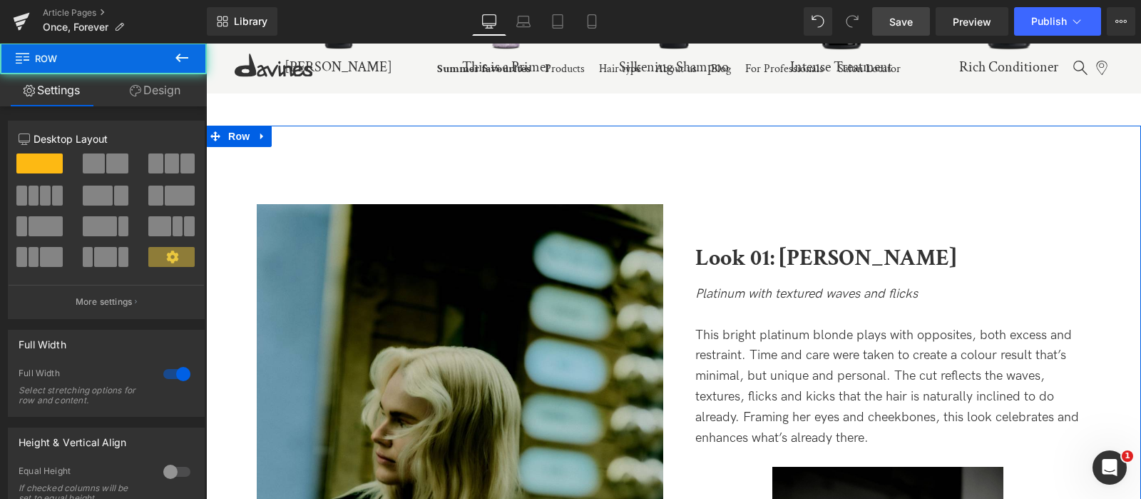
scroll to position [3085, 0]
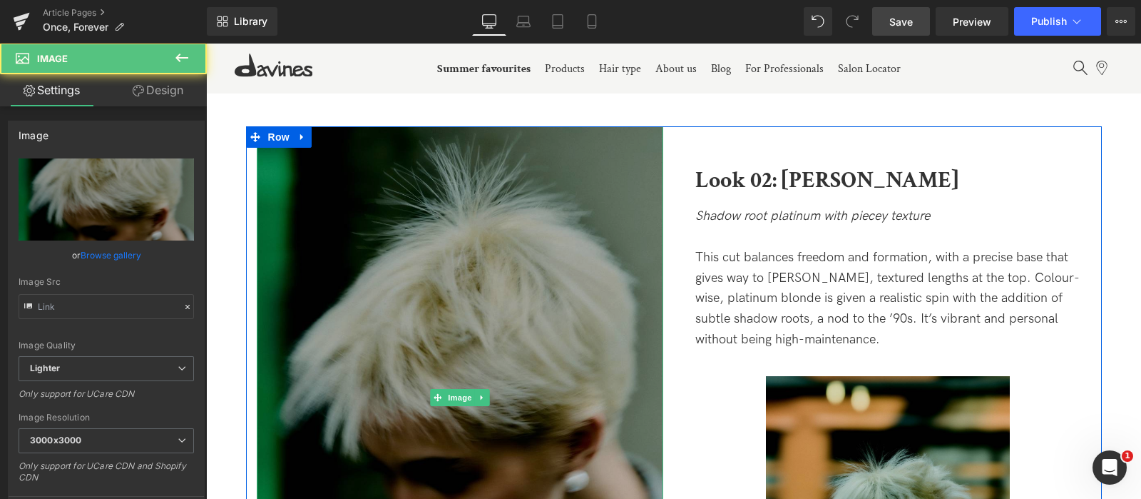
scroll to position [3860, 0]
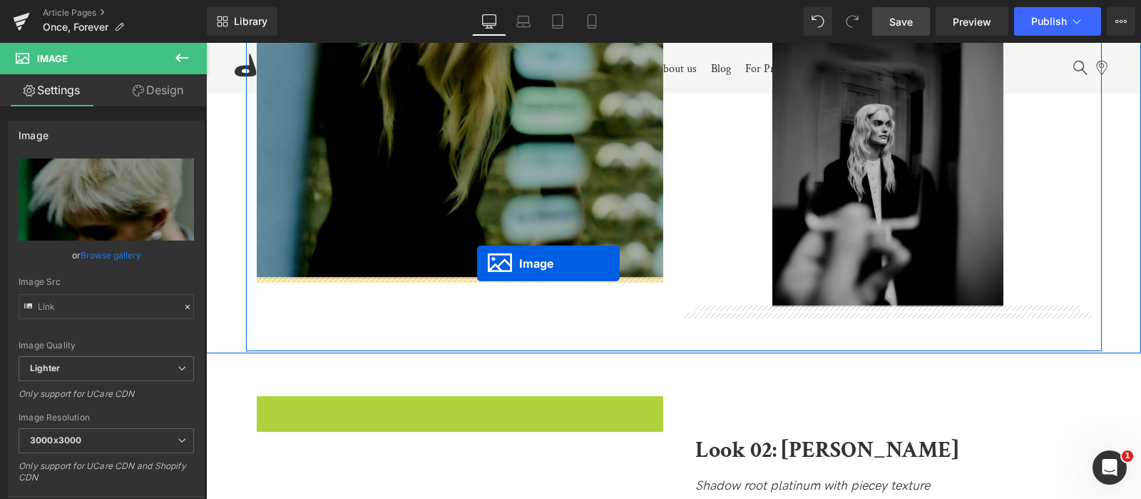
drag, startPoint x: 437, startPoint y: 397, endPoint x: 477, endPoint y: 263, distance: 140.1
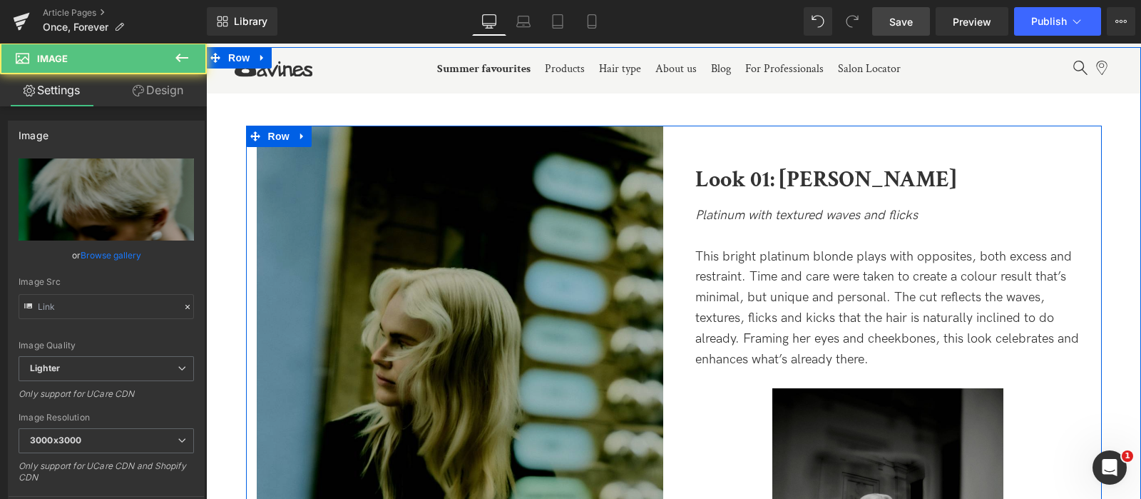
scroll to position [3198, 0]
click at [477, 263] on img at bounding box center [460, 397] width 407 height 542
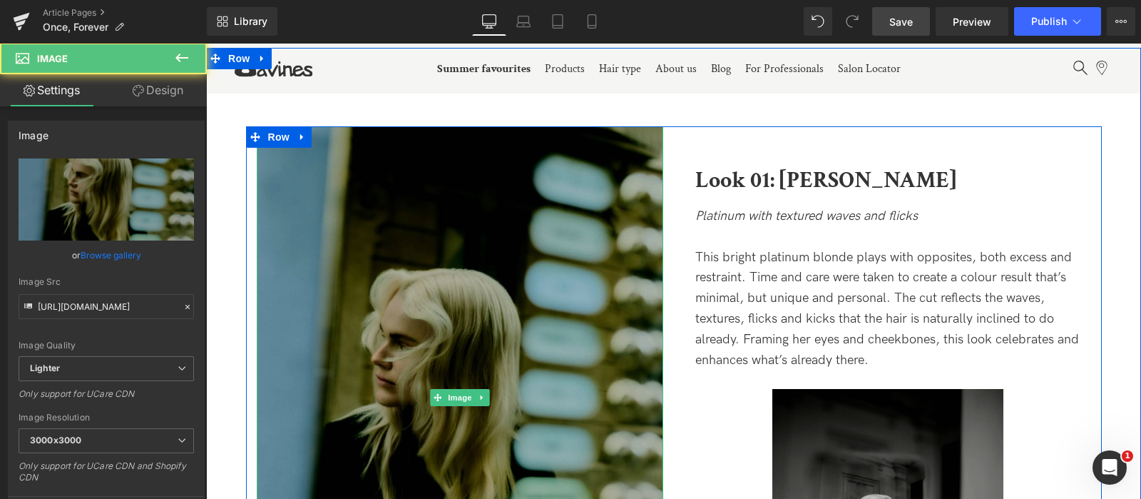
click at [486, 406] on img at bounding box center [460, 397] width 407 height 542
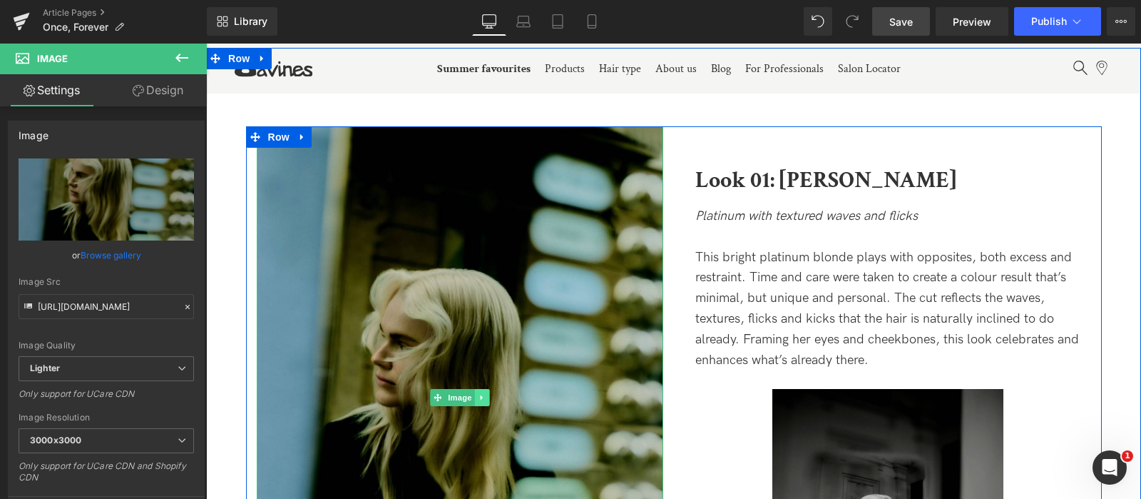
click at [479, 394] on icon at bounding box center [482, 397] width 8 height 9
click at [482, 394] on link at bounding box center [489, 397] width 15 height 17
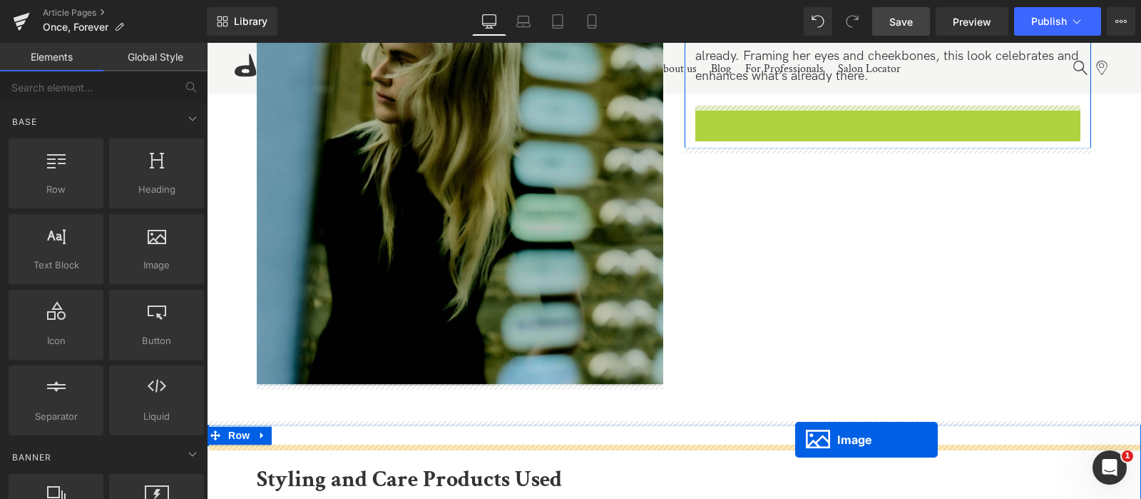
scroll to position [2533, 0]
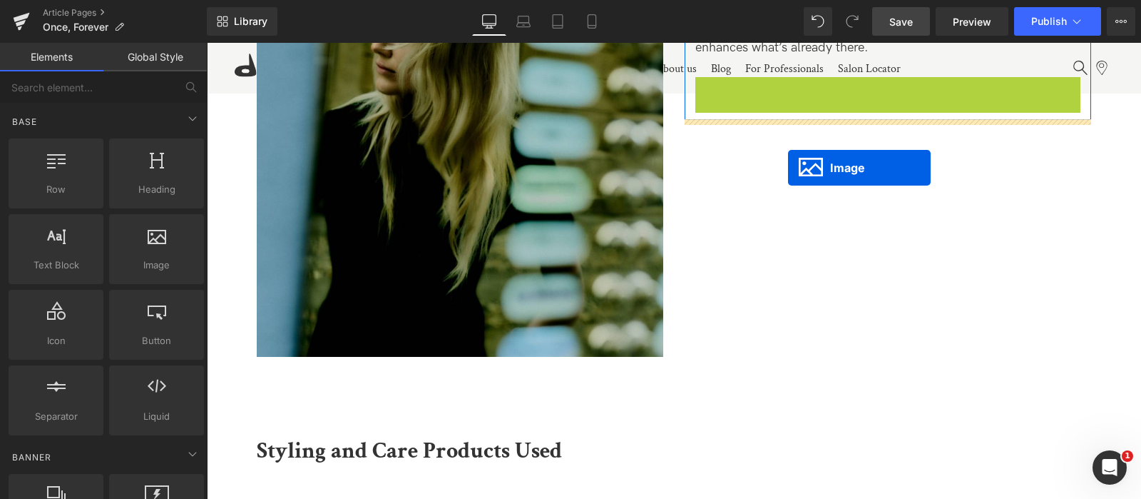
drag, startPoint x: 862, startPoint y: 262, endPoint x: 788, endPoint y: 168, distance: 119.3
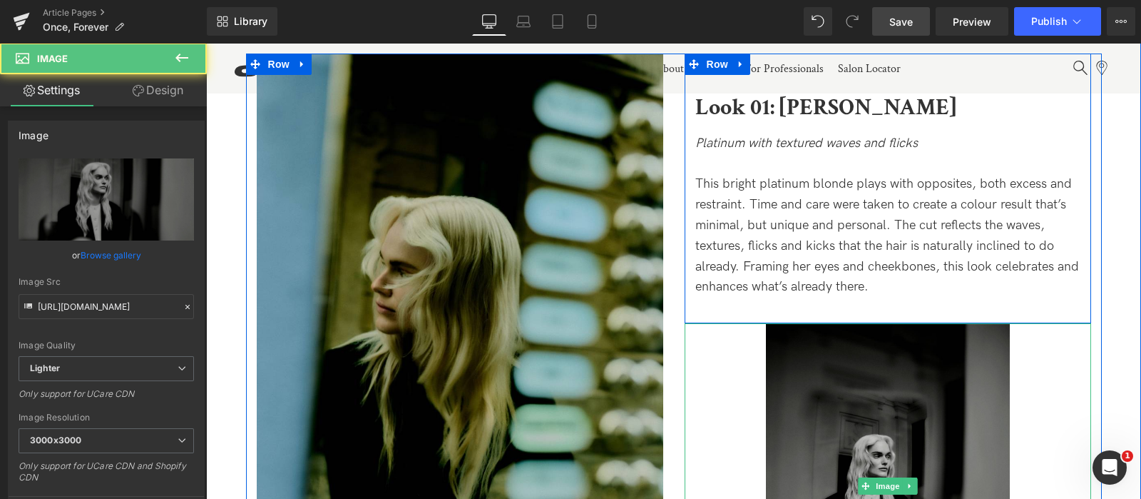
scroll to position [2292, 0]
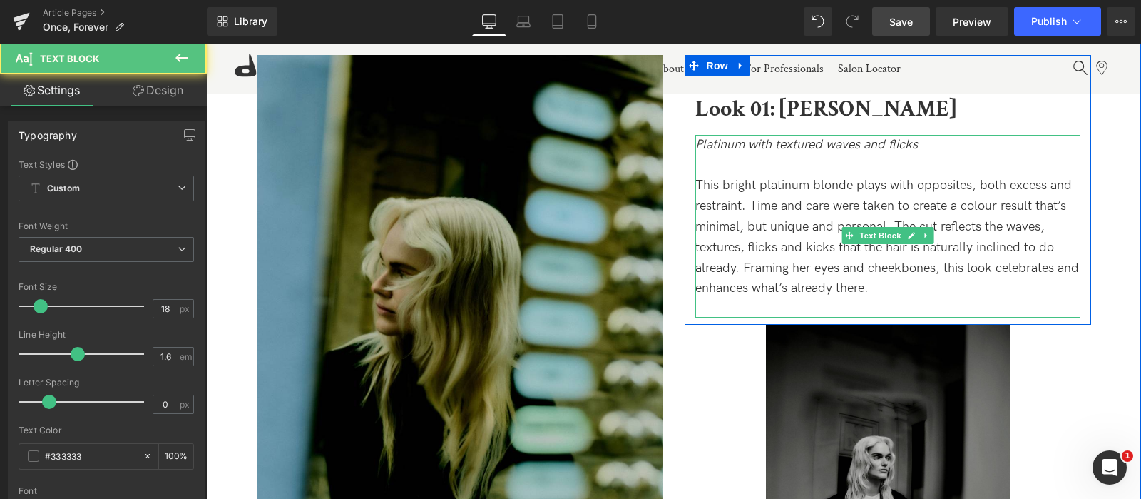
click at [825, 306] on div "Platinum with textured waves and flicks This bright platinum blonde plays with …" at bounding box center [887, 226] width 385 height 183
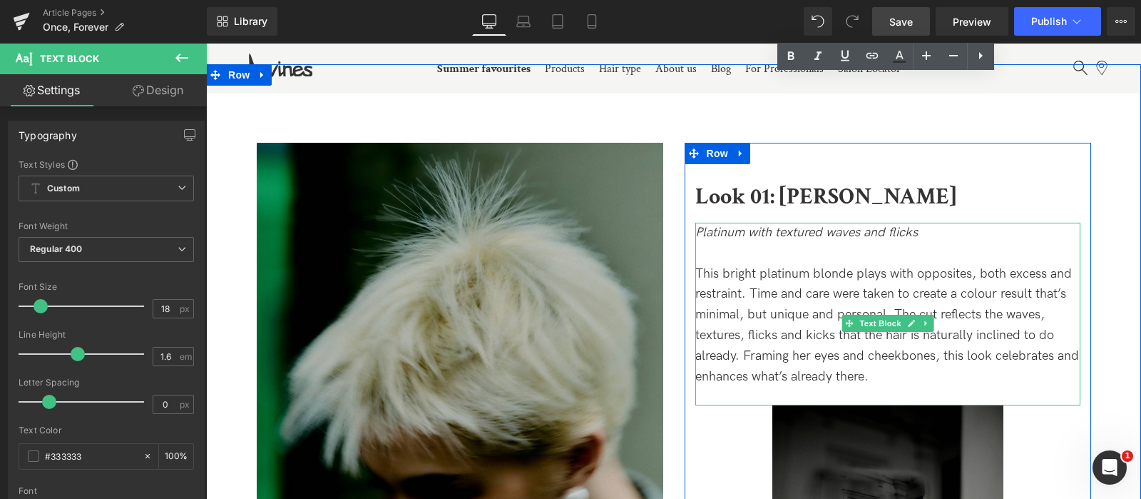
scroll to position [3198, 0]
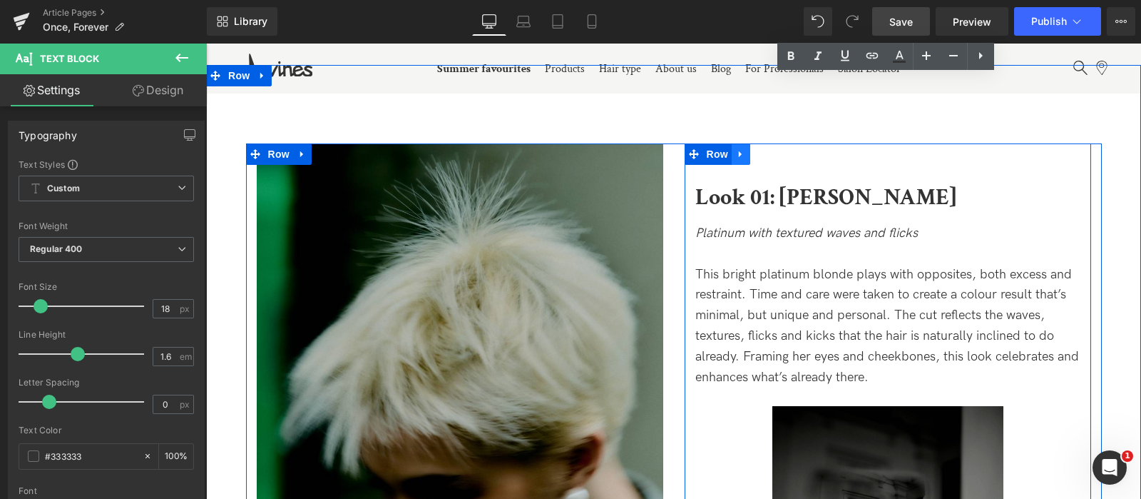
click at [744, 150] on link at bounding box center [741, 153] width 19 height 21
click at [770, 154] on link at bounding box center [778, 153] width 19 height 21
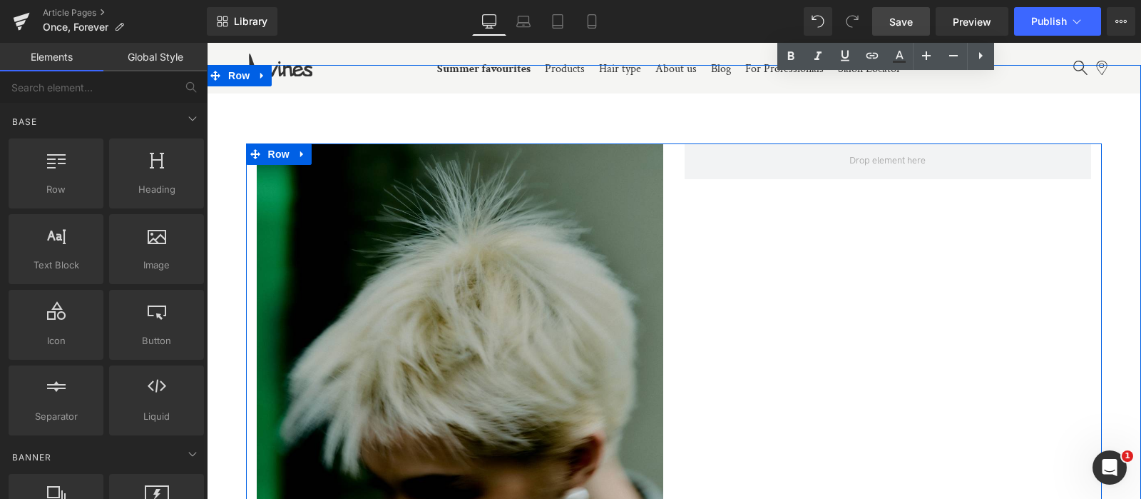
scroll to position [3798, 0]
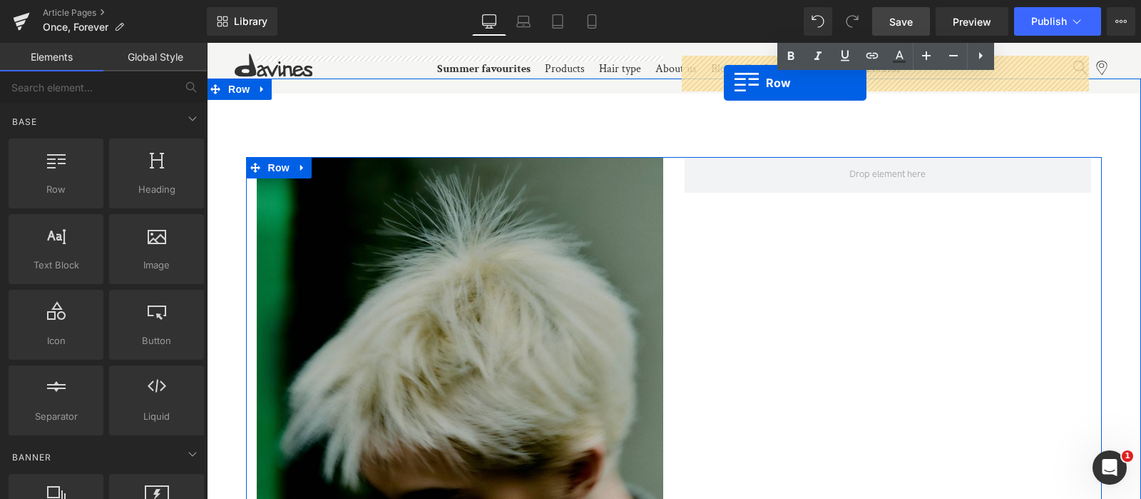
drag, startPoint x: 695, startPoint y: 176, endPoint x: 728, endPoint y: 77, distance: 104.2
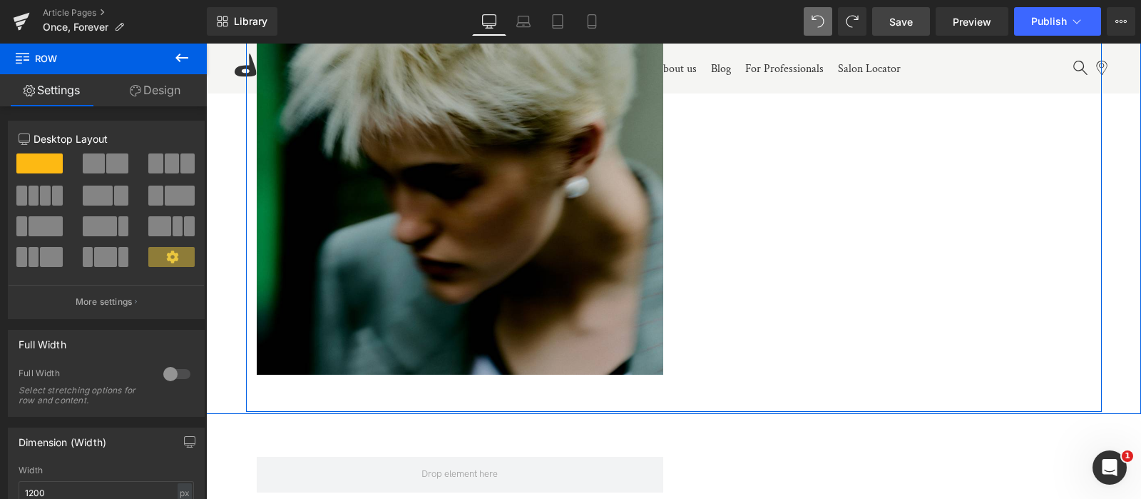
scroll to position [3544, 0]
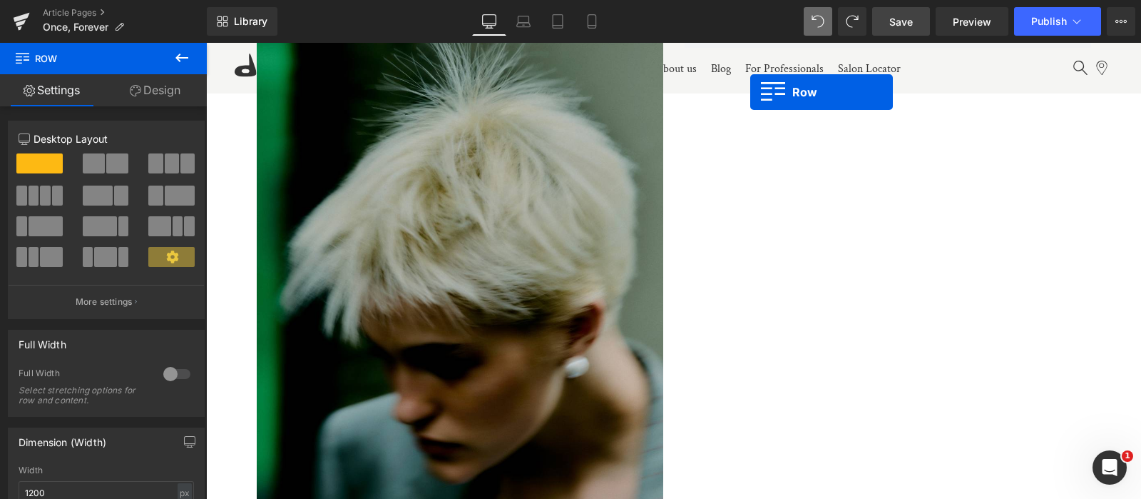
drag, startPoint x: 693, startPoint y: 430, endPoint x: 750, endPoint y: 73, distance: 362.0
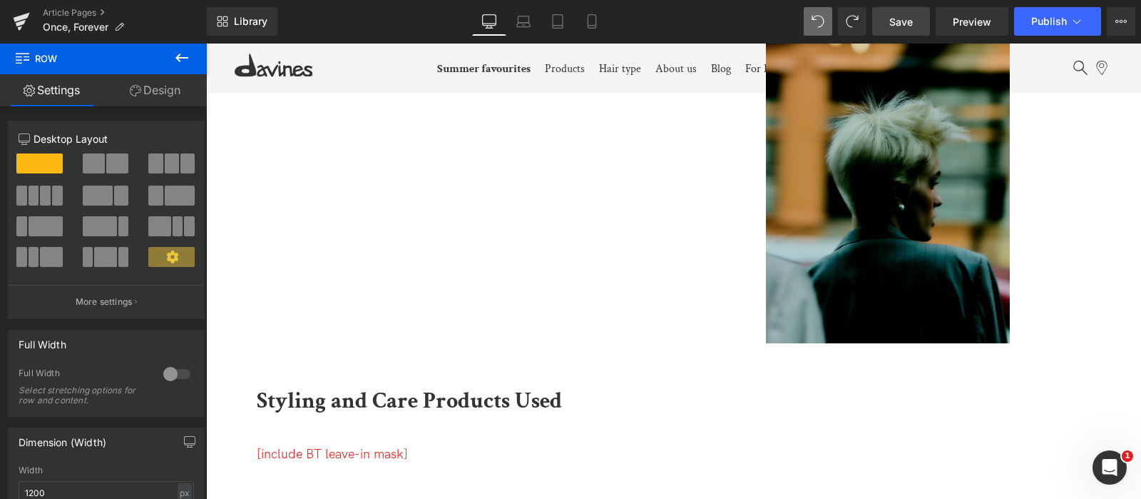
scroll to position [3758, 0]
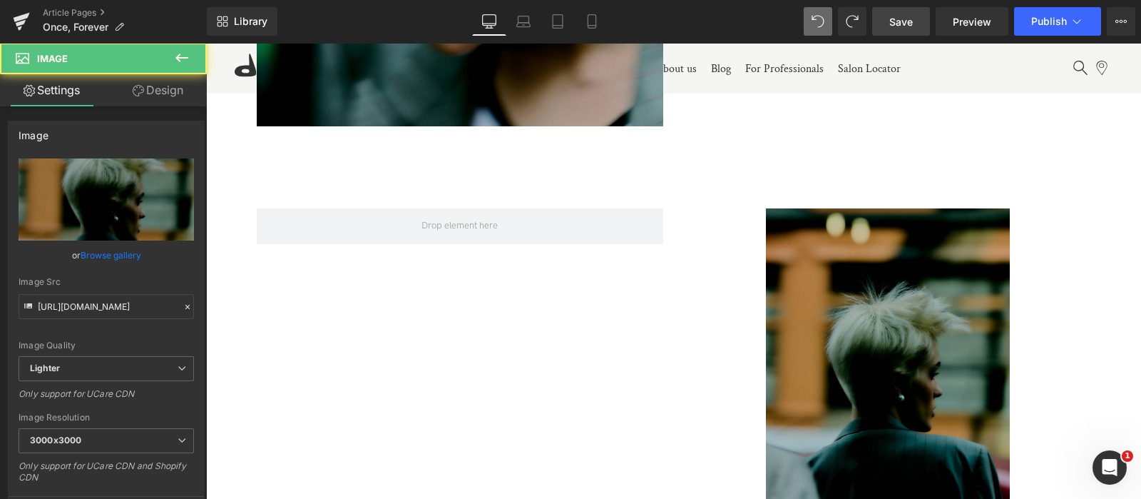
click at [864, 323] on img at bounding box center [888, 370] width 244 height 325
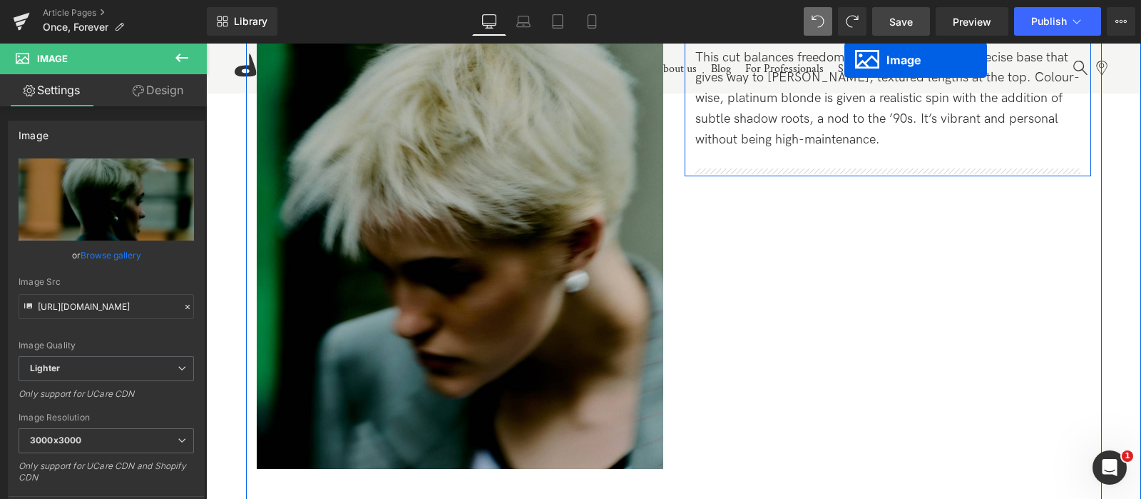
scroll to position [3287, 0]
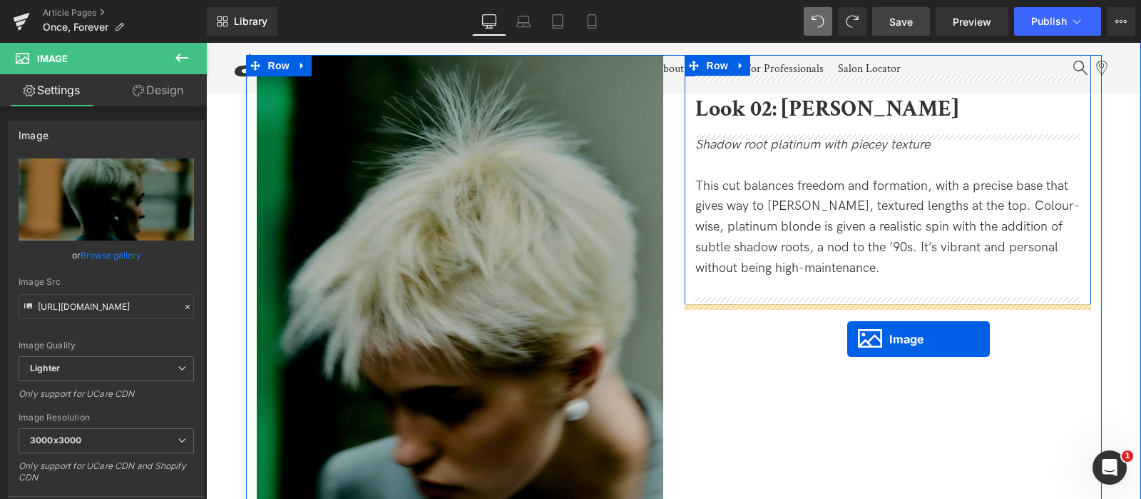
drag, startPoint x: 866, startPoint y: 369, endPoint x: 847, endPoint y: 336, distance: 37.7
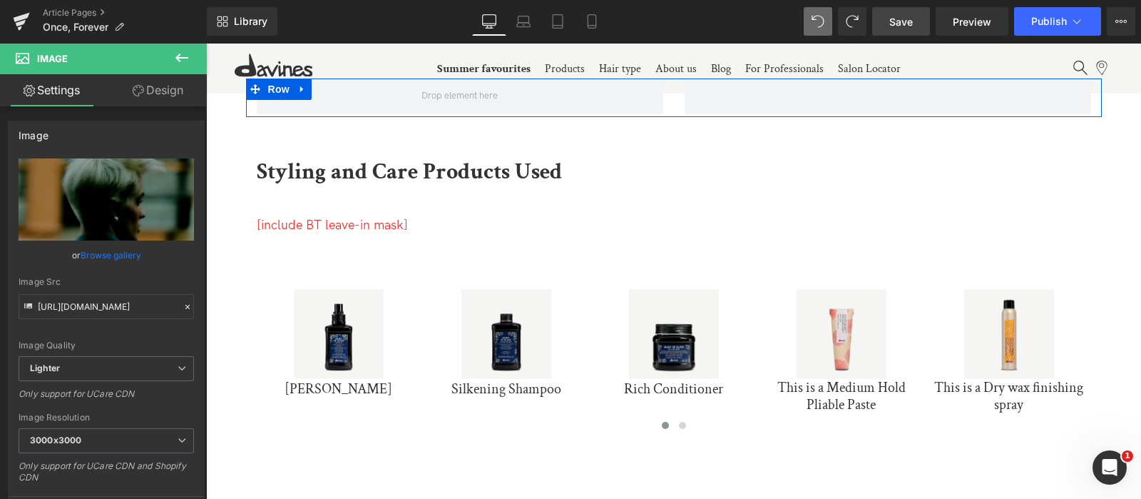
scroll to position [3838, 0]
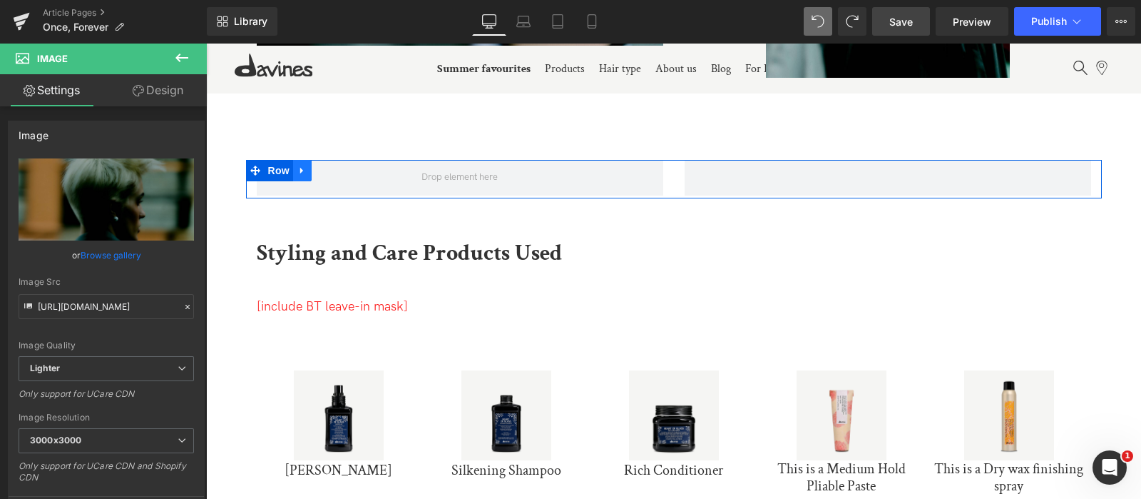
click at [302, 169] on icon at bounding box center [302, 170] width 10 height 11
click at [341, 169] on icon at bounding box center [340, 170] width 10 height 10
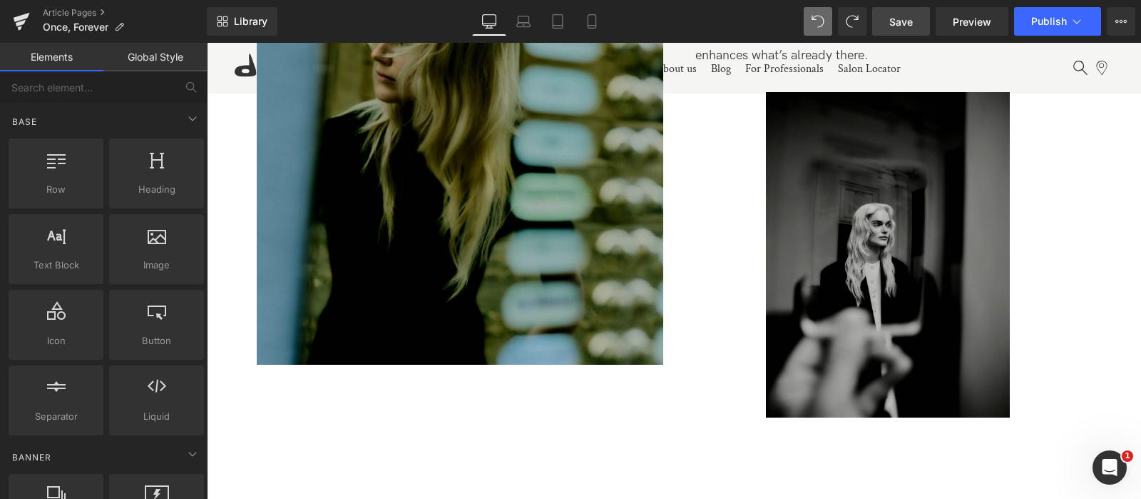
scroll to position [2504, 0]
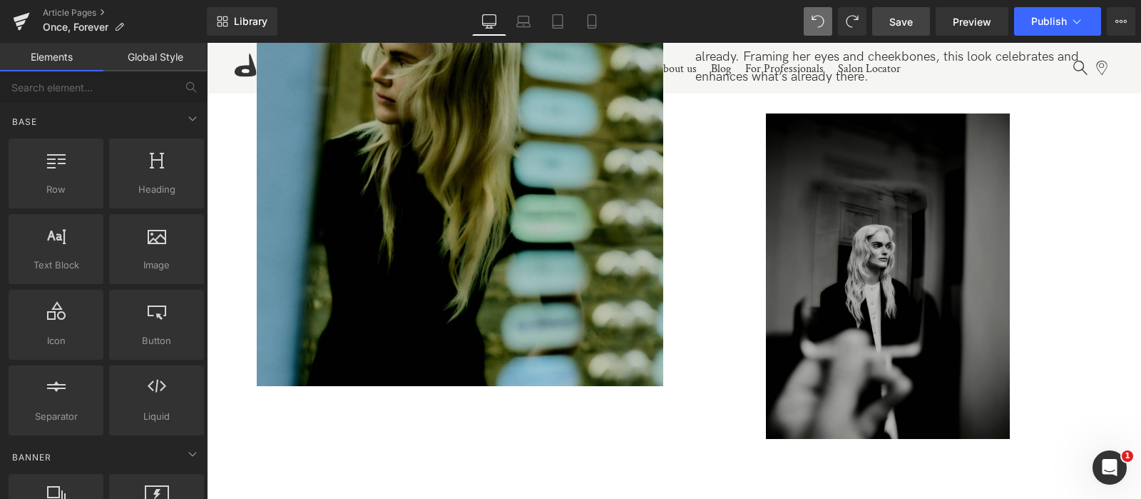
click at [920, 26] on link "Save" at bounding box center [901, 21] width 58 height 29
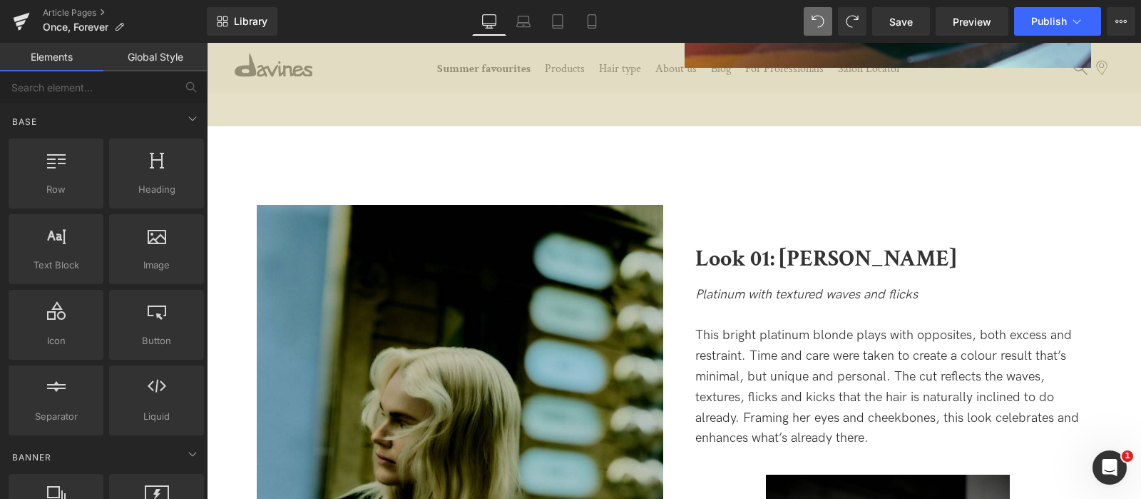
scroll to position [2141, 0]
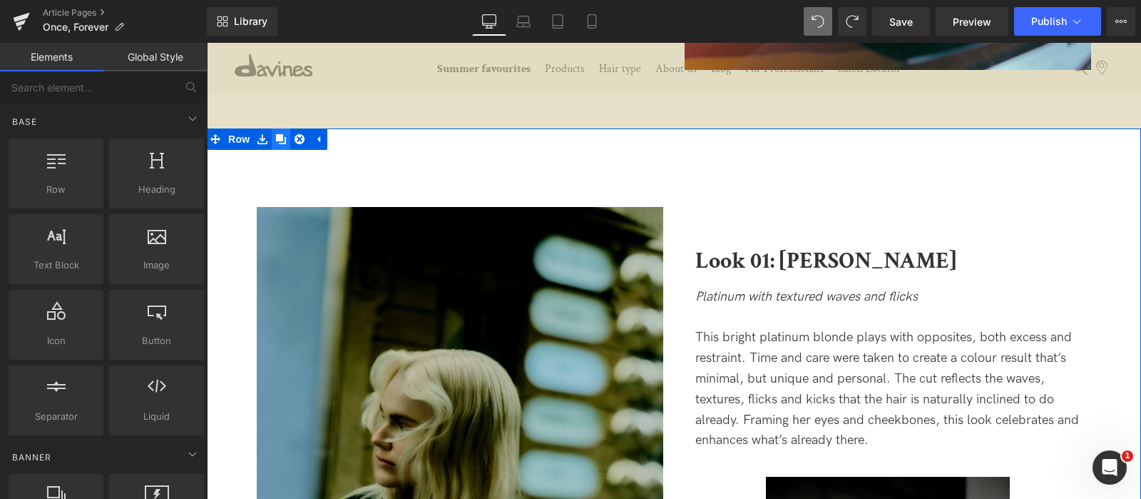
click at [279, 141] on icon at bounding box center [281, 138] width 10 height 11
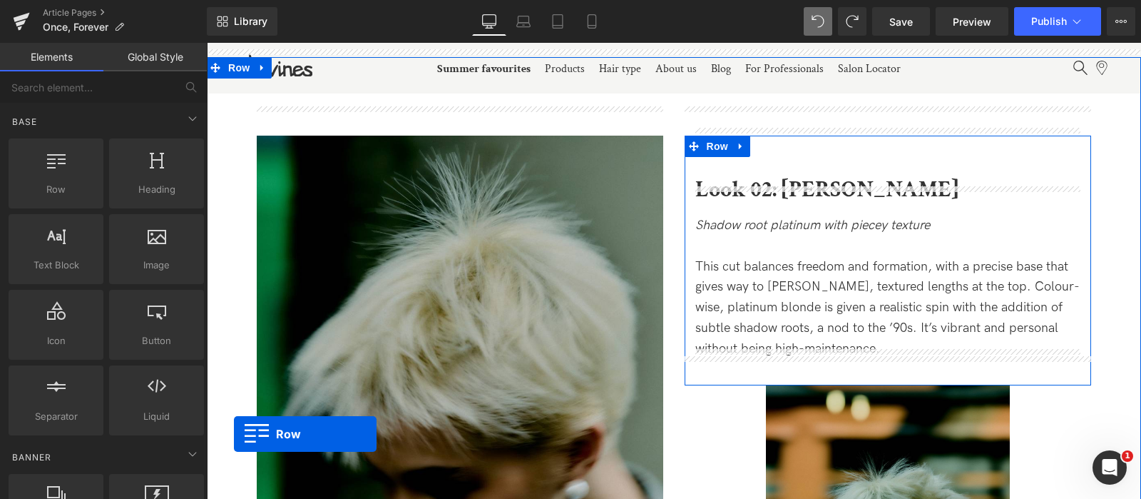
scroll to position [3313, 0]
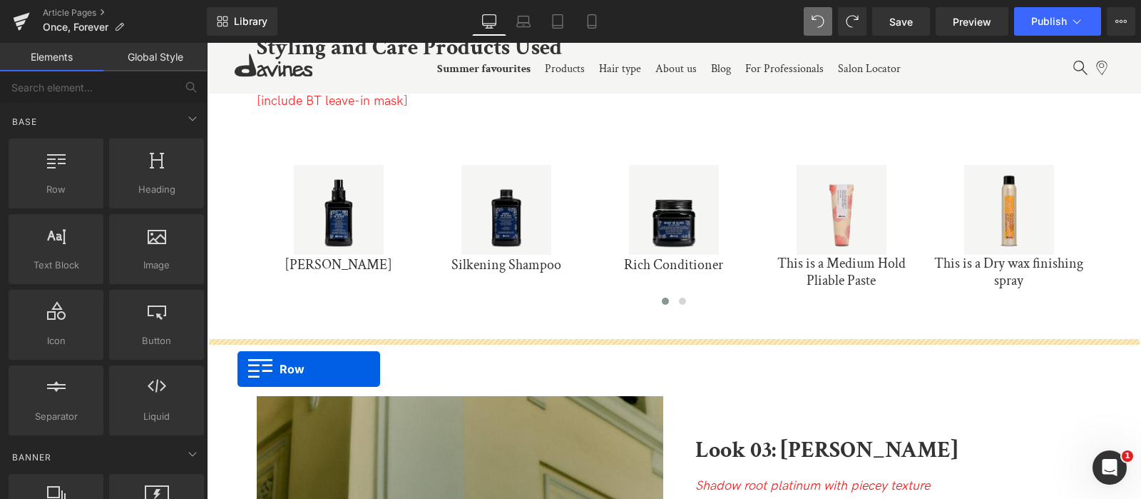
drag, startPoint x: 215, startPoint y: 190, endPoint x: 238, endPoint y: 372, distance: 182.6
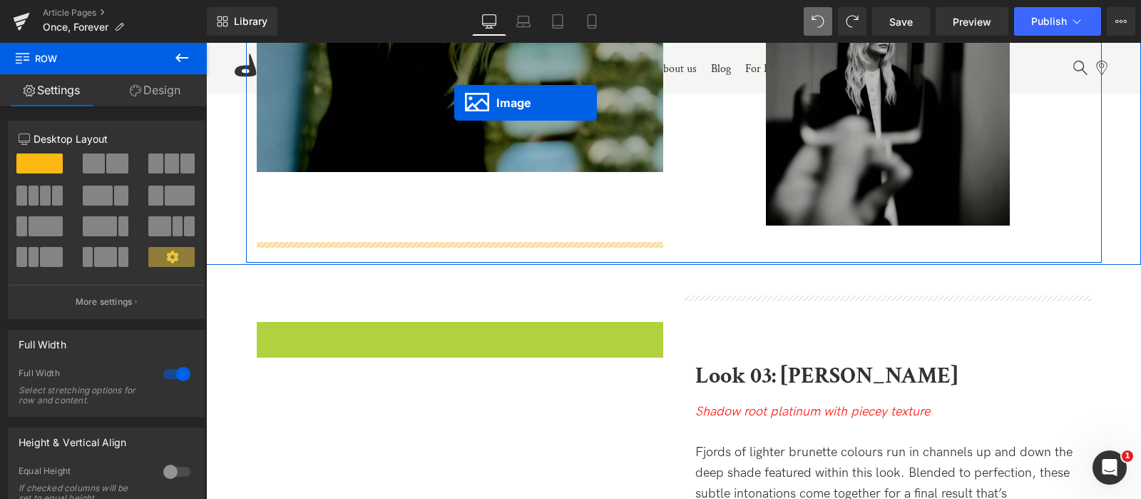
scroll to position [4678, 0]
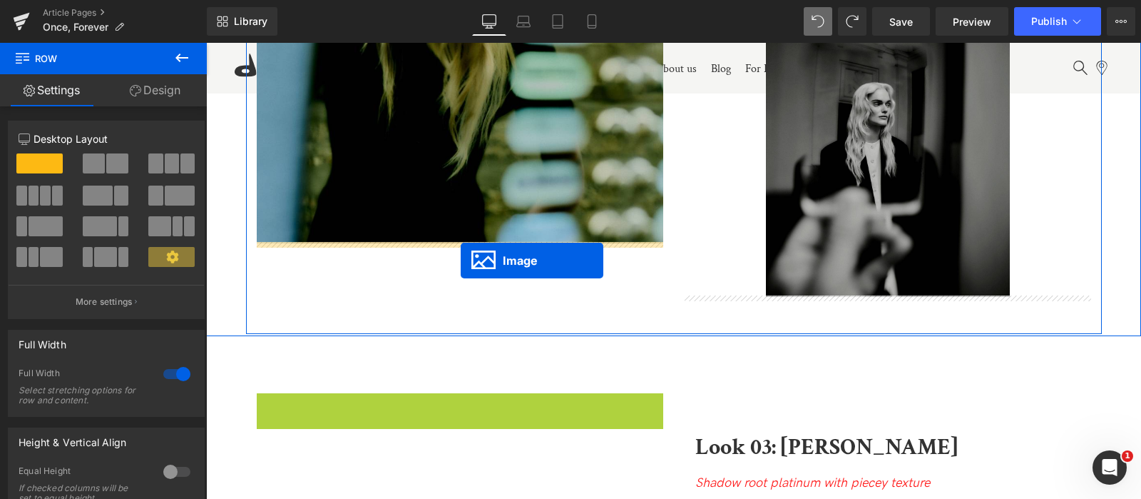
drag, startPoint x: 437, startPoint y: 433, endPoint x: 461, endPoint y: 260, distance: 174.3
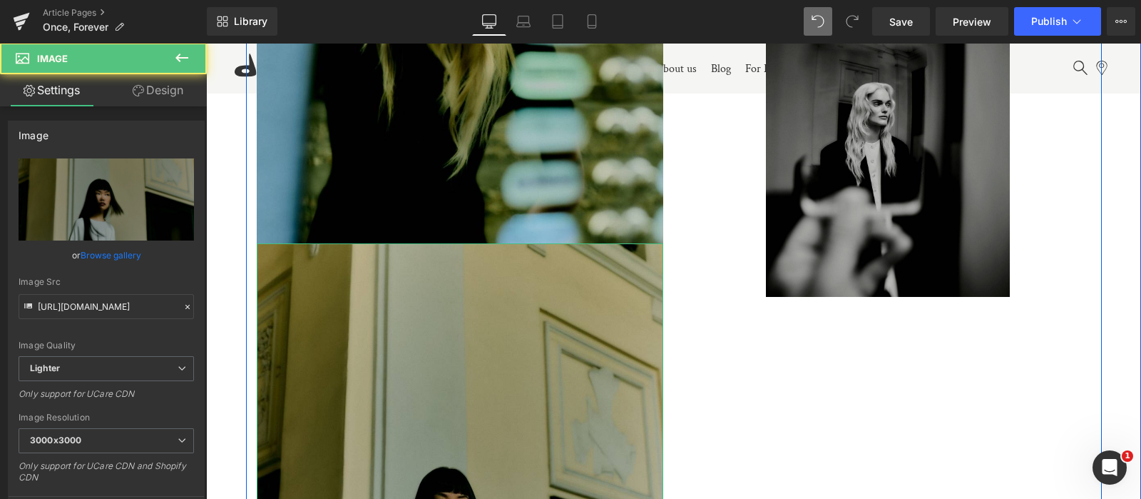
scroll to position [4270, 0]
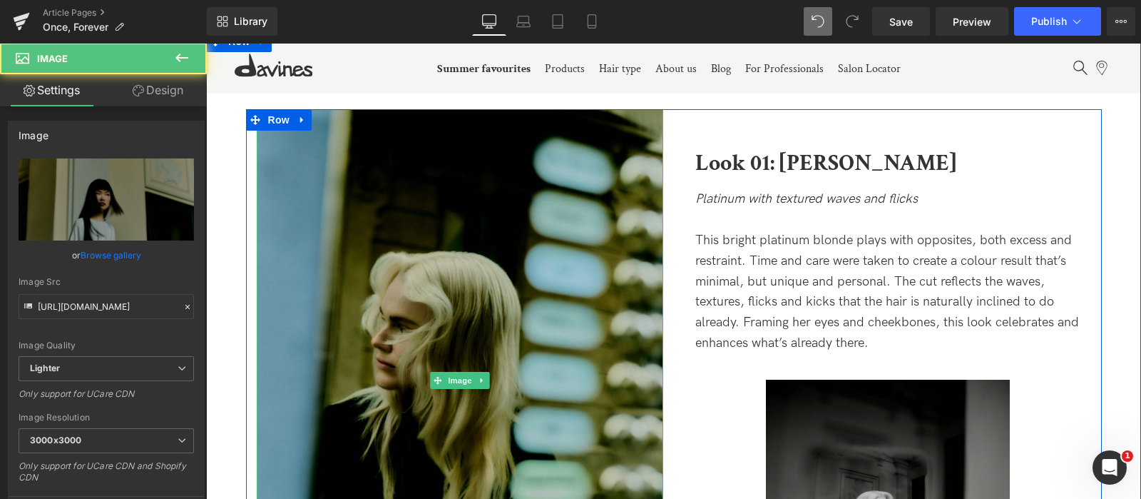
click at [461, 260] on img at bounding box center [460, 380] width 407 height 542
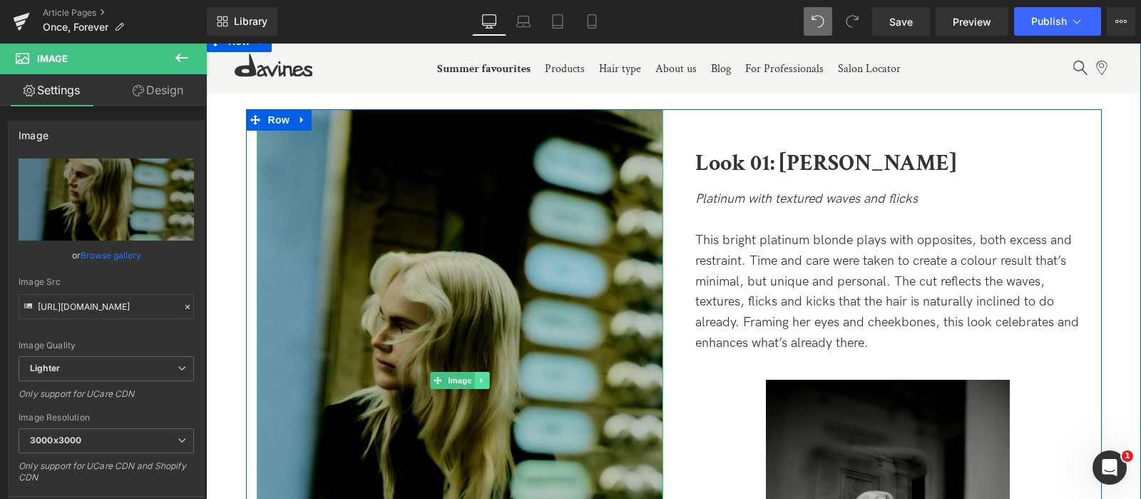
click at [484, 376] on link at bounding box center [481, 380] width 15 height 17
click at [485, 377] on icon at bounding box center [489, 381] width 8 height 8
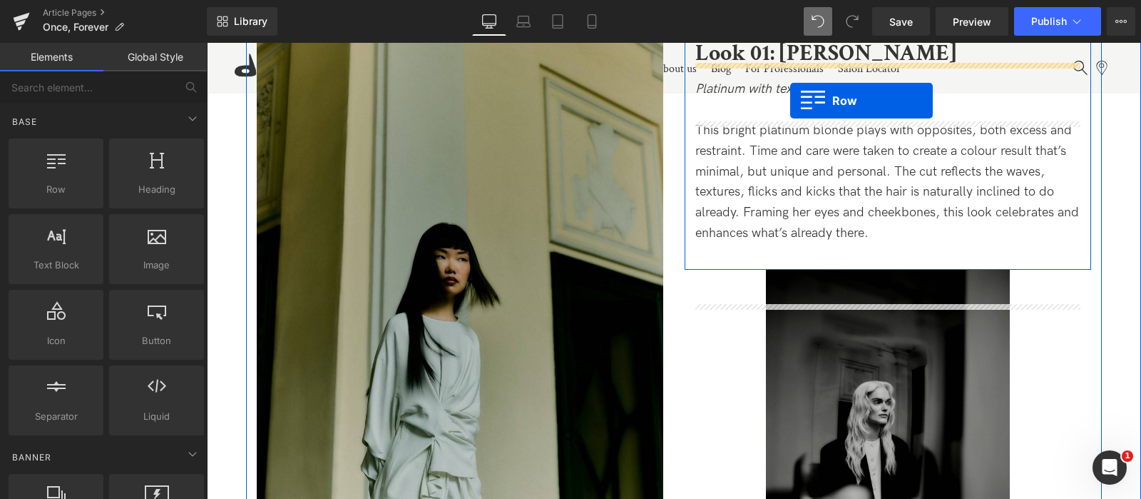
scroll to position [4337, 0]
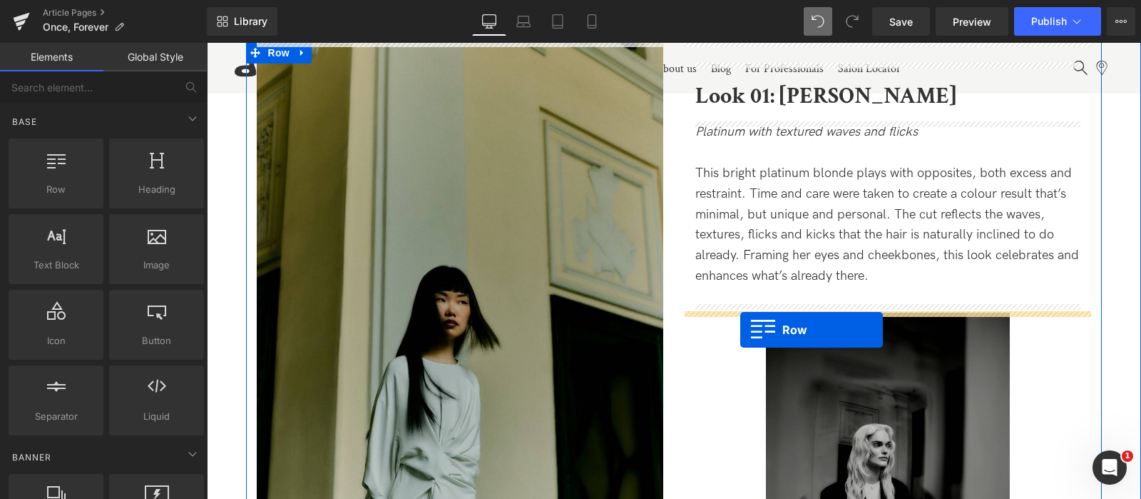
drag, startPoint x: 700, startPoint y: 359, endPoint x: 735, endPoint y: 320, distance: 52.5
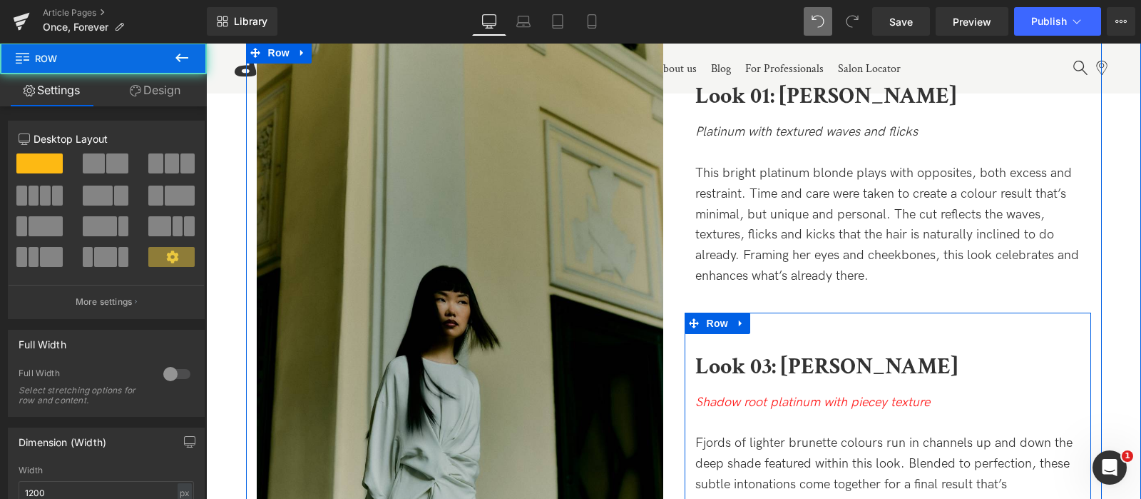
scroll to position [4265, 0]
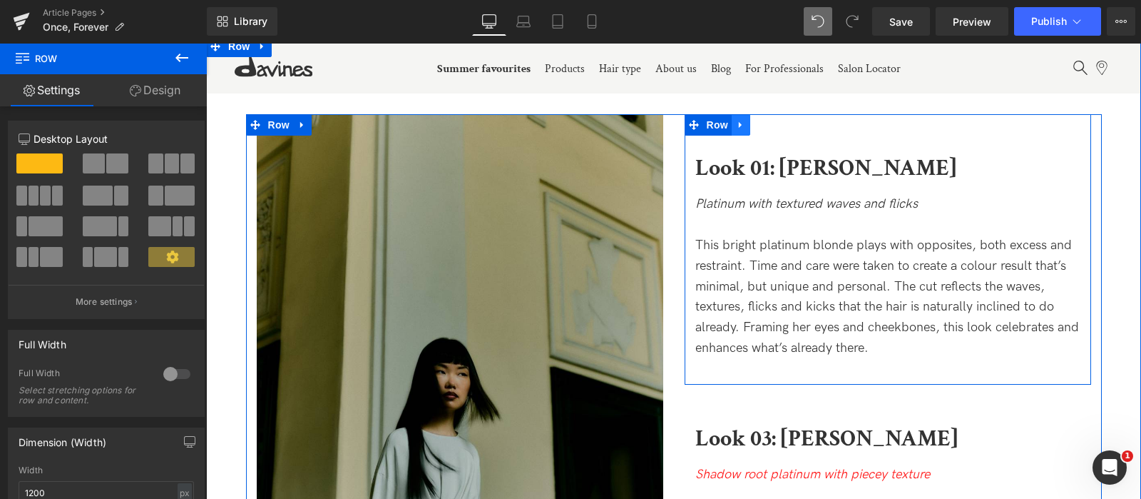
click at [739, 130] on link at bounding box center [741, 124] width 19 height 21
click at [777, 123] on icon at bounding box center [778, 125] width 10 height 10
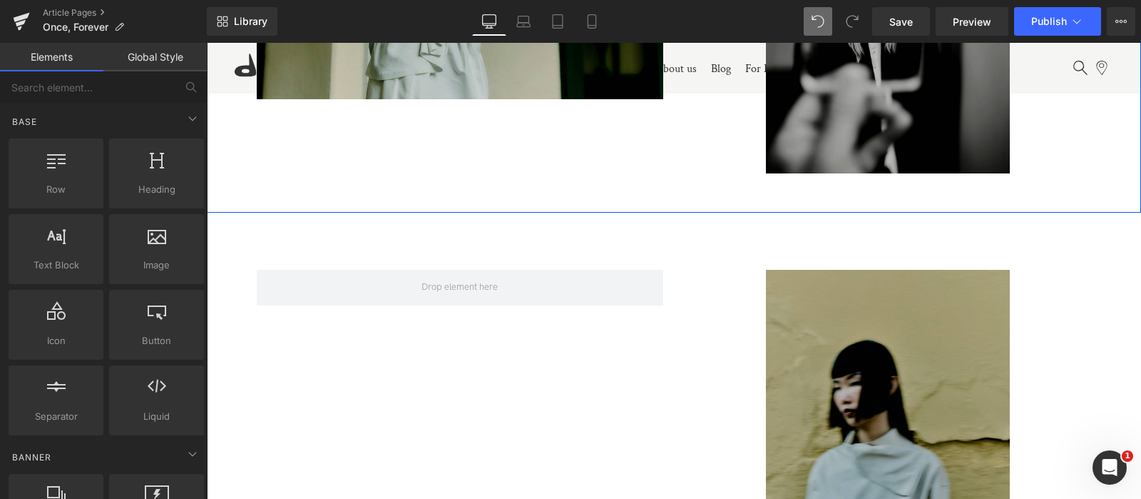
scroll to position [4823, 0]
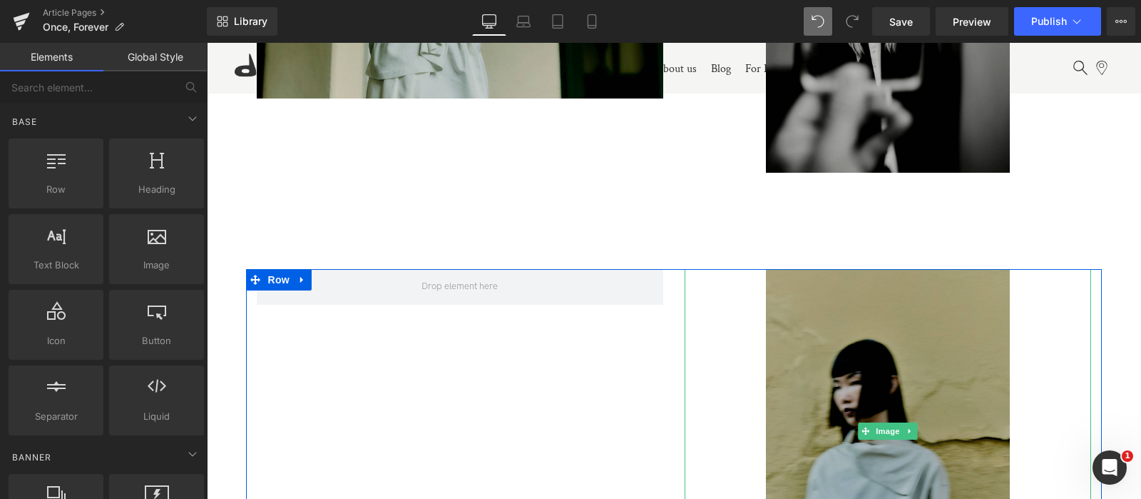
click at [810, 394] on img at bounding box center [888, 431] width 244 height 325
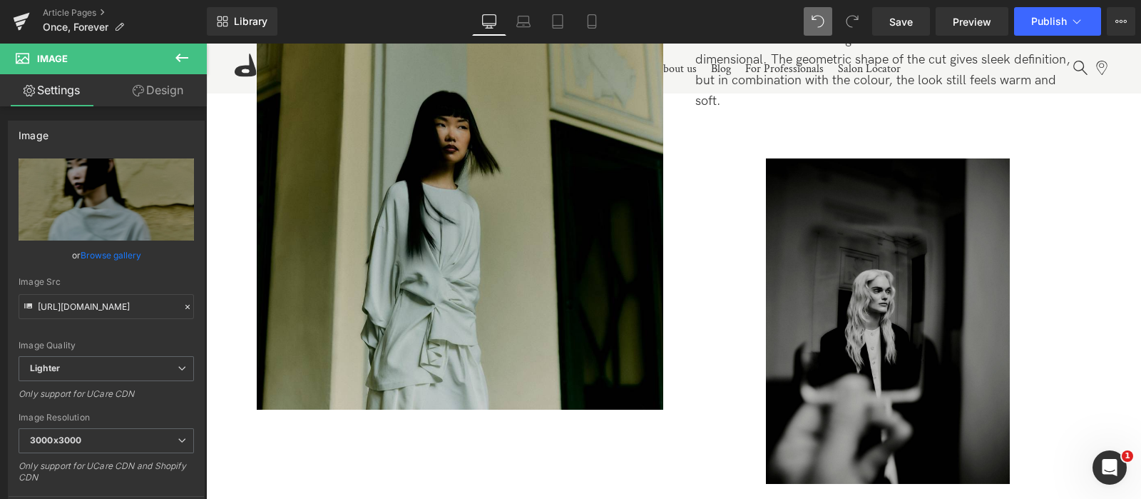
scroll to position [4482, 0]
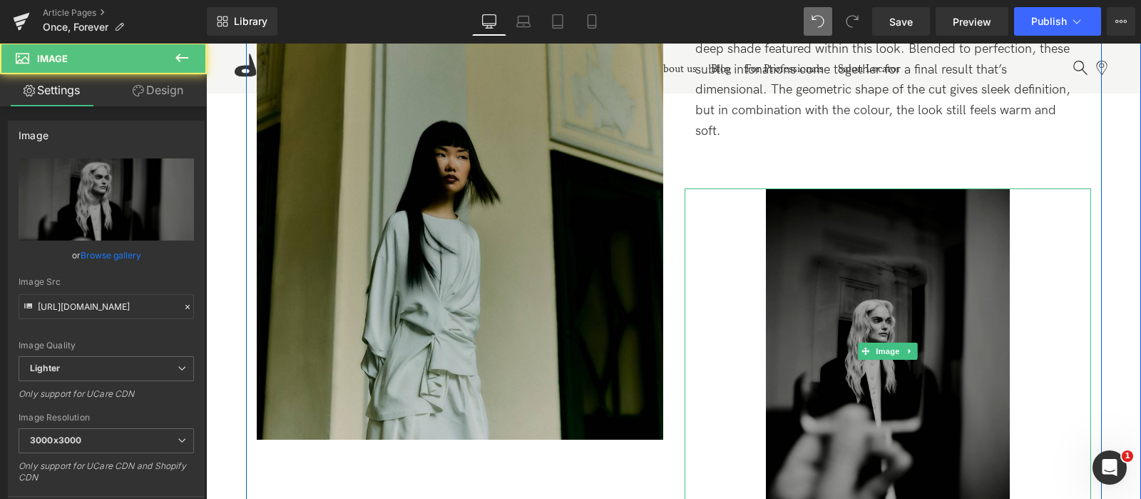
click at [906, 324] on img at bounding box center [888, 350] width 244 height 325
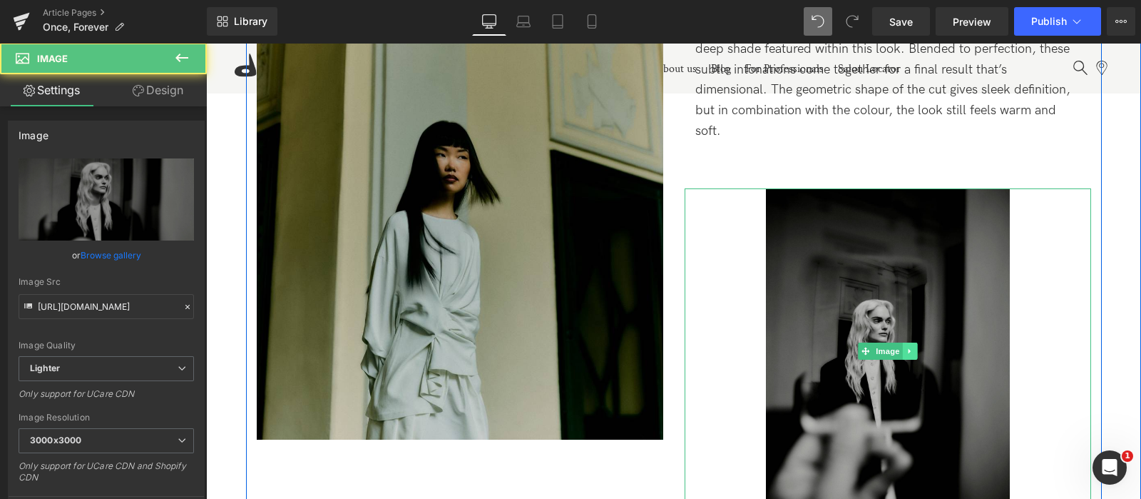
click at [912, 346] on link at bounding box center [909, 350] width 15 height 17
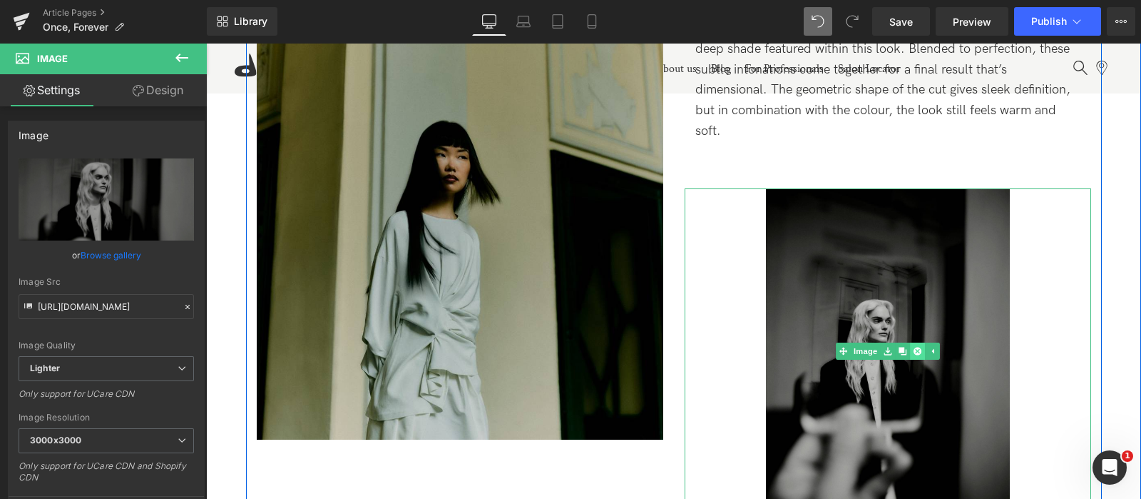
click at [913, 347] on icon at bounding box center [917, 351] width 8 height 9
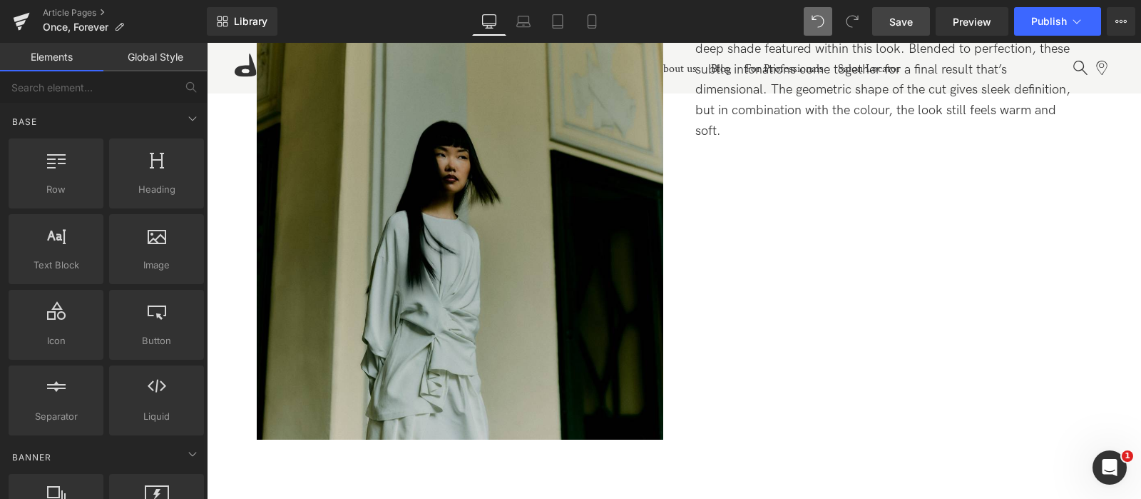
click at [907, 25] on span "Save" at bounding box center [901, 21] width 24 height 15
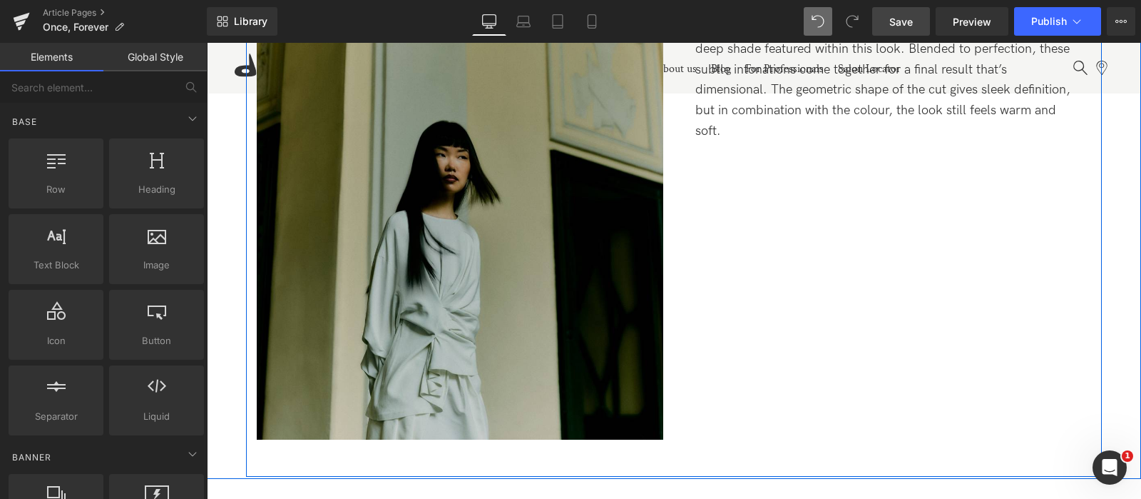
scroll to position [4875, 0]
